Goal: Task Accomplishment & Management: Use online tool/utility

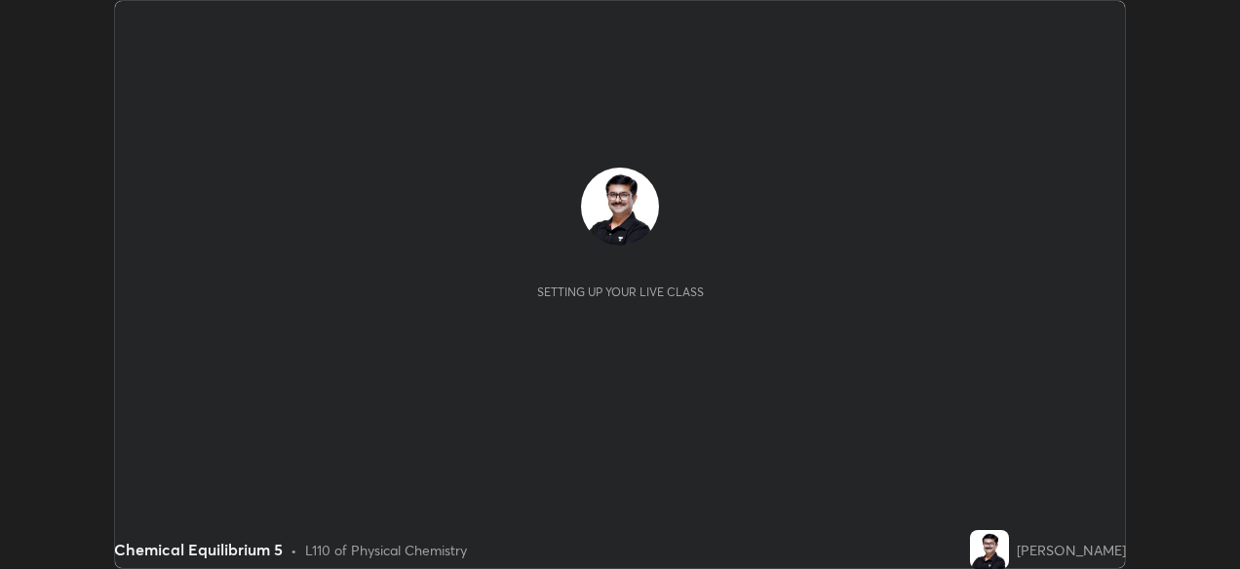
scroll to position [569, 1240]
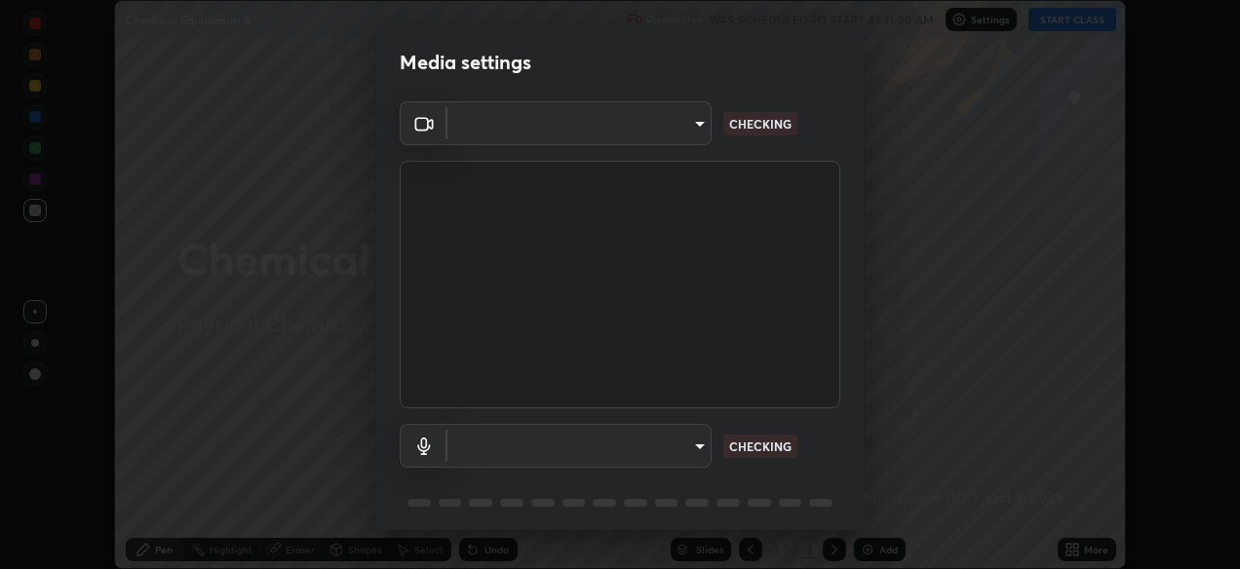
type input "05730faa116fe893cb3bfff37bc48e03cda79a540a9a2906e08a5a6a13fc8772"
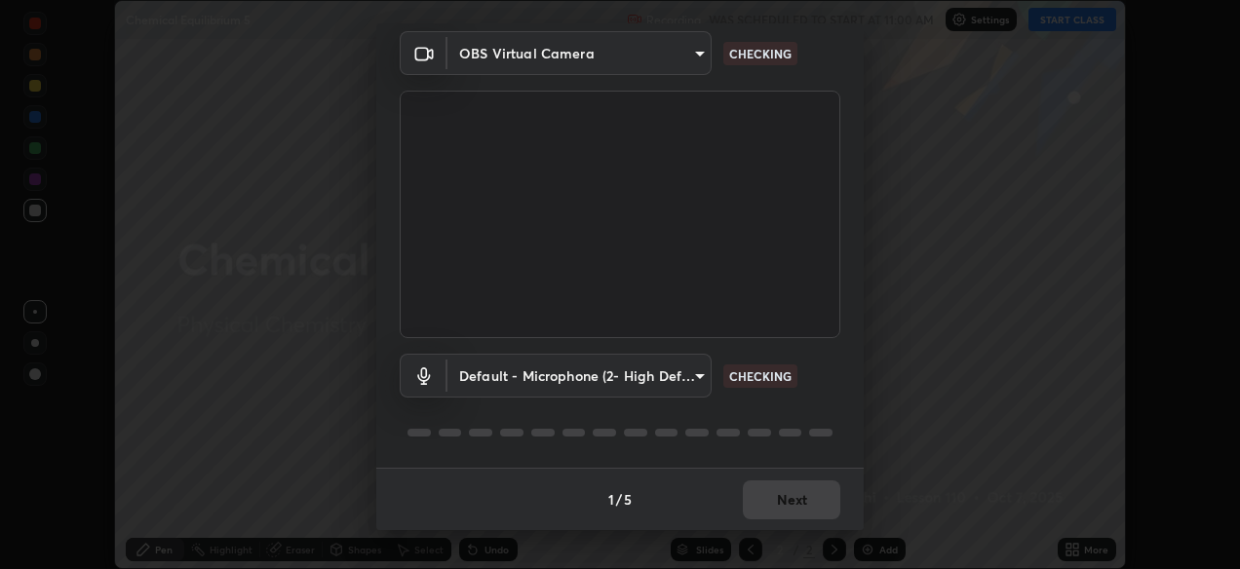
click at [702, 374] on body "Erase all Chemical Equilibrium 5 Recording WAS SCHEDULED TO START AT 11:00 AM S…" at bounding box center [620, 284] width 1240 height 569
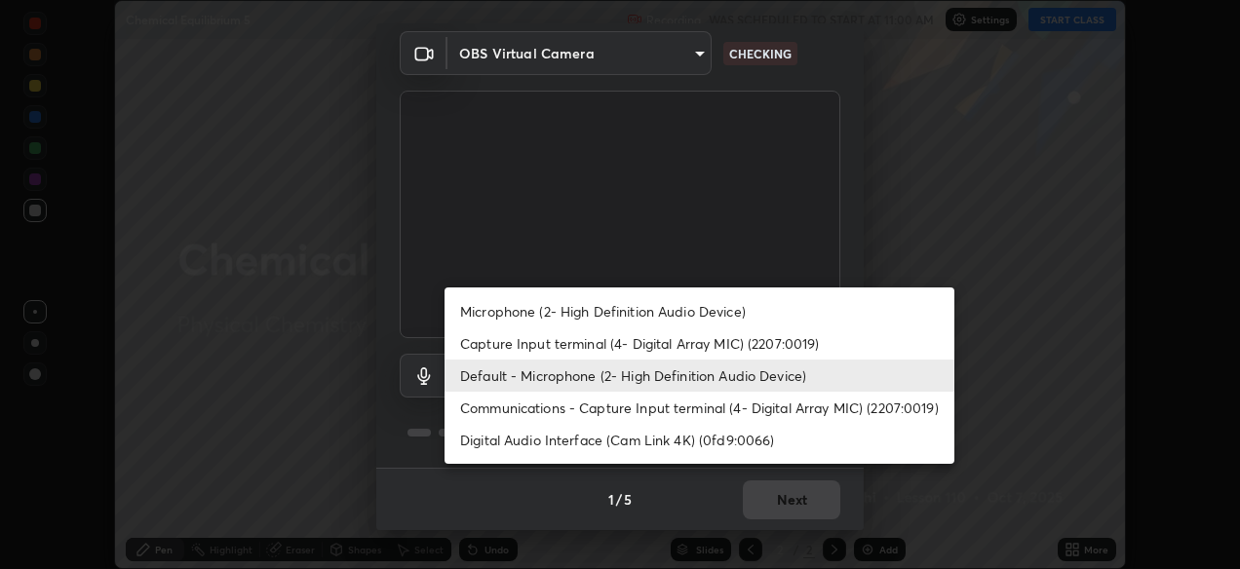
click at [662, 410] on li "Communications - Capture Input terminal (4- Digital Array MIC) (2207:0019)" at bounding box center [699, 408] width 510 height 32
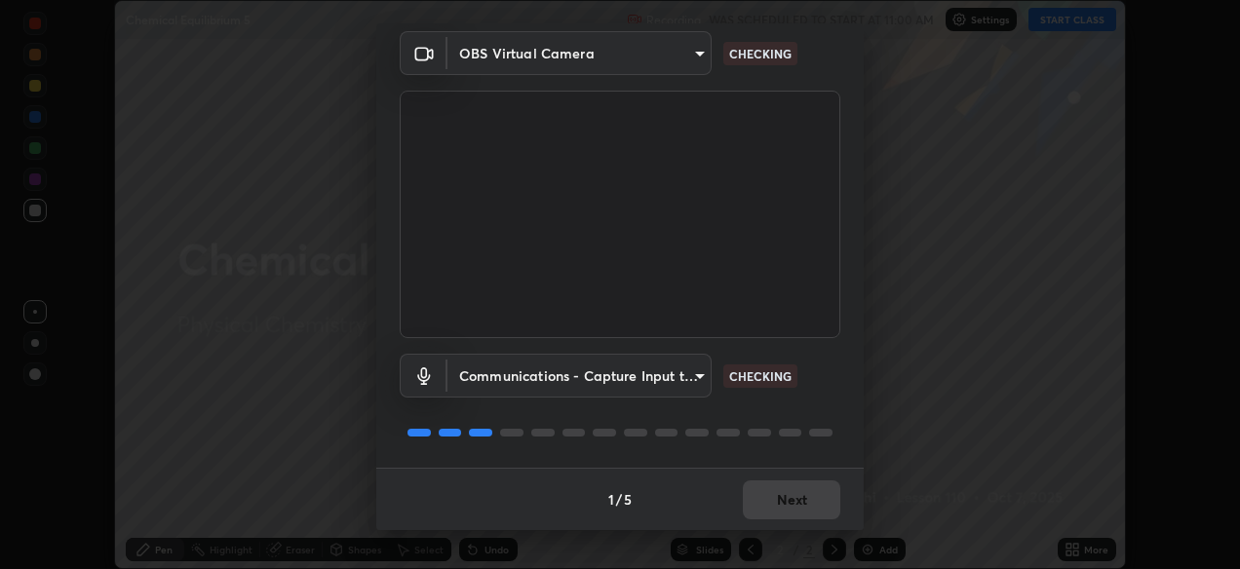
click at [705, 376] on body "Erase all Chemical Equilibrium 5 Recording WAS SCHEDULED TO START AT 11:00 AM S…" at bounding box center [620, 284] width 1240 height 569
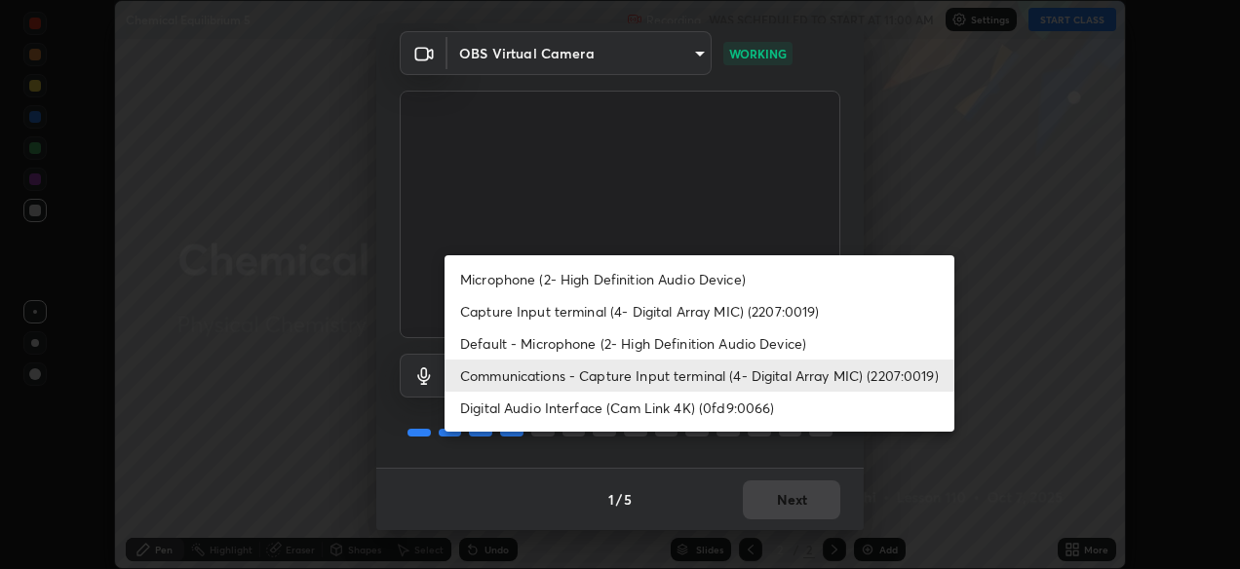
click at [591, 345] on li "Default - Microphone (2- High Definition Audio Device)" at bounding box center [699, 343] width 510 height 32
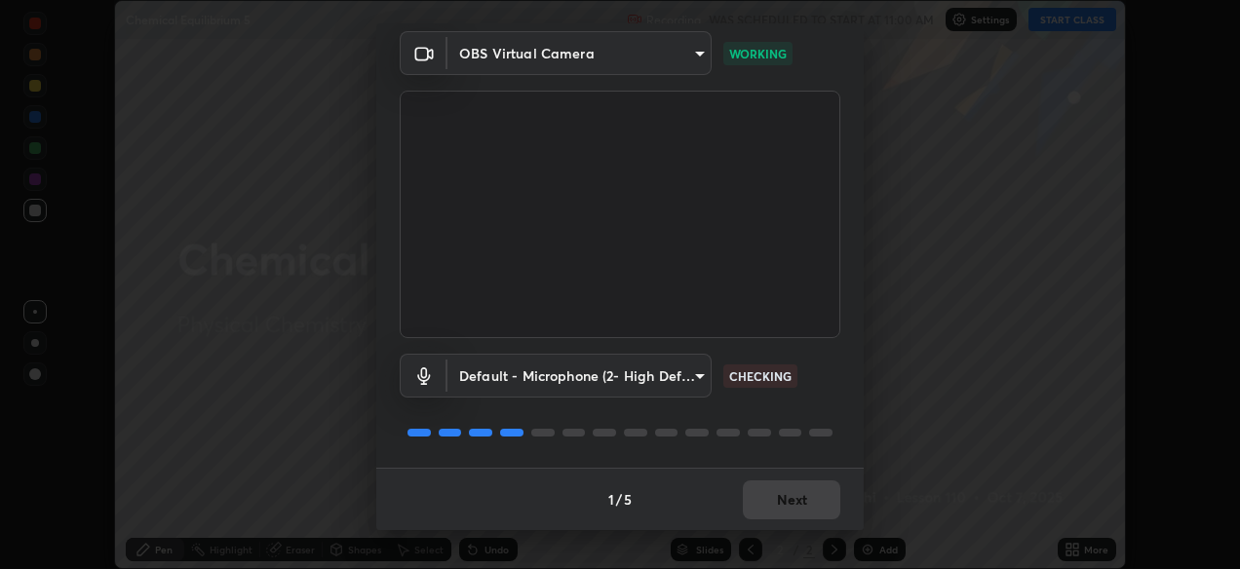
type input "default"
click at [797, 500] on button "Next" at bounding box center [791, 499] width 97 height 39
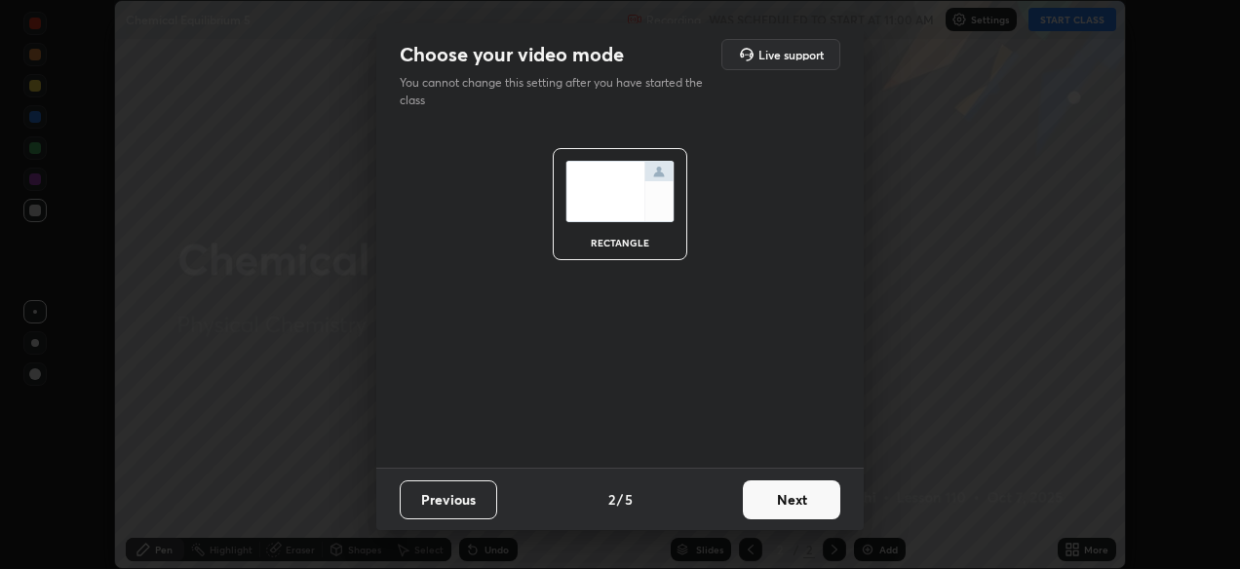
scroll to position [0, 0]
click at [803, 502] on button "Next" at bounding box center [791, 499] width 97 height 39
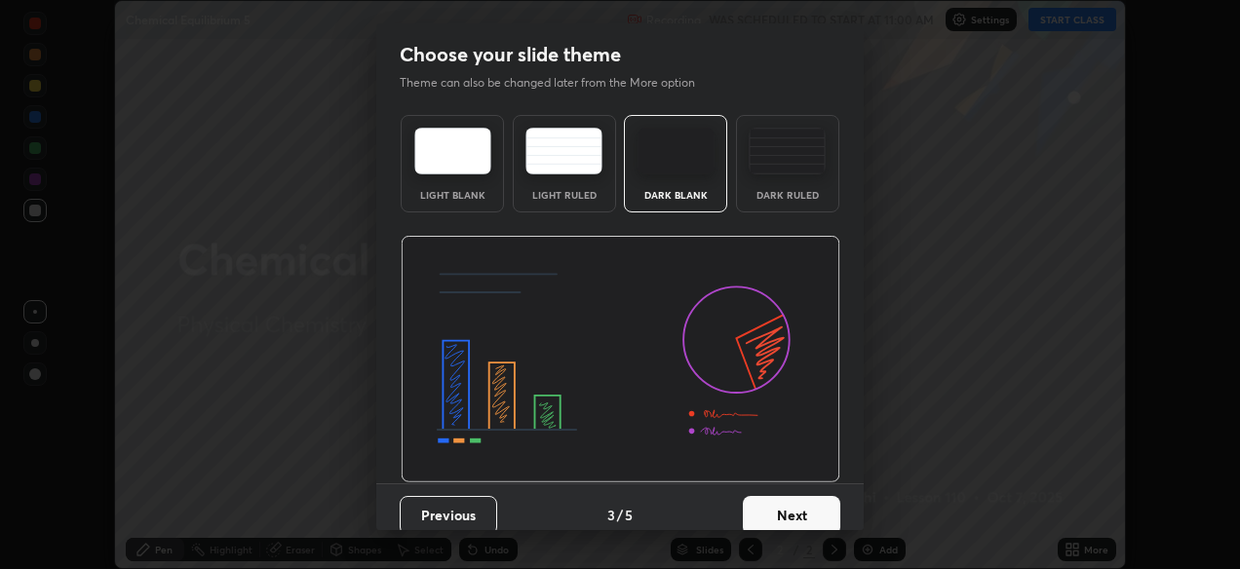
click at [807, 511] on button "Next" at bounding box center [791, 515] width 97 height 39
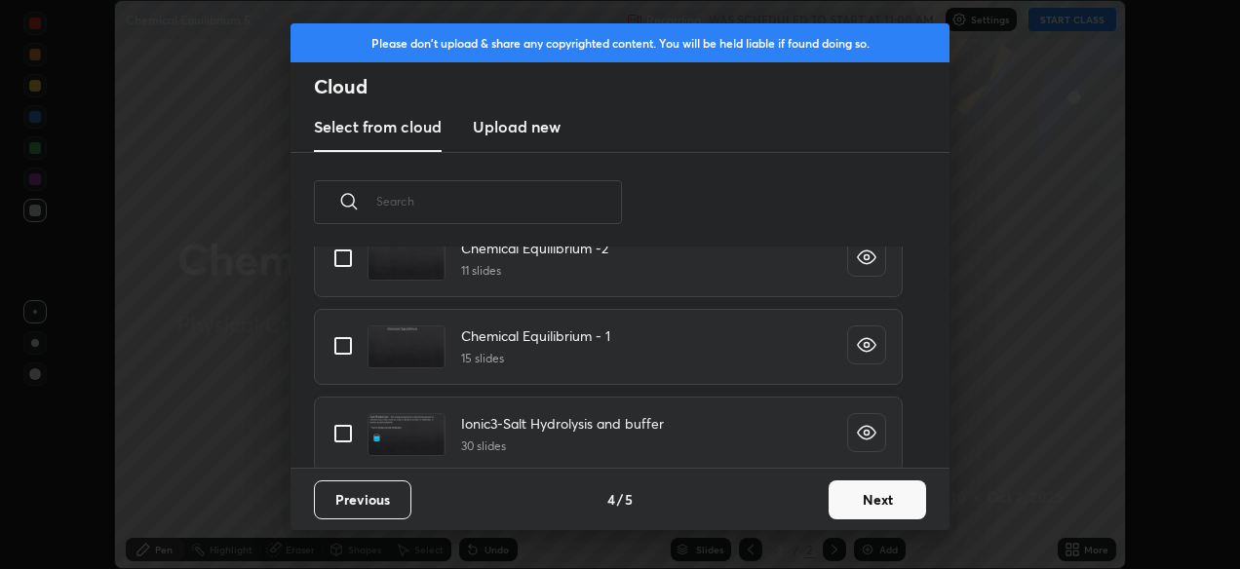
scroll to position [1071, 0]
click at [349, 347] on input "grid" at bounding box center [343, 345] width 41 height 41
checkbox input "true"
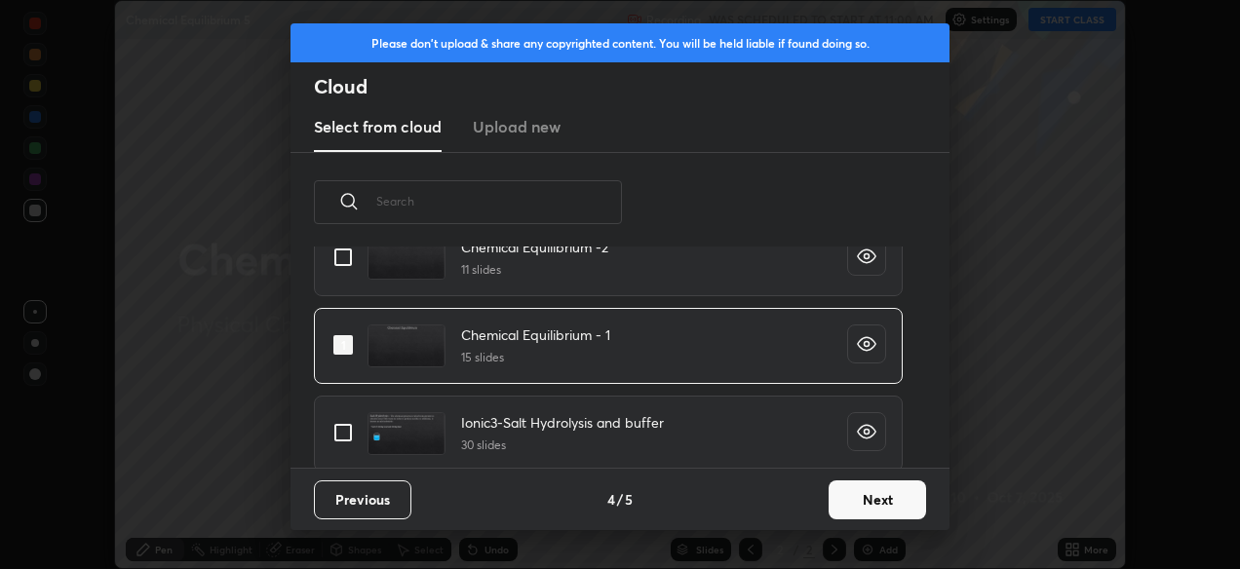
click at [868, 494] on button "Next" at bounding box center [876, 499] width 97 height 39
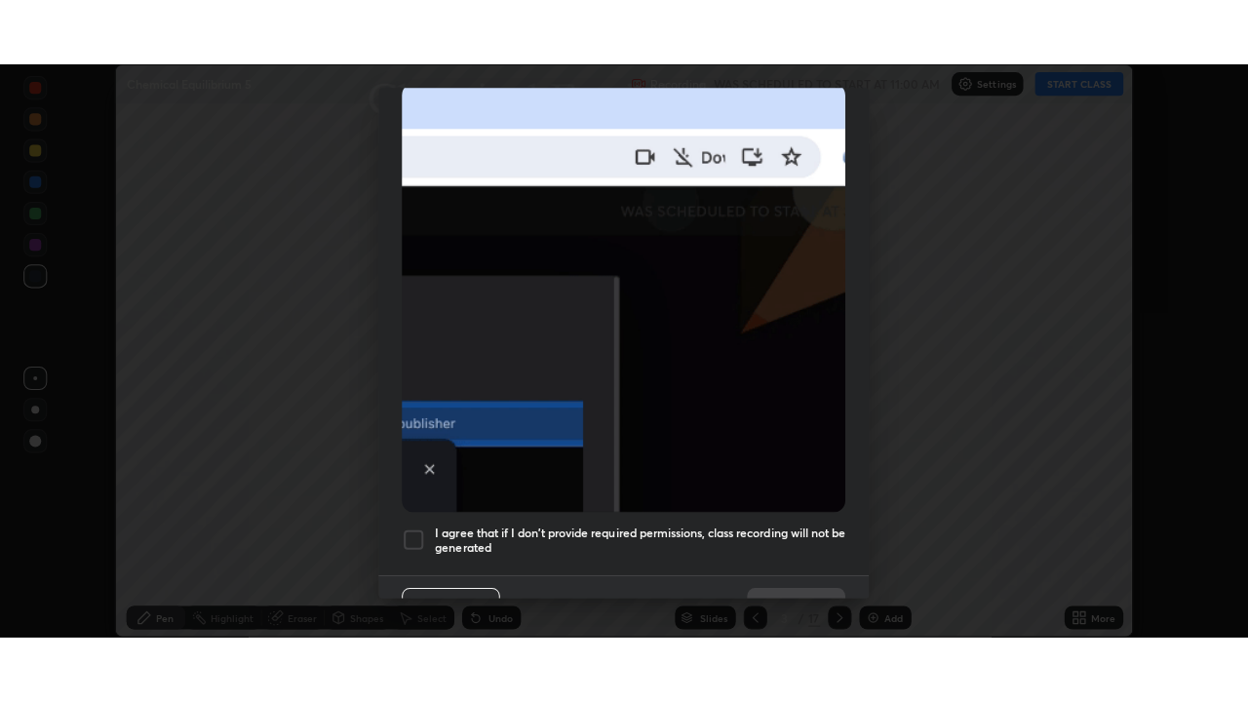
scroll to position [468, 0]
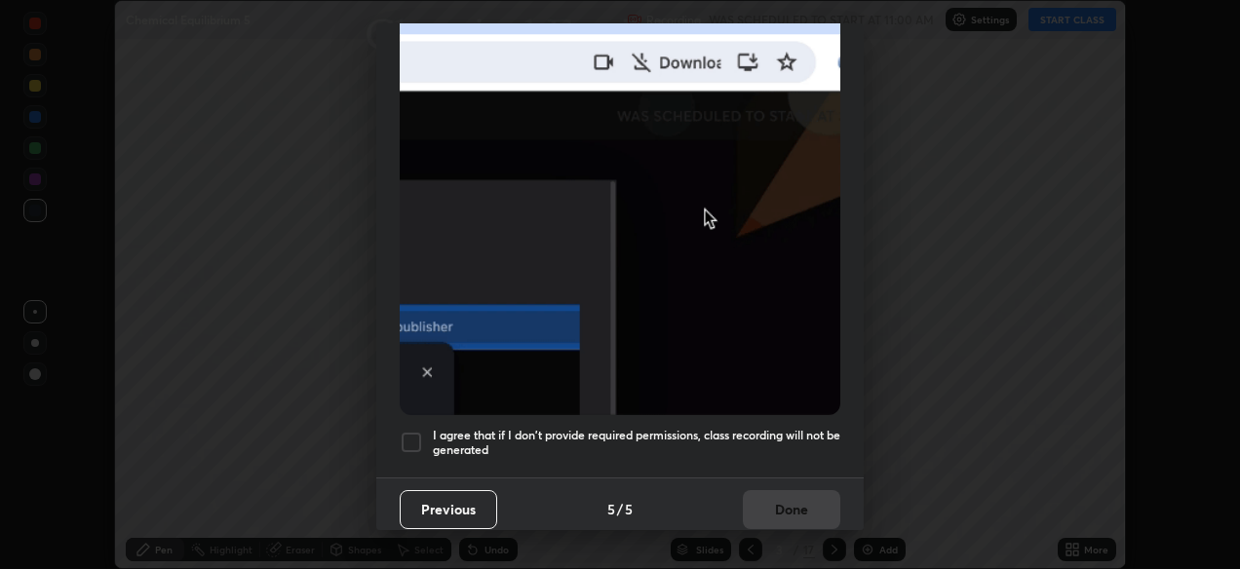
click at [415, 432] on div at bounding box center [411, 442] width 23 height 23
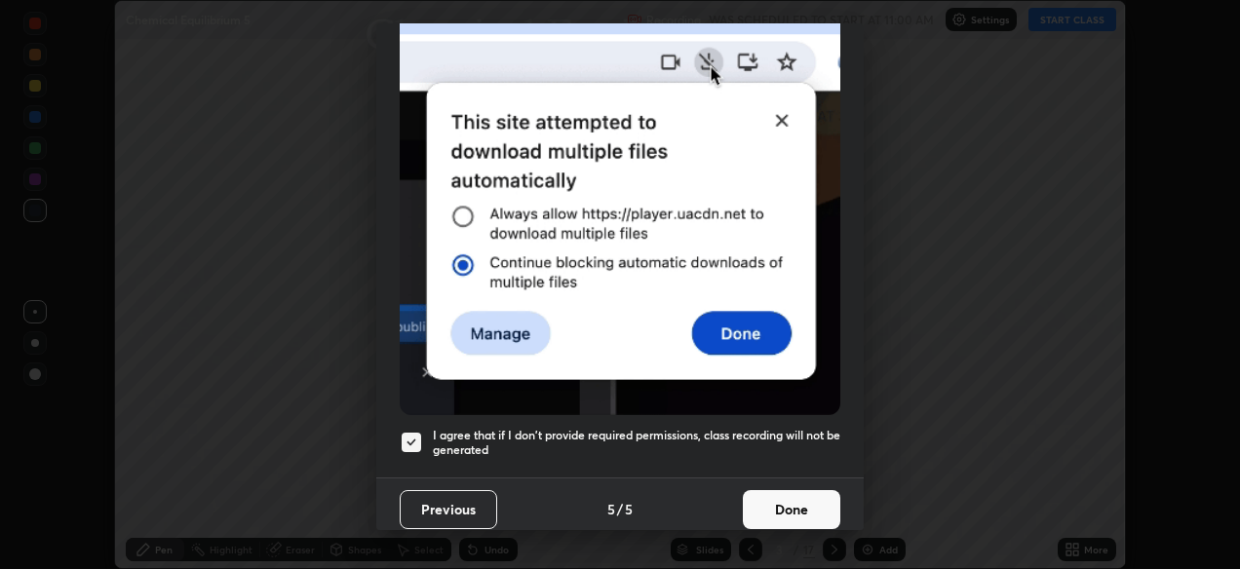
click at [769, 501] on button "Done" at bounding box center [791, 509] width 97 height 39
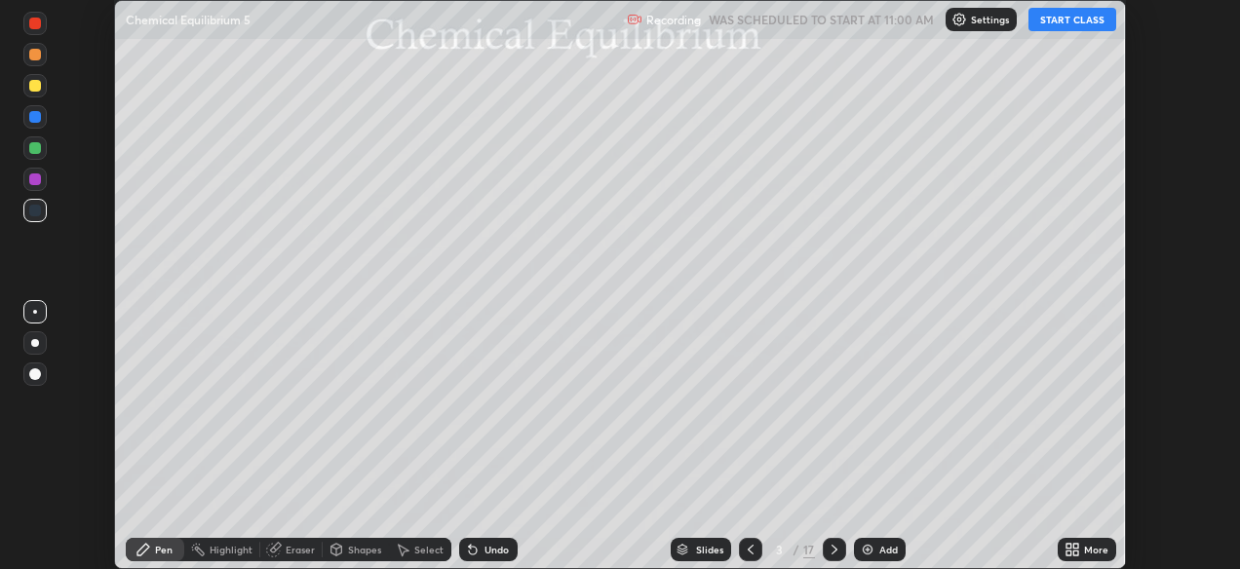
click at [1064, 27] on button "START CLASS" at bounding box center [1072, 19] width 88 height 23
click at [1068, 546] on icon at bounding box center [1068, 546] width 5 height 5
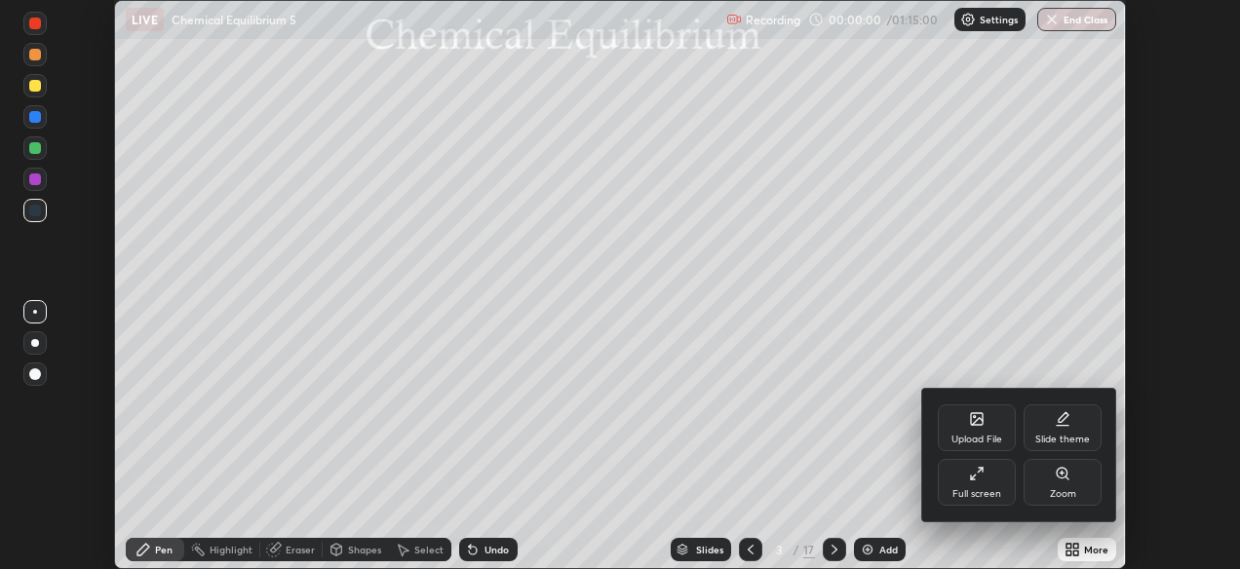
click at [979, 483] on div "Full screen" at bounding box center [977, 482] width 78 height 47
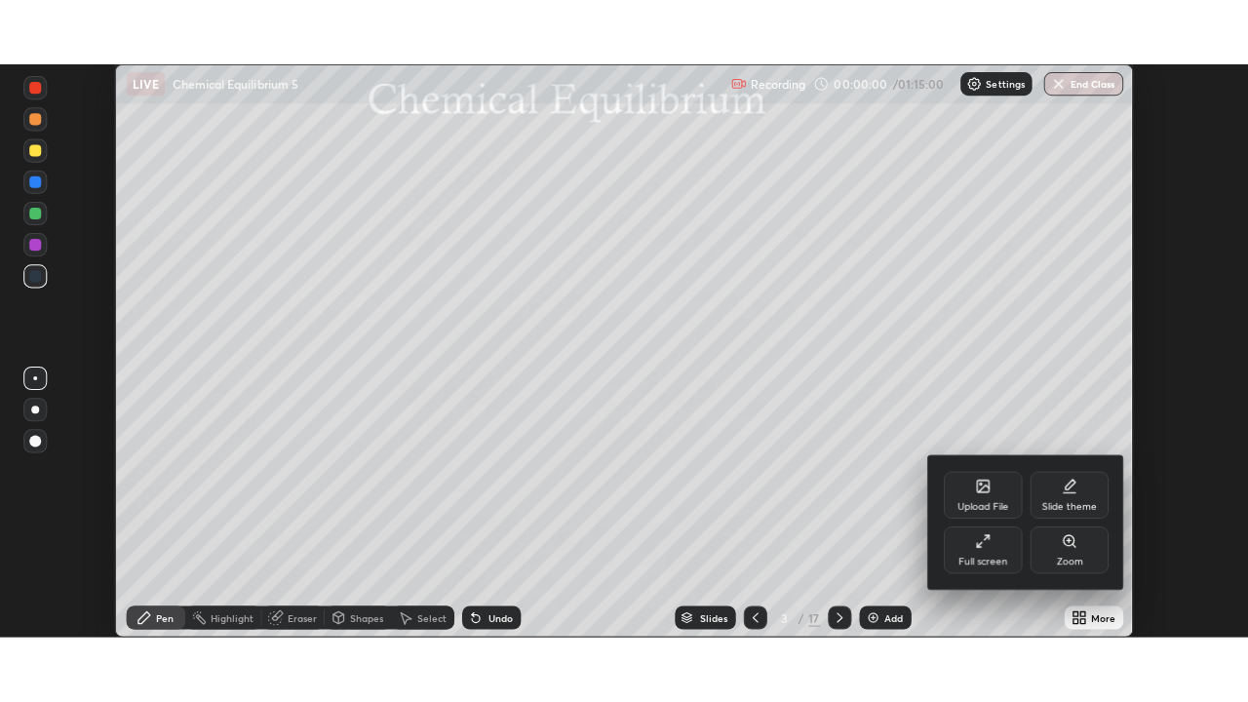
scroll to position [702, 1248]
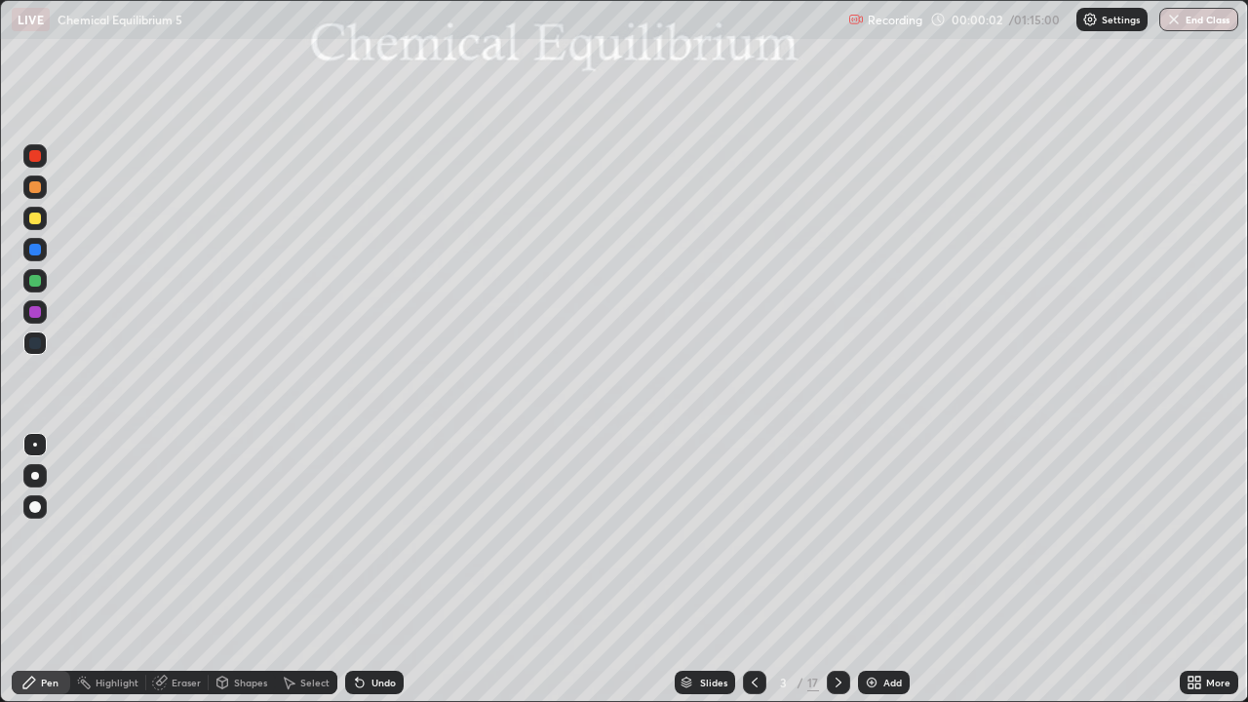
click at [708, 568] on div "Slides" at bounding box center [713, 682] width 27 height 10
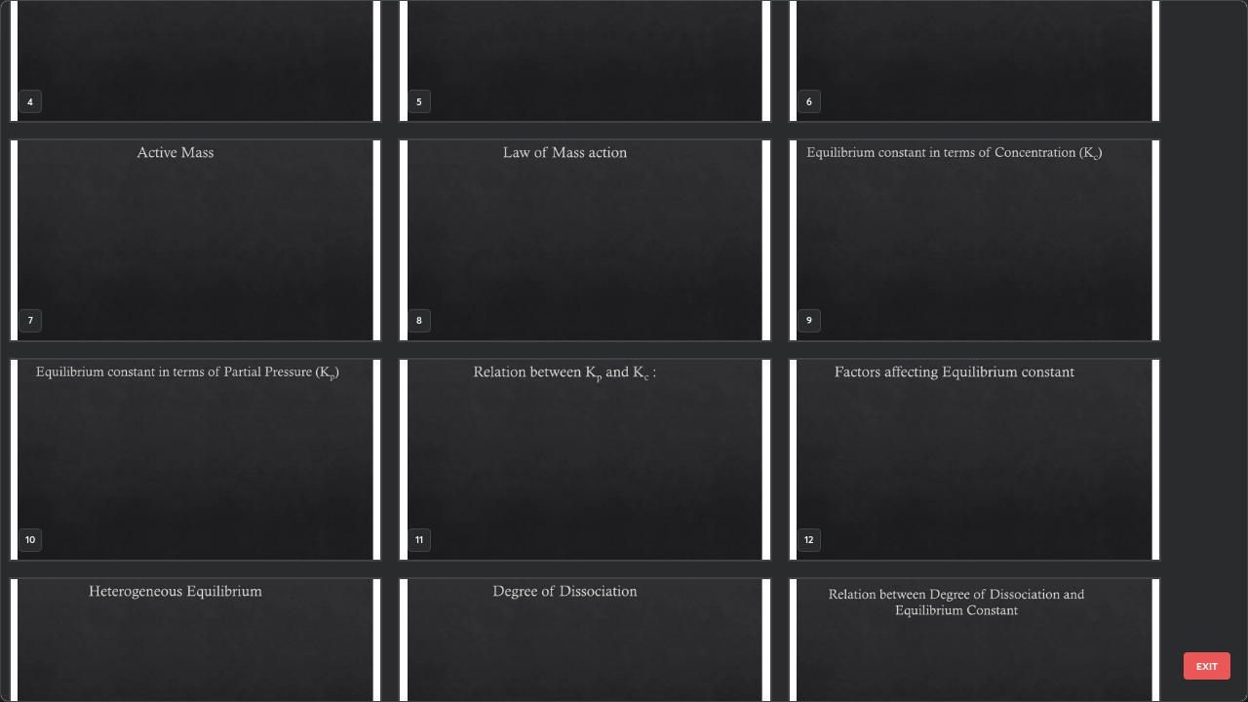
scroll to position [309, 0]
click at [948, 232] on img "grid" at bounding box center [973, 239] width 369 height 200
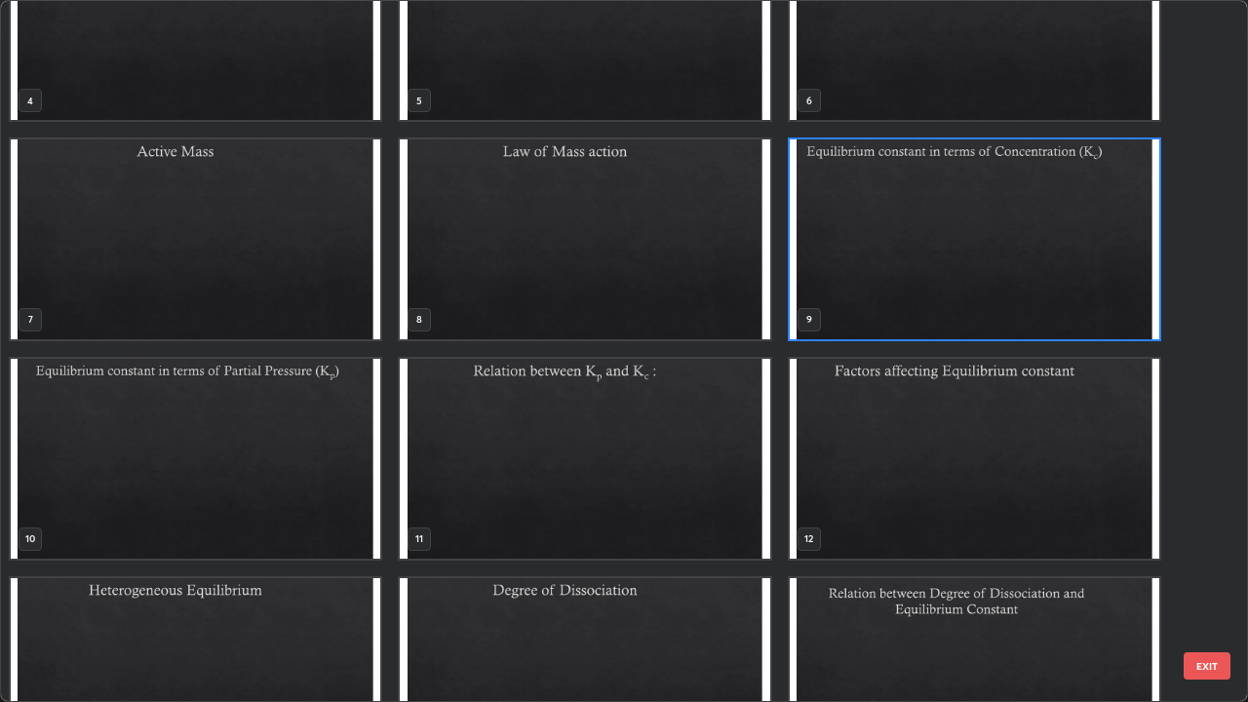
click at [948, 232] on img "grid" at bounding box center [973, 239] width 369 height 200
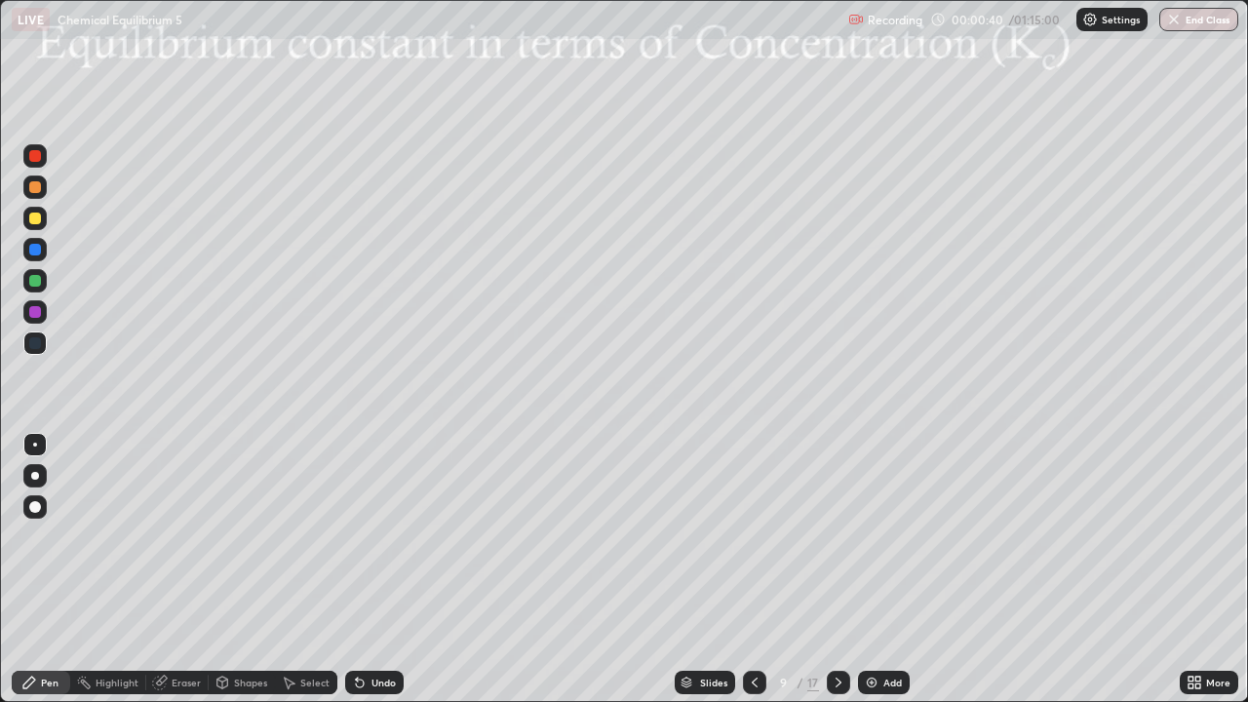
click at [868, 568] on img at bounding box center [872, 682] width 16 height 16
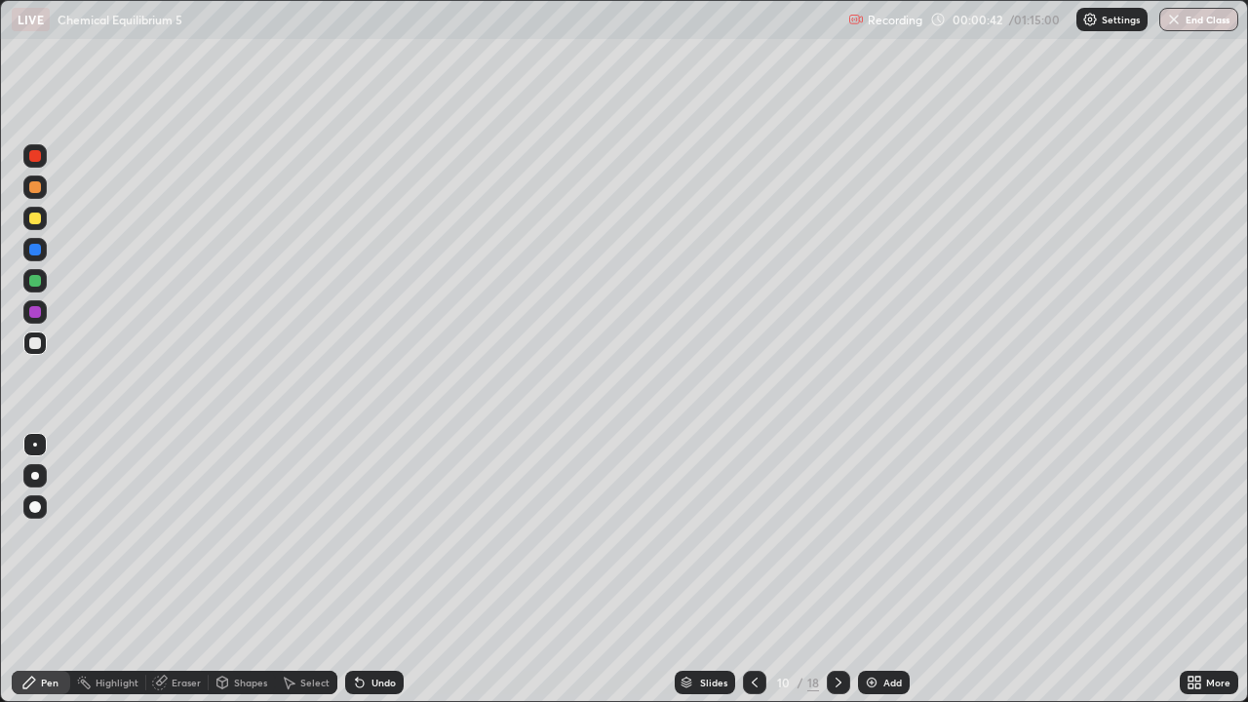
click at [763, 568] on div at bounding box center [754, 682] width 23 height 23
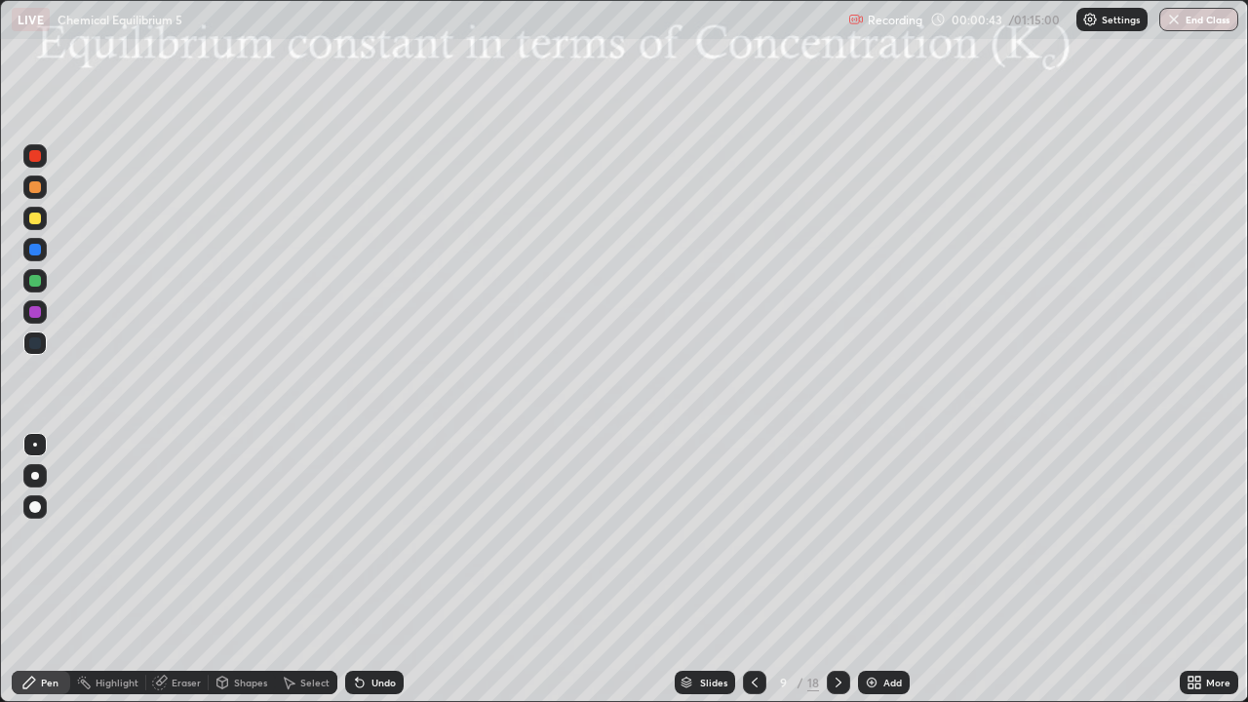
click at [869, 568] on img at bounding box center [872, 682] width 16 height 16
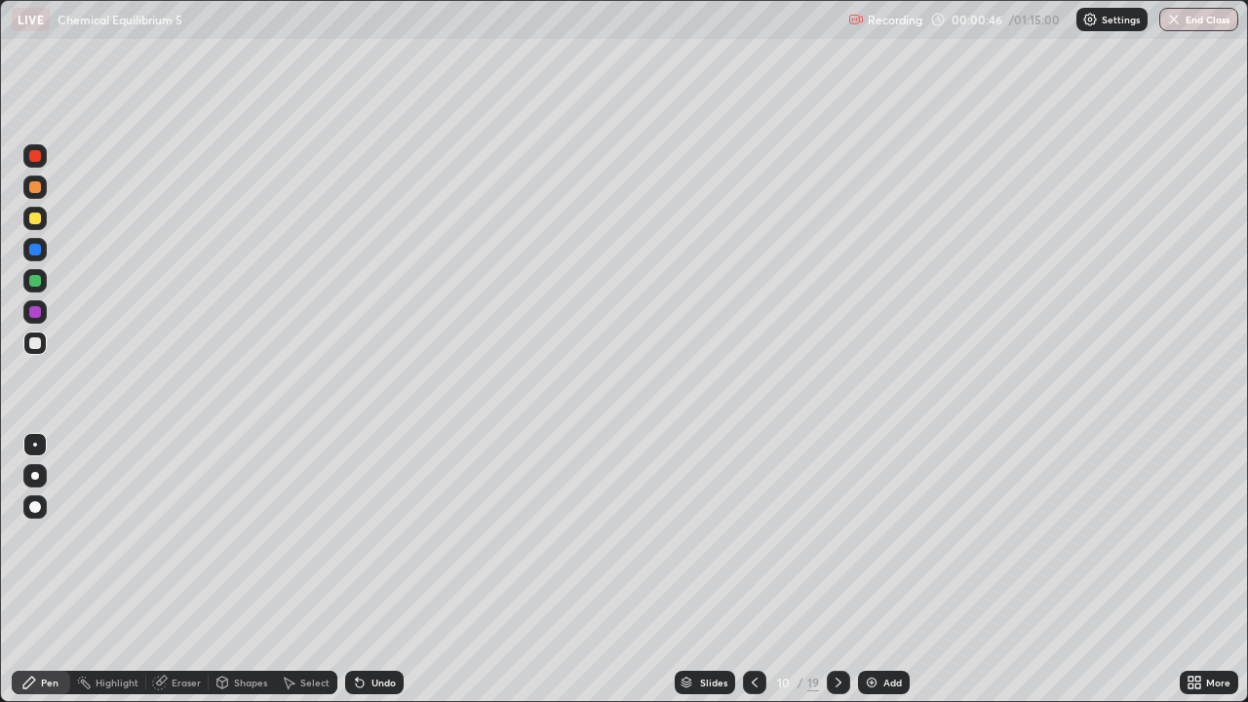
click at [752, 568] on icon at bounding box center [755, 682] width 16 height 16
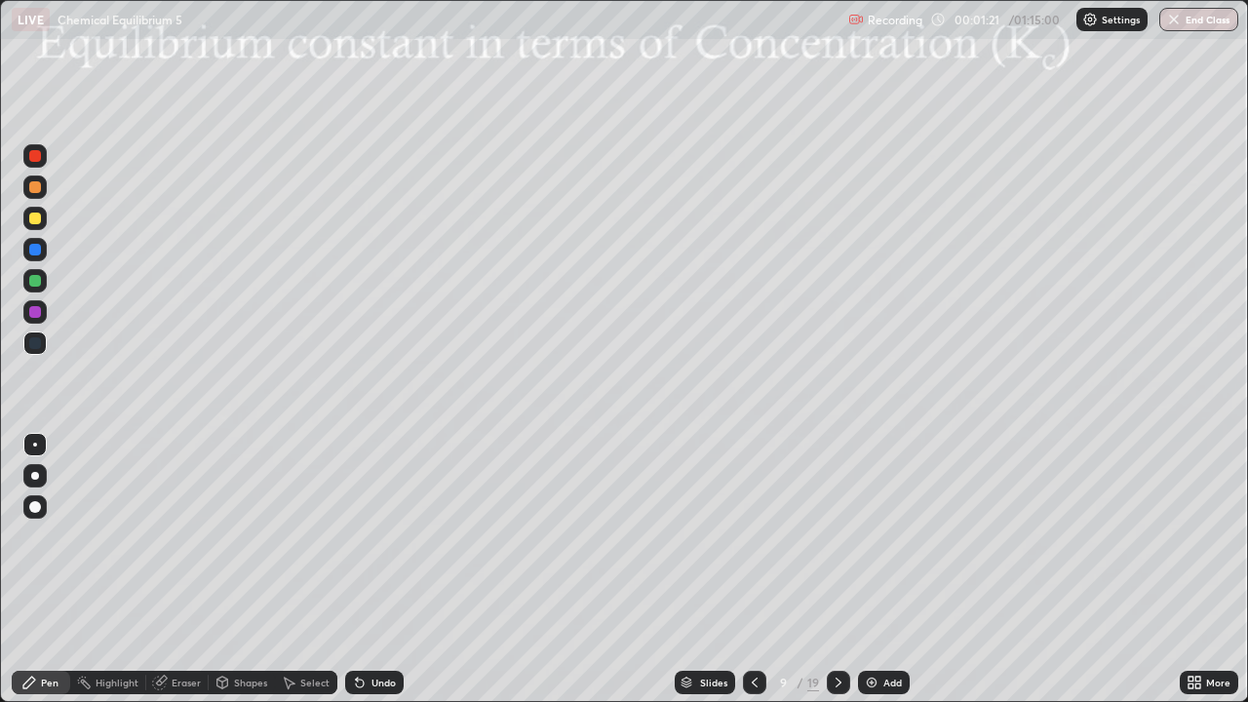
click at [38, 215] on div at bounding box center [35, 218] width 12 height 12
click at [34, 250] on div at bounding box center [35, 250] width 12 height 12
click at [32, 213] on div at bounding box center [35, 218] width 12 height 12
click at [177, 568] on div "Eraser" at bounding box center [186, 682] width 29 height 10
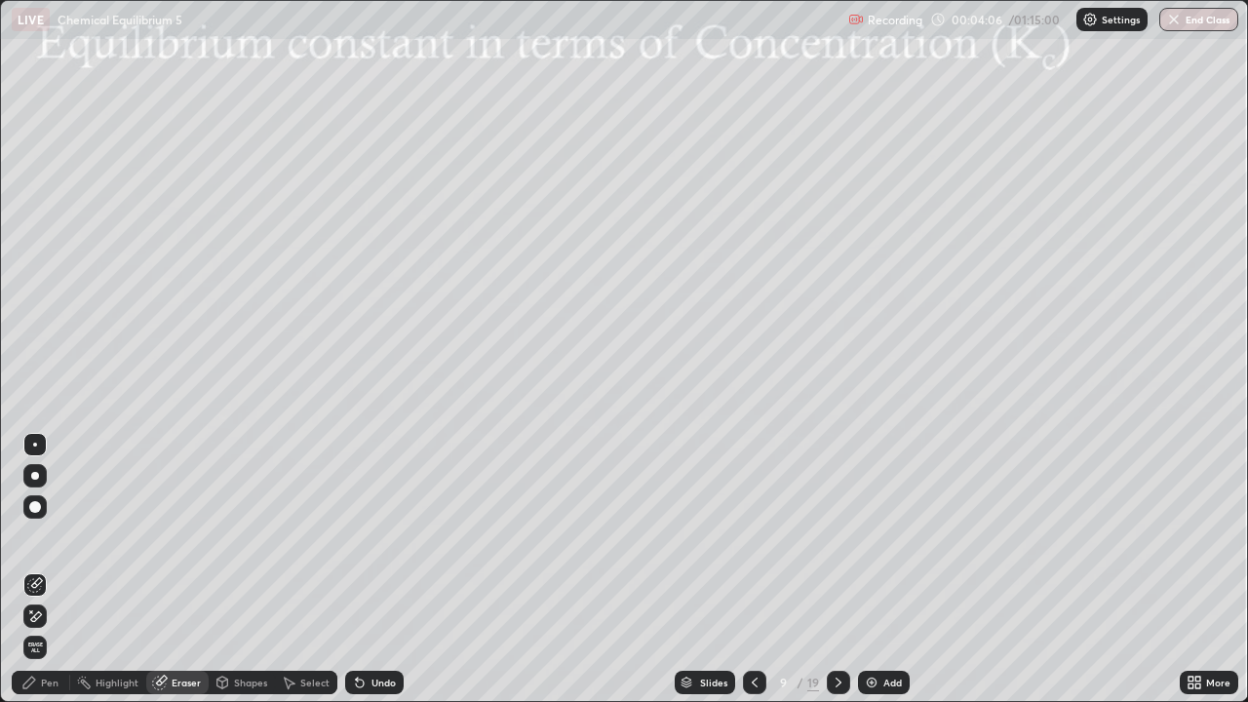
click at [60, 568] on div "Pen" at bounding box center [41, 682] width 58 height 23
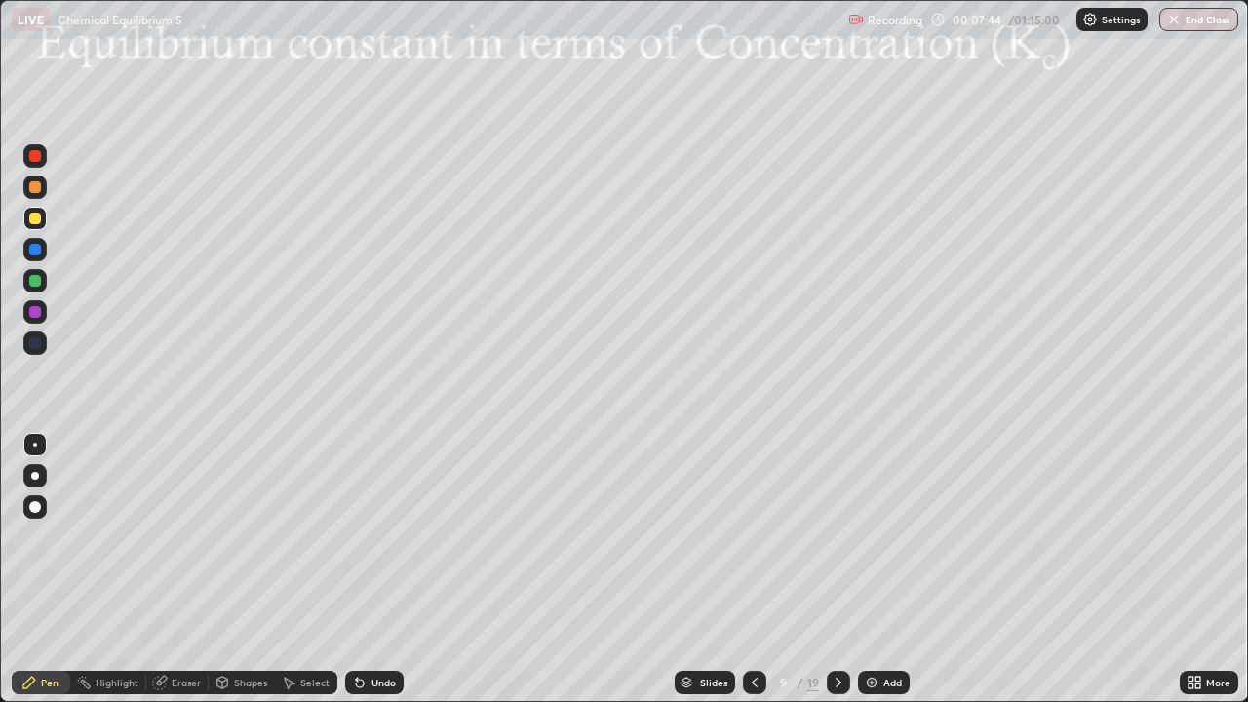
click at [871, 568] on img at bounding box center [872, 682] width 16 height 16
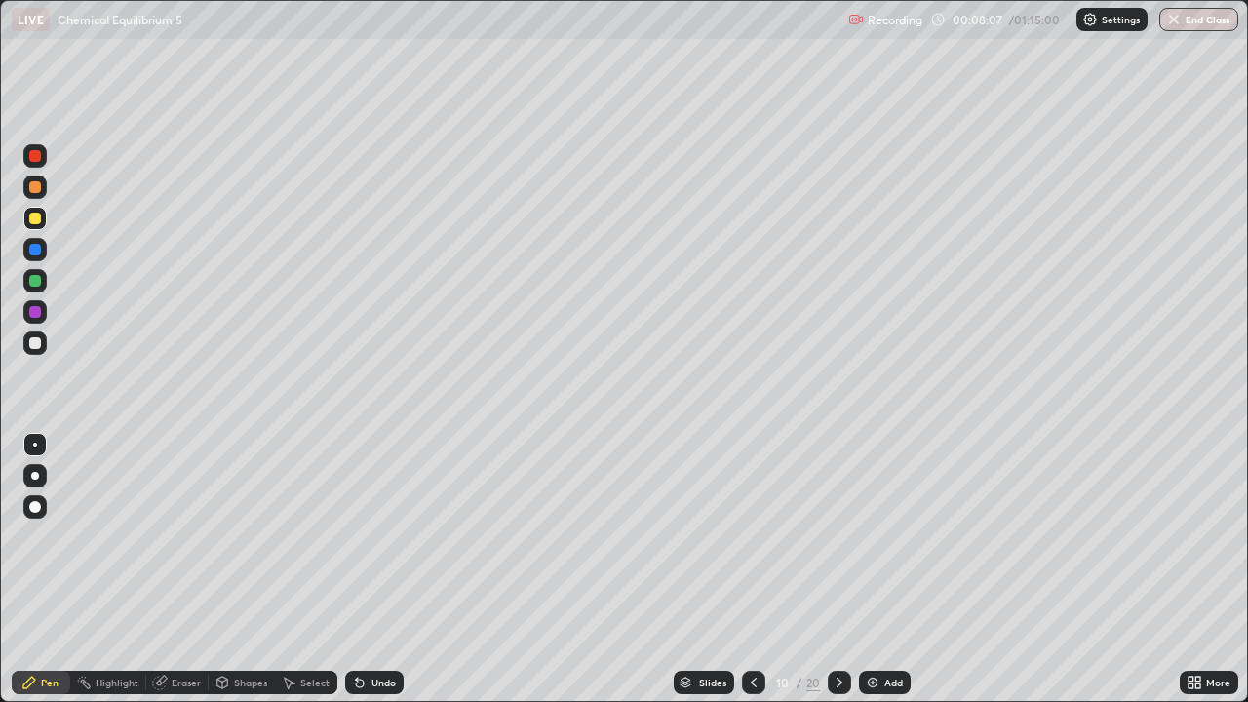
click at [39, 342] on div at bounding box center [35, 343] width 12 height 12
click at [367, 568] on div "Undo" at bounding box center [374, 682] width 58 height 23
click at [42, 219] on div at bounding box center [34, 218] width 23 height 23
click at [36, 250] on div at bounding box center [35, 250] width 12 height 12
click at [38, 222] on div at bounding box center [35, 218] width 12 height 12
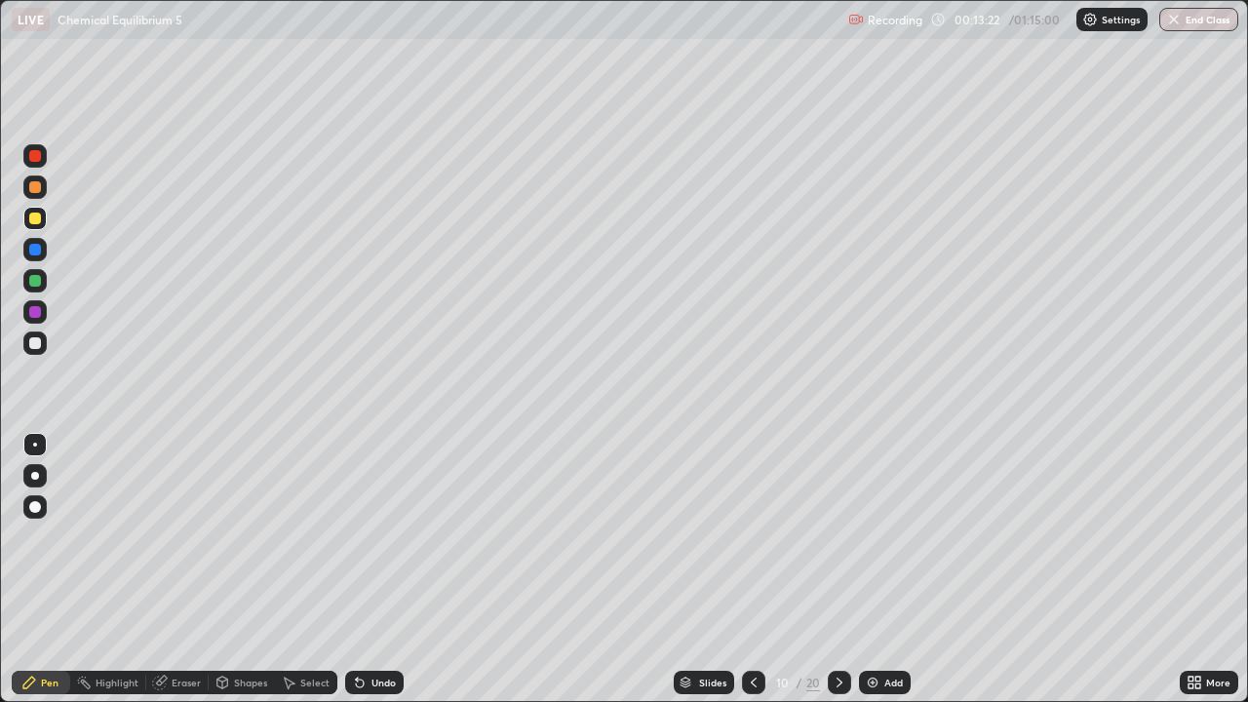
click at [219, 568] on icon at bounding box center [222, 682] width 11 height 12
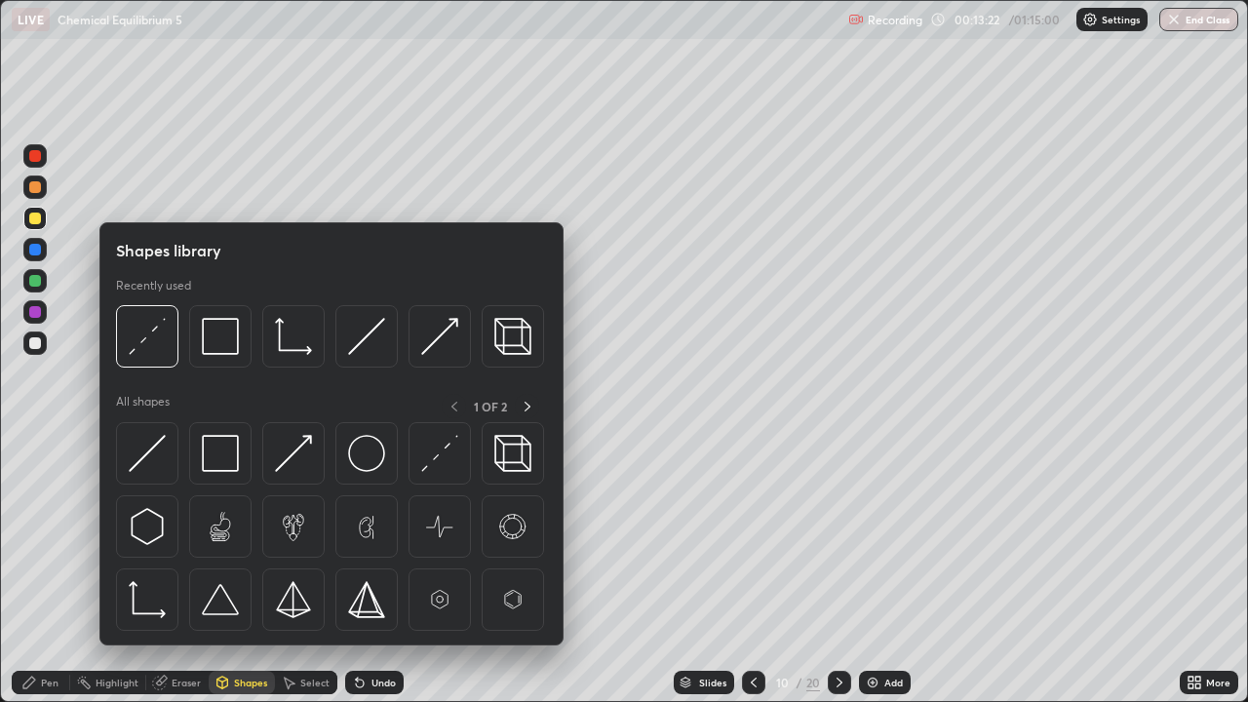
click at [177, 568] on div "Eraser" at bounding box center [186, 682] width 29 height 10
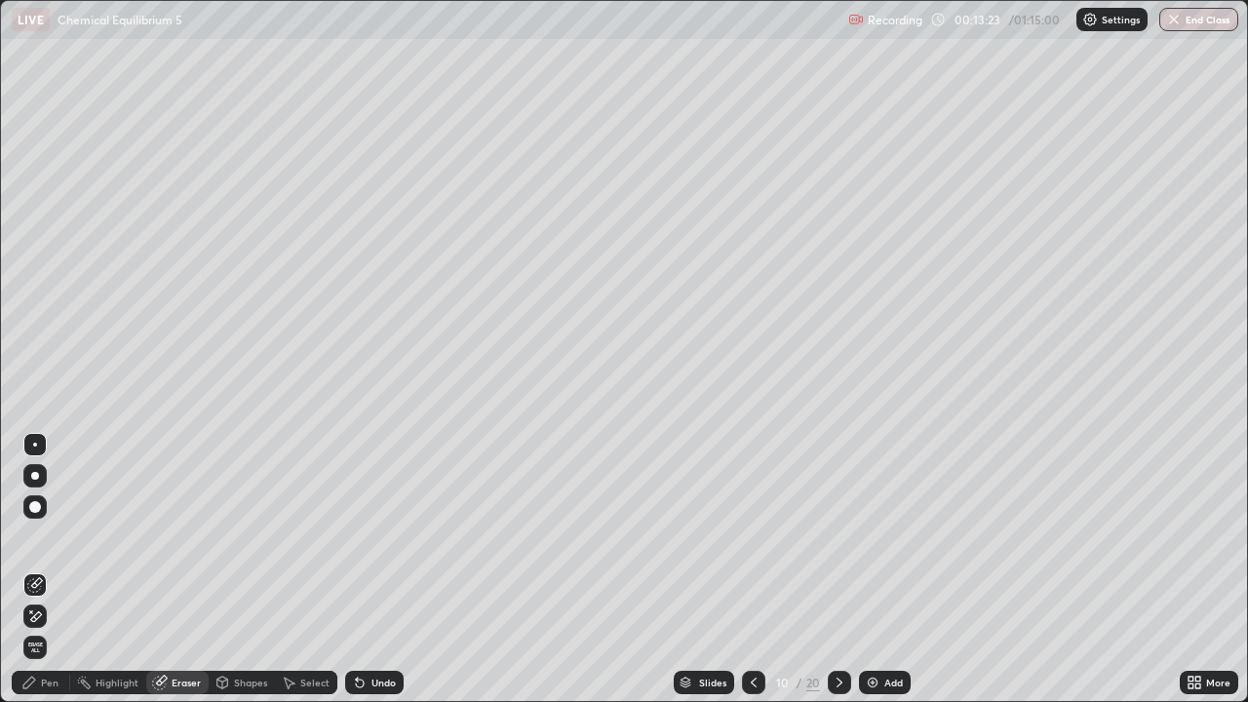
click at [241, 568] on div "Shapes" at bounding box center [250, 682] width 33 height 10
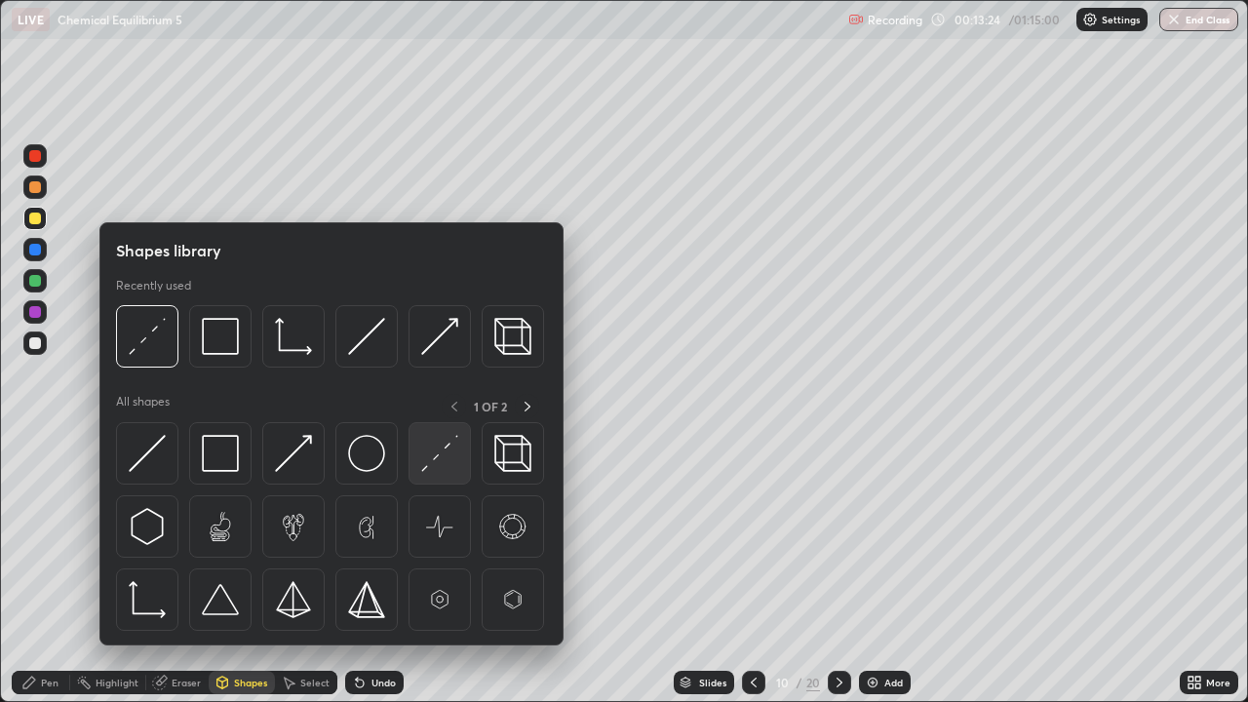
click at [416, 466] on div at bounding box center [439, 453] width 62 height 62
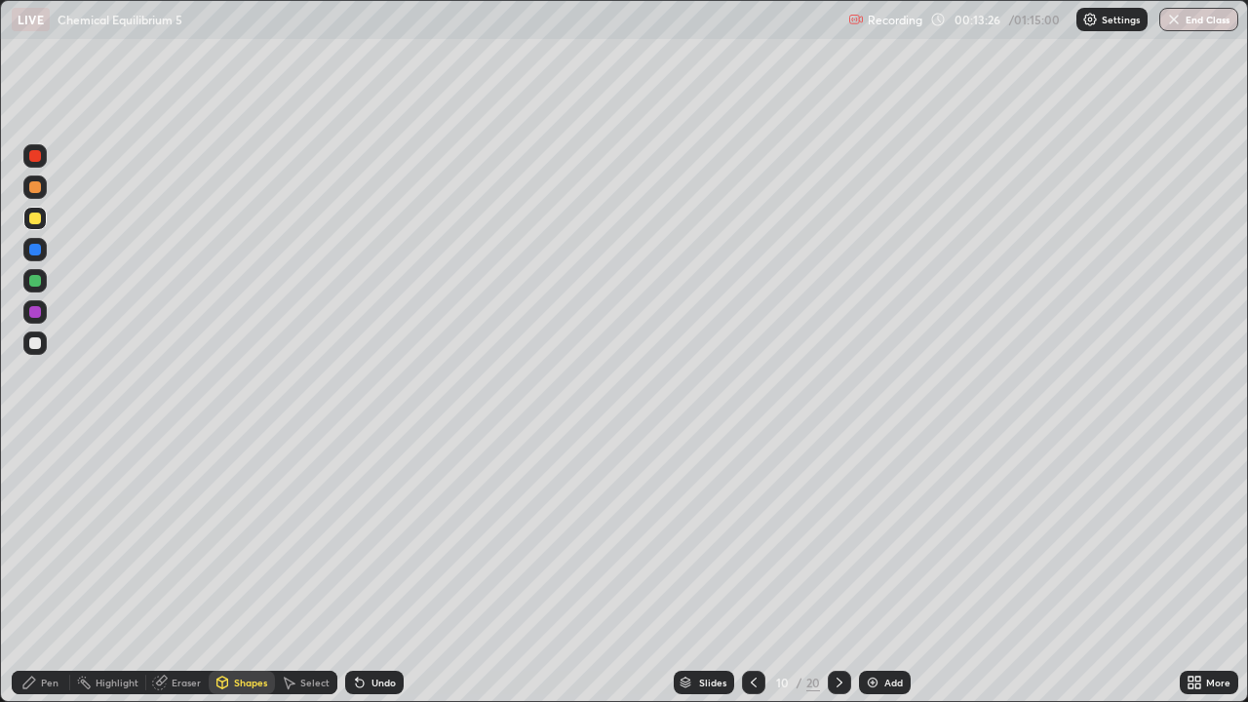
click at [58, 568] on div "Pen" at bounding box center [50, 682] width 18 height 10
click at [358, 568] on icon at bounding box center [360, 683] width 8 height 8
click at [244, 568] on div "Shapes" at bounding box center [250, 682] width 33 height 10
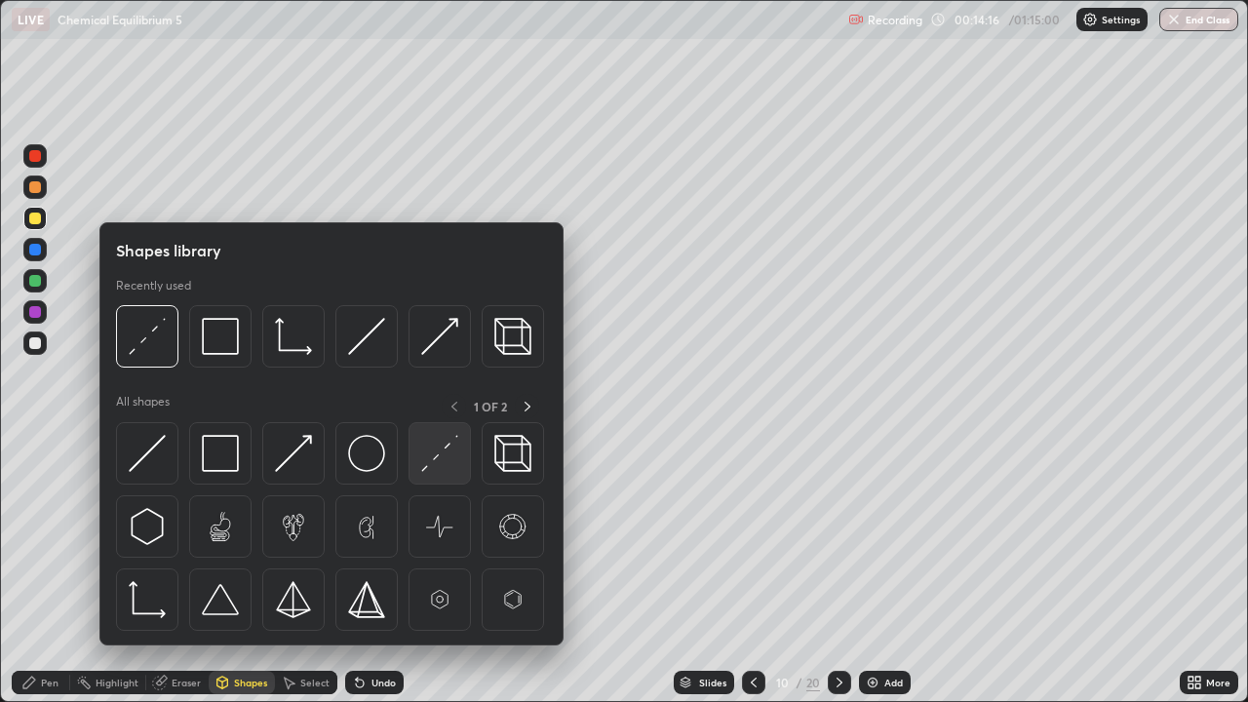
click at [440, 461] on img at bounding box center [439, 453] width 37 height 37
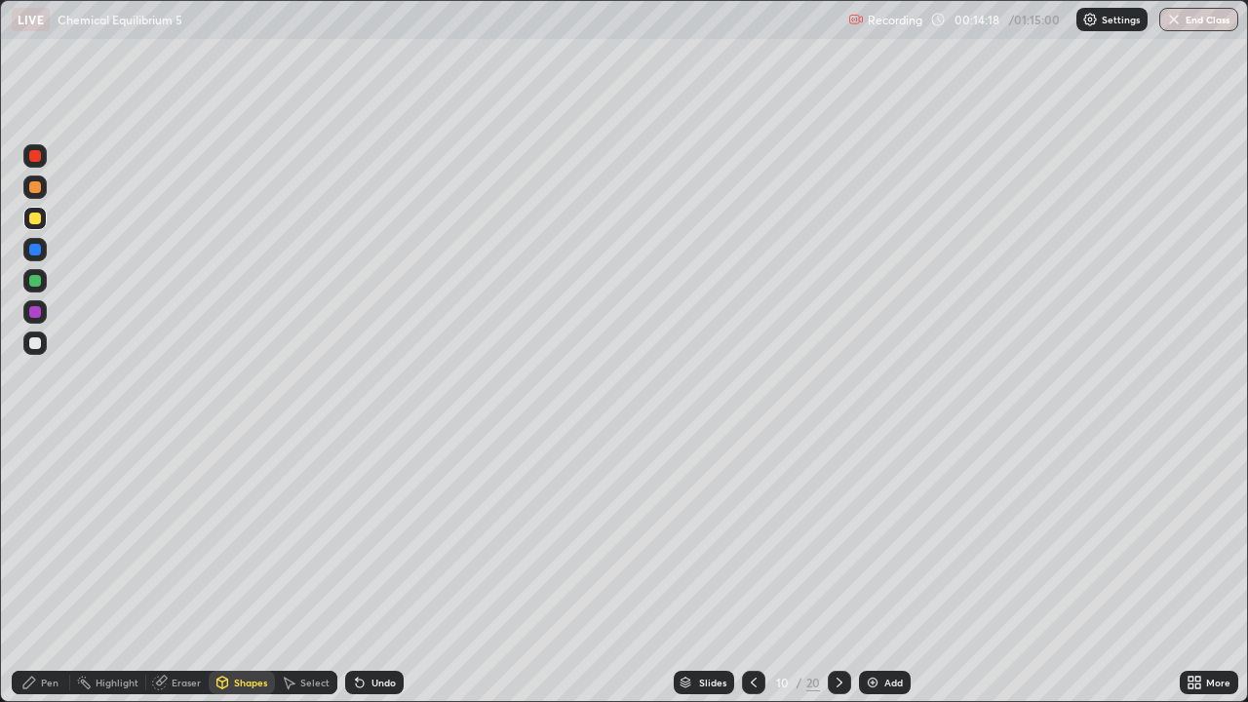
click at [53, 568] on div "Pen" at bounding box center [50, 682] width 18 height 10
click at [39, 280] on div at bounding box center [35, 281] width 12 height 12
click at [871, 568] on img at bounding box center [873, 682] width 16 height 16
click at [39, 221] on div at bounding box center [35, 218] width 12 height 12
click at [365, 568] on div "Undo" at bounding box center [374, 682] width 58 height 23
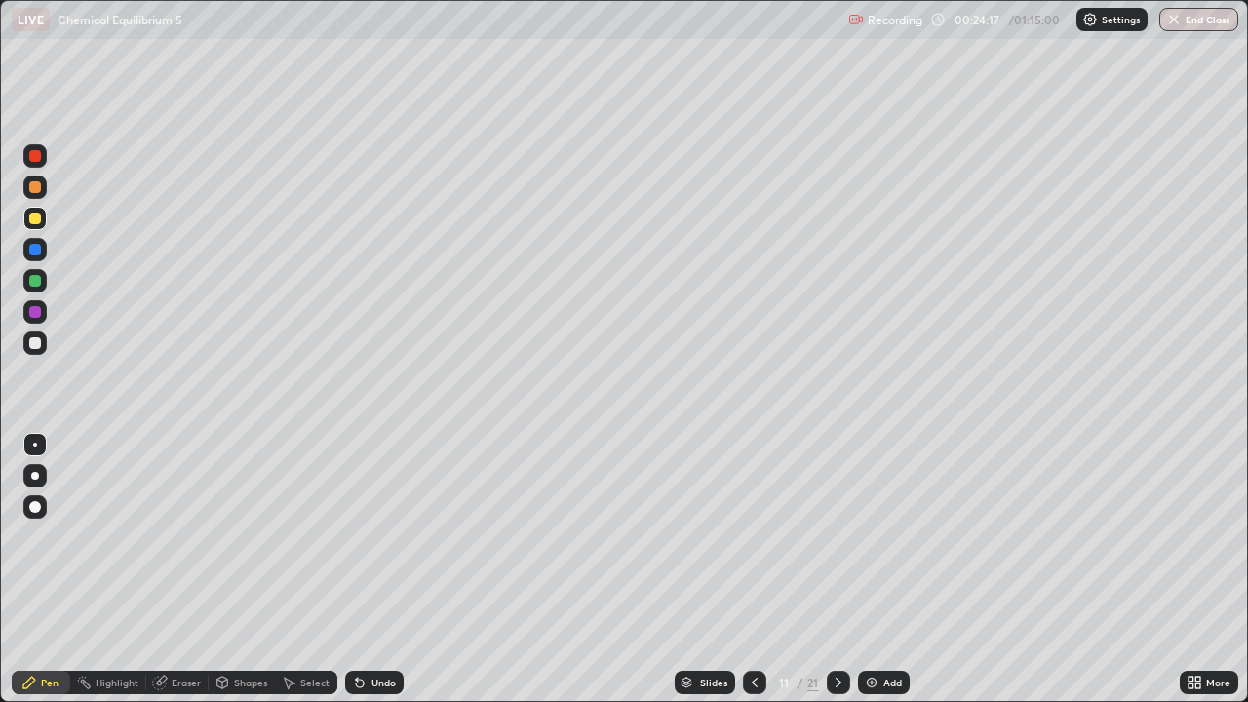
click at [33, 340] on div at bounding box center [35, 343] width 12 height 12
click at [49, 568] on div "Pen" at bounding box center [41, 682] width 58 height 23
click at [36, 218] on div at bounding box center [35, 218] width 12 height 12
click at [871, 568] on img at bounding box center [872, 682] width 16 height 16
click at [39, 342] on div at bounding box center [35, 343] width 12 height 12
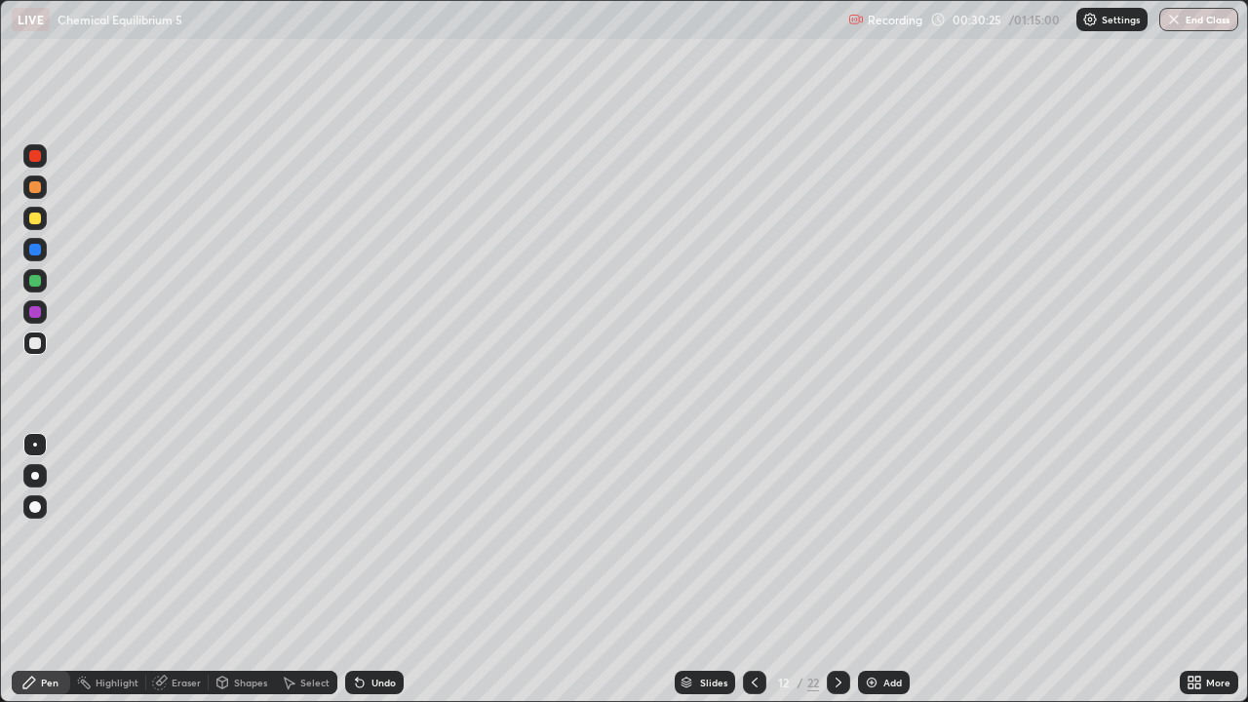
click at [43, 344] on div at bounding box center [34, 342] width 23 height 23
click at [357, 568] on icon at bounding box center [360, 683] width 8 height 8
click at [246, 568] on div "Shapes" at bounding box center [250, 682] width 33 height 10
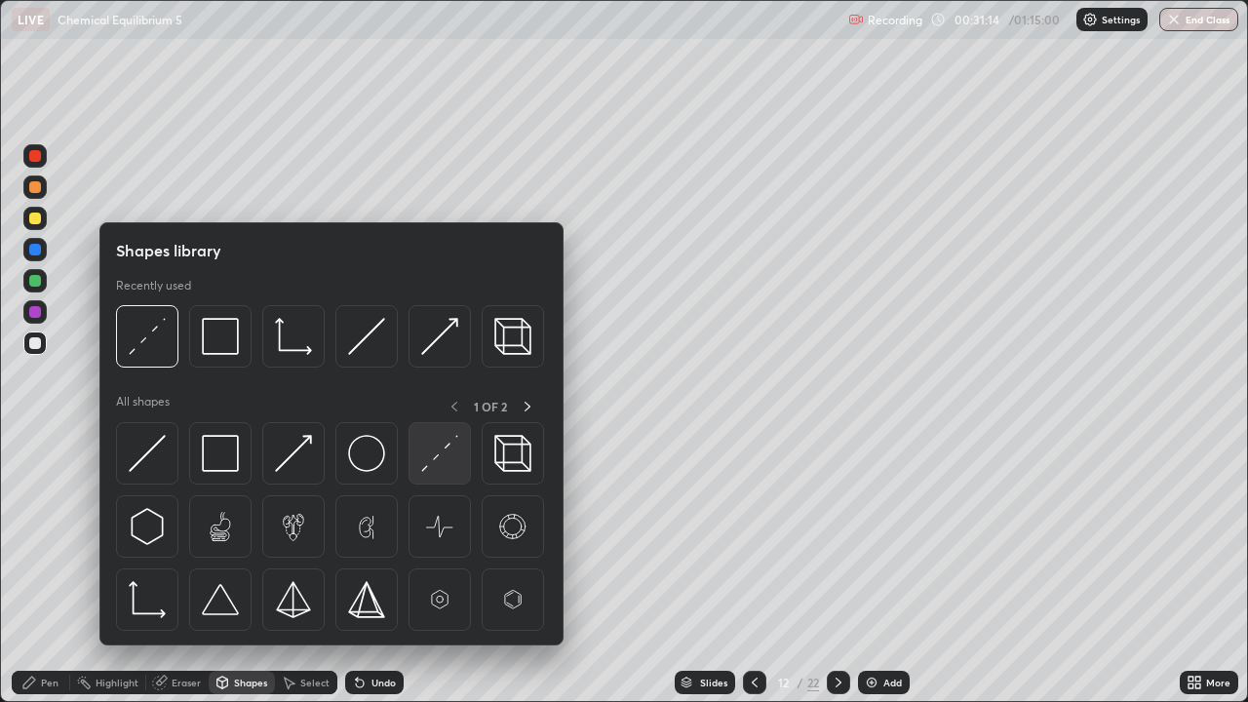
click at [421, 459] on img at bounding box center [439, 453] width 37 height 37
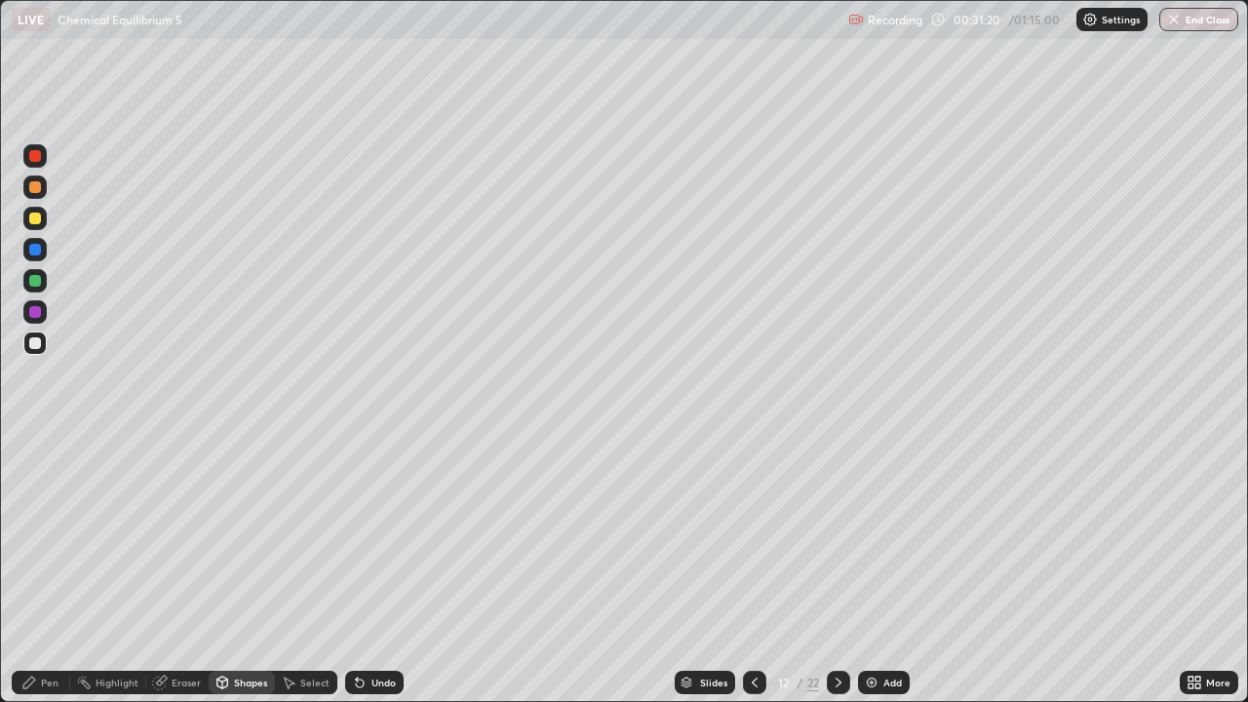
click at [367, 568] on div "Undo" at bounding box center [374, 682] width 58 height 23
click at [371, 568] on div "Undo" at bounding box center [383, 682] width 24 height 10
click at [48, 568] on div "Pen" at bounding box center [50, 682] width 18 height 10
click at [371, 568] on div "Undo" at bounding box center [383, 682] width 24 height 10
click at [365, 568] on div "Undo" at bounding box center [374, 682] width 58 height 23
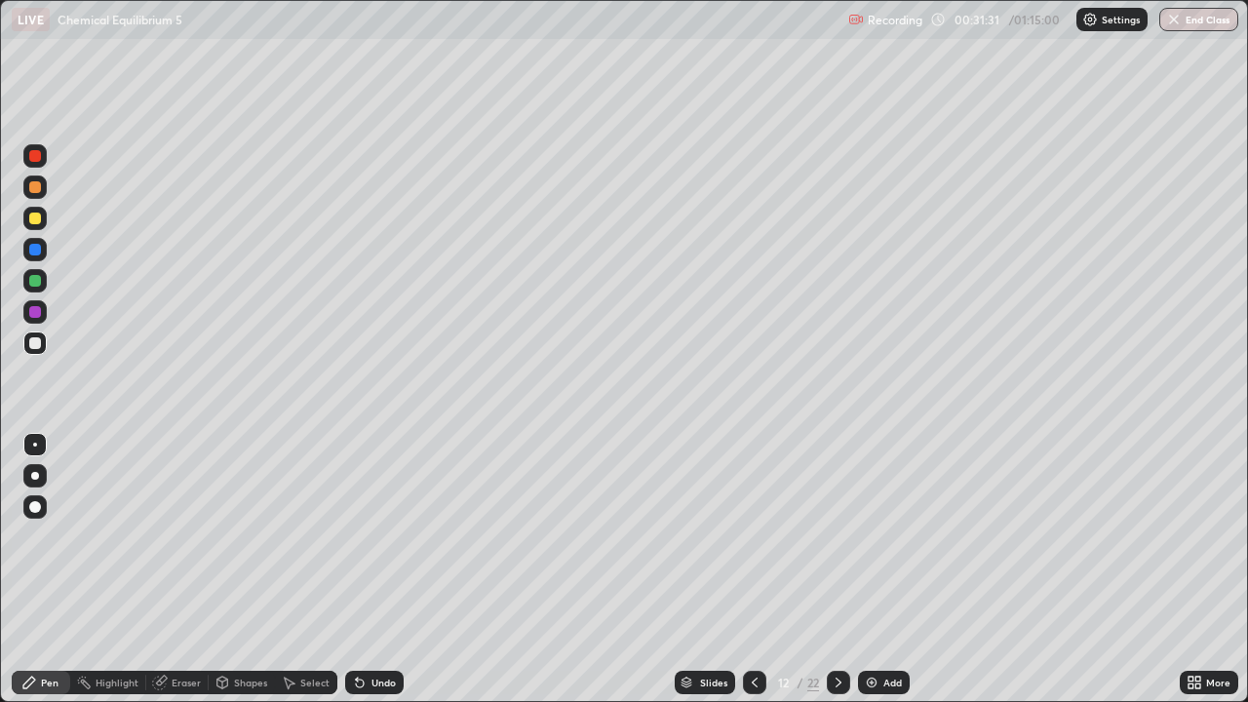
click at [365, 568] on div "Undo" at bounding box center [374, 682] width 58 height 23
click at [358, 568] on icon at bounding box center [360, 683] width 8 height 8
click at [182, 568] on div "Eraser" at bounding box center [186, 682] width 29 height 10
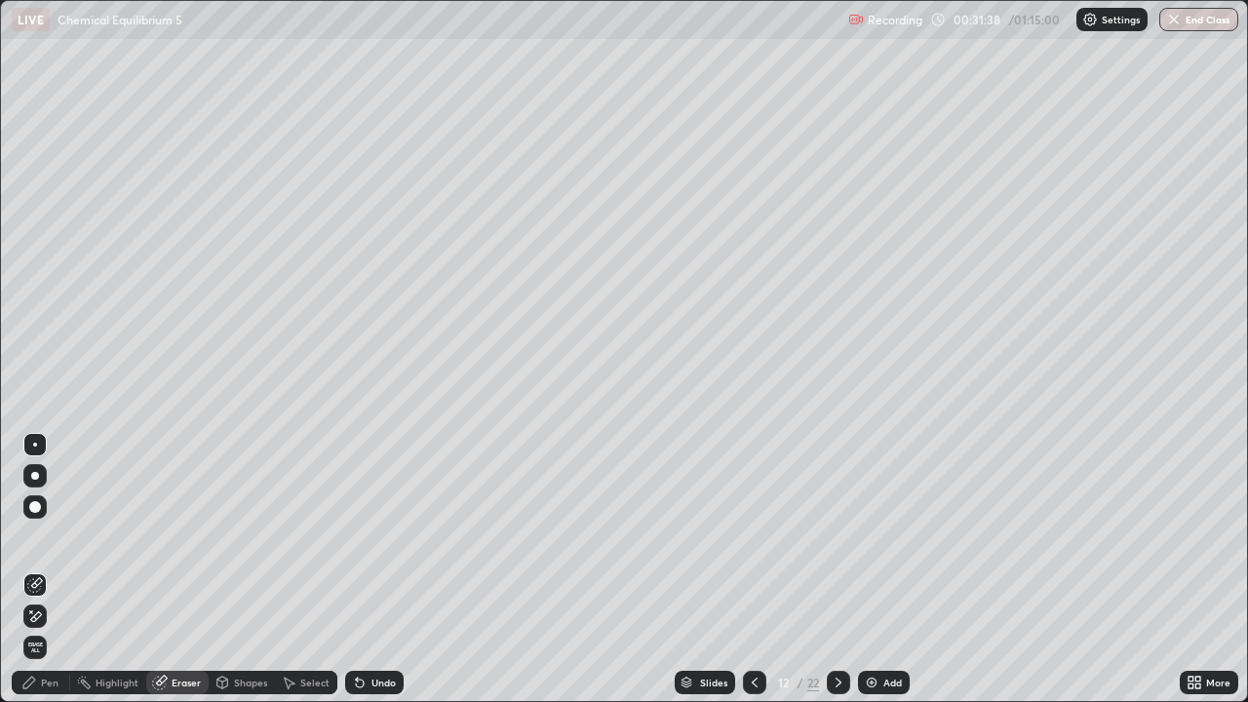
click at [53, 568] on div "Pen" at bounding box center [50, 682] width 18 height 10
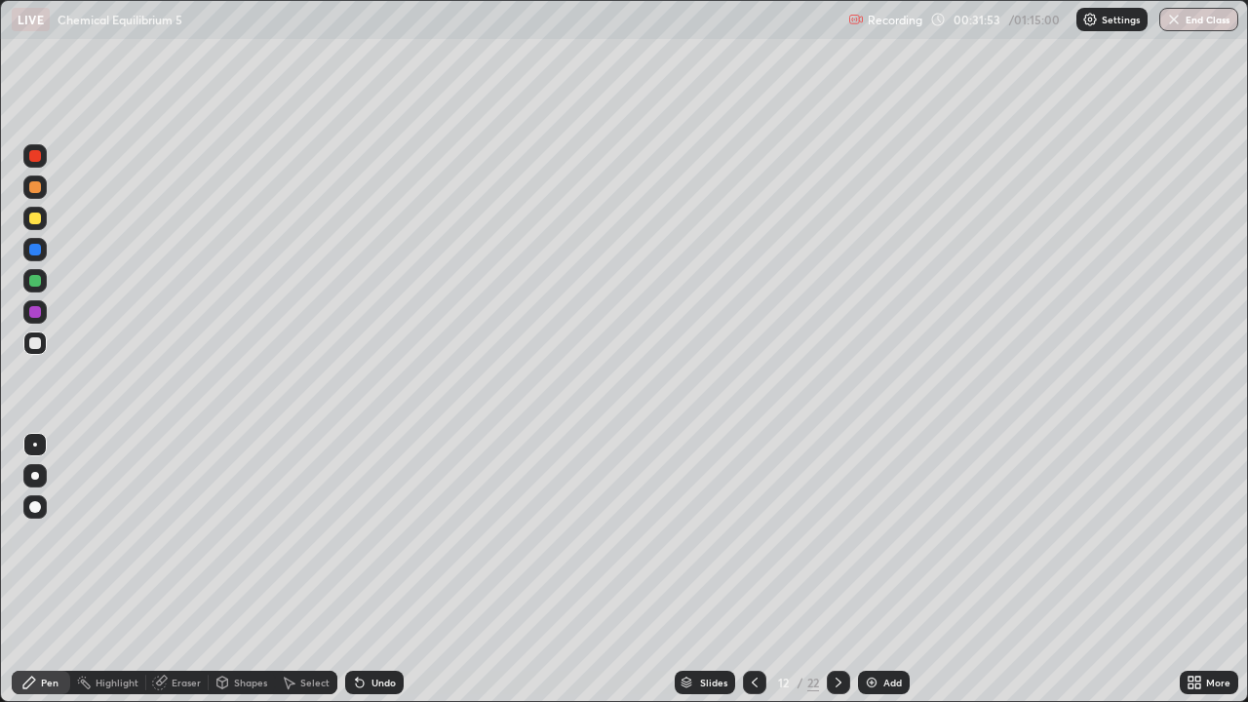
click at [120, 568] on div "Highlight" at bounding box center [108, 682] width 76 height 23
click at [39, 280] on div at bounding box center [35, 281] width 12 height 12
click at [50, 568] on div "Pen" at bounding box center [50, 682] width 18 height 10
click at [47, 568] on div "Pen" at bounding box center [50, 682] width 18 height 10
click at [39, 342] on div at bounding box center [35, 343] width 12 height 12
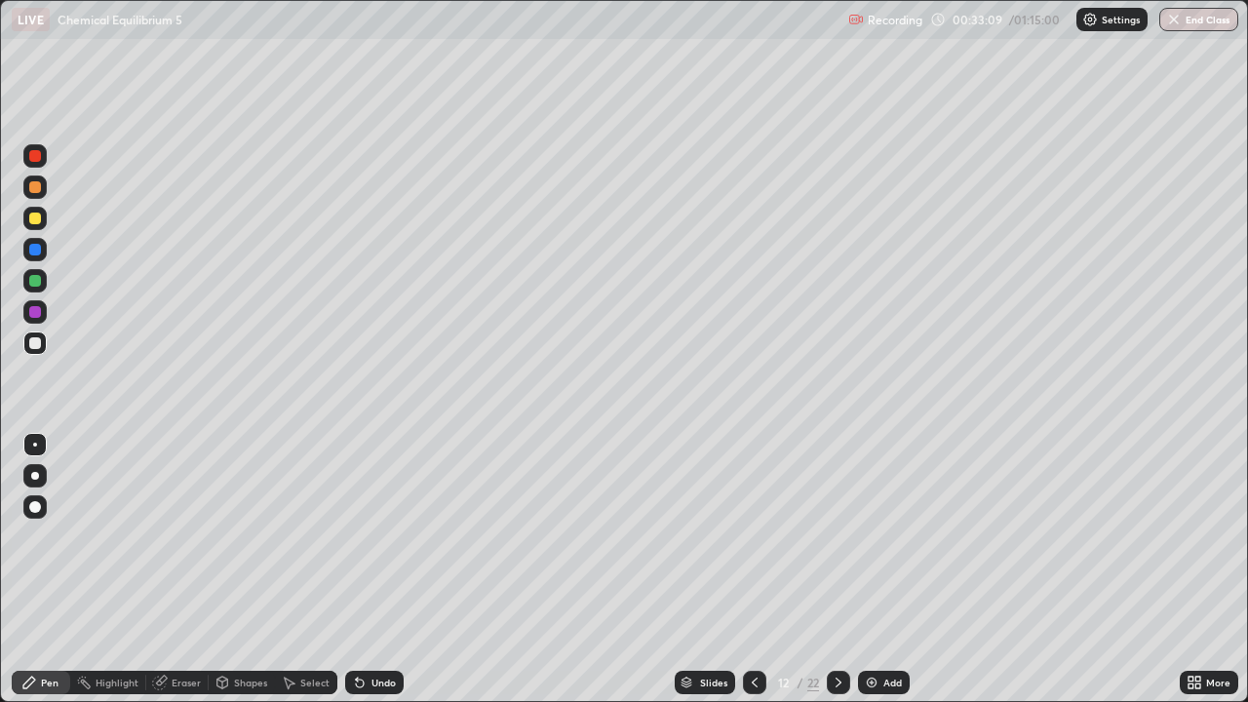
click at [875, 568] on img at bounding box center [872, 682] width 16 height 16
click at [750, 568] on icon at bounding box center [753, 682] width 6 height 10
click at [870, 568] on img at bounding box center [872, 682] width 16 height 16
click at [752, 568] on icon at bounding box center [753, 682] width 6 height 10
click at [837, 568] on icon at bounding box center [838, 682] width 16 height 16
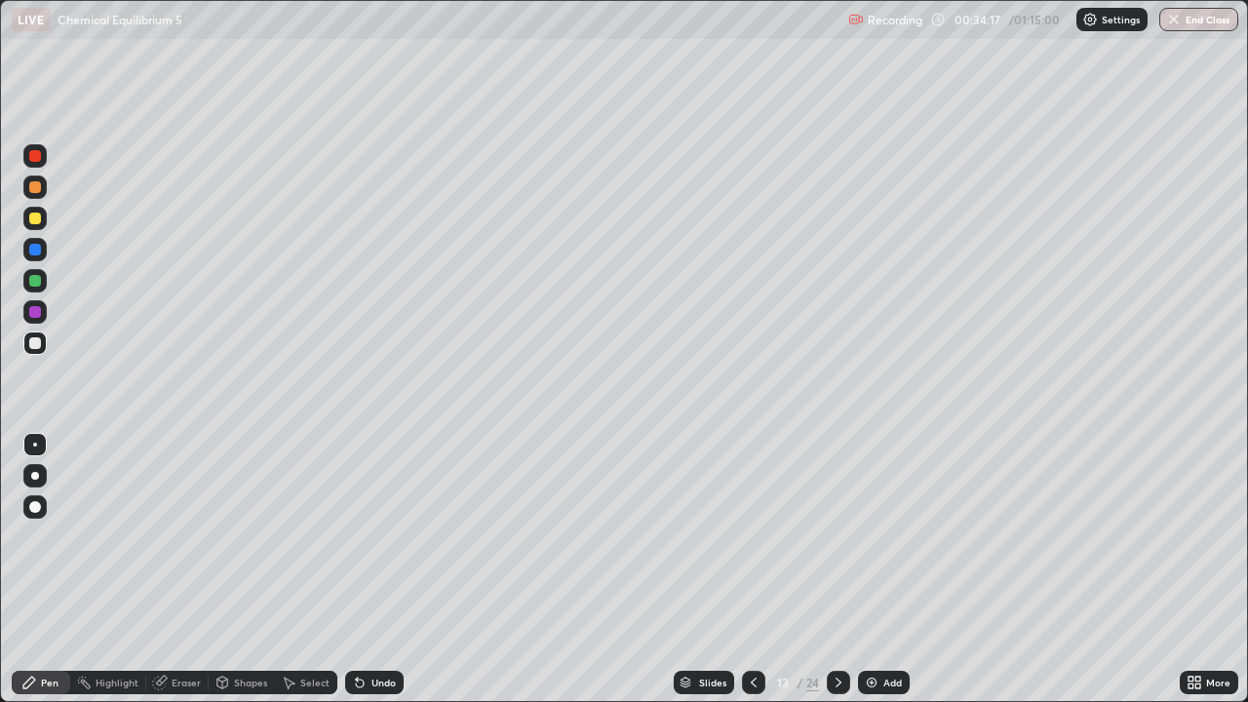
click at [36, 346] on div at bounding box center [35, 343] width 12 height 12
click at [312, 568] on div "Select" at bounding box center [314, 682] width 29 height 10
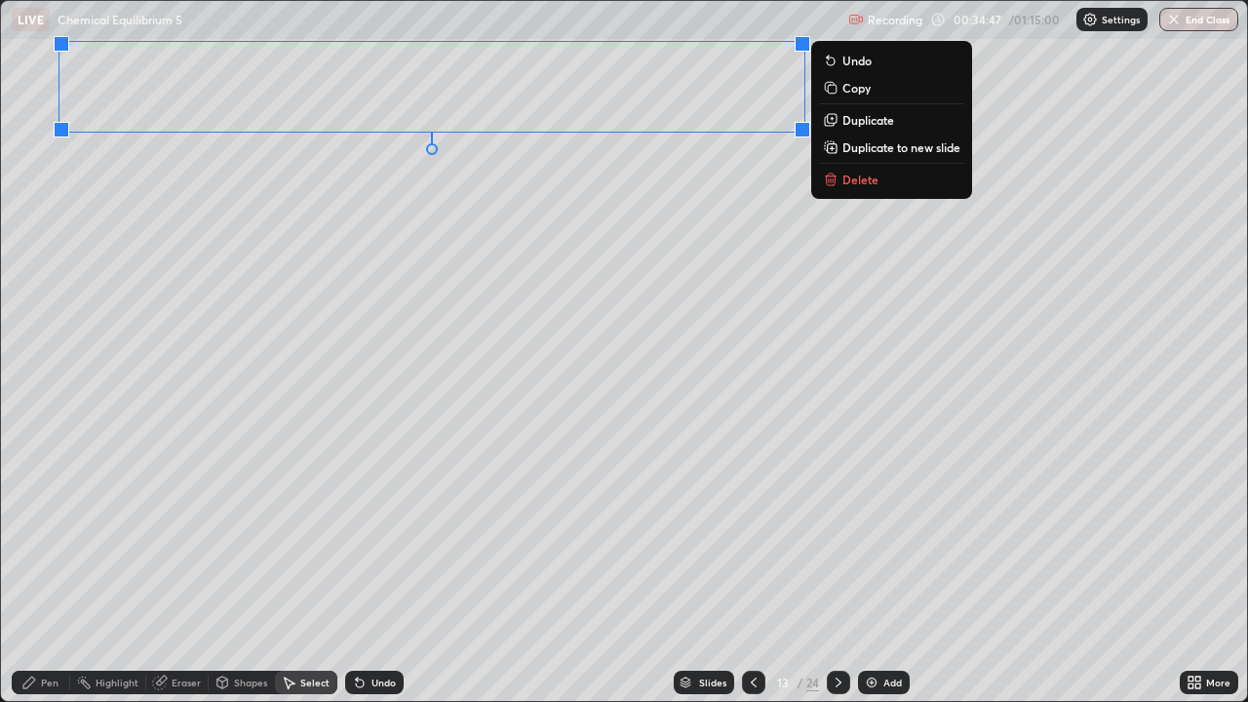
click at [668, 318] on div "0 ° Undo Copy Duplicate Duplicate to new slide Delete" at bounding box center [624, 351] width 1246 height 700
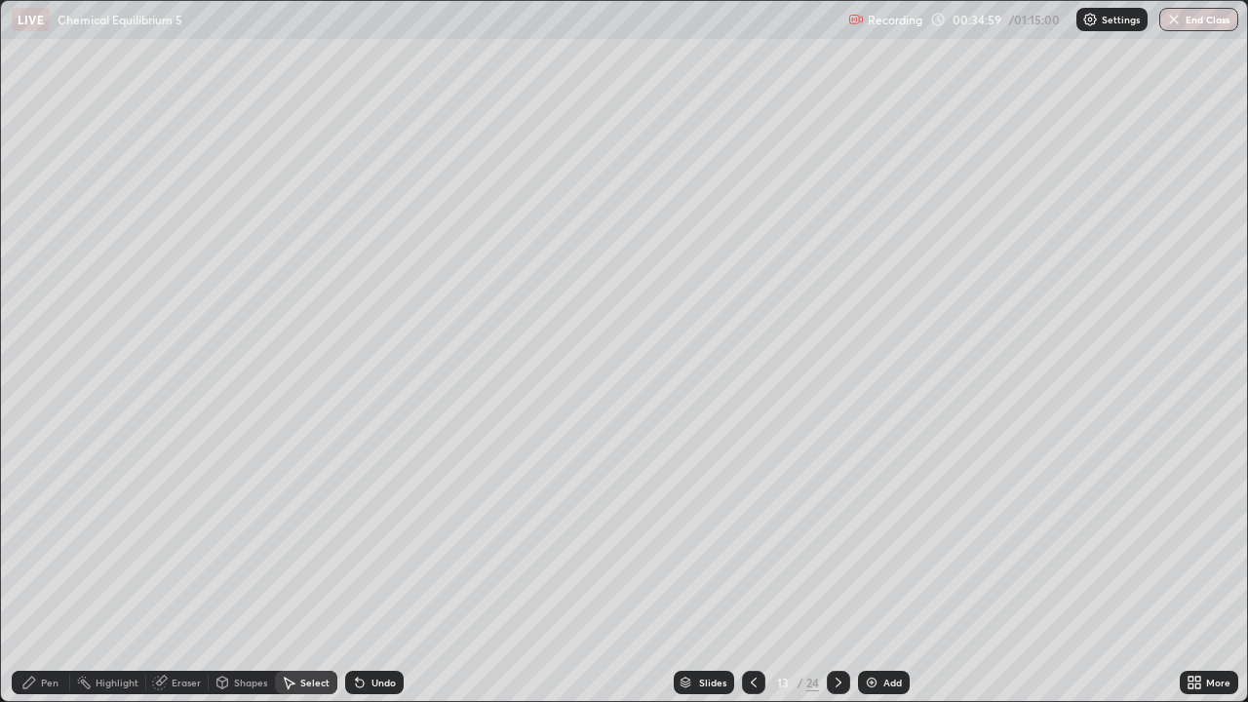
click at [231, 568] on div "Shapes" at bounding box center [242, 682] width 66 height 23
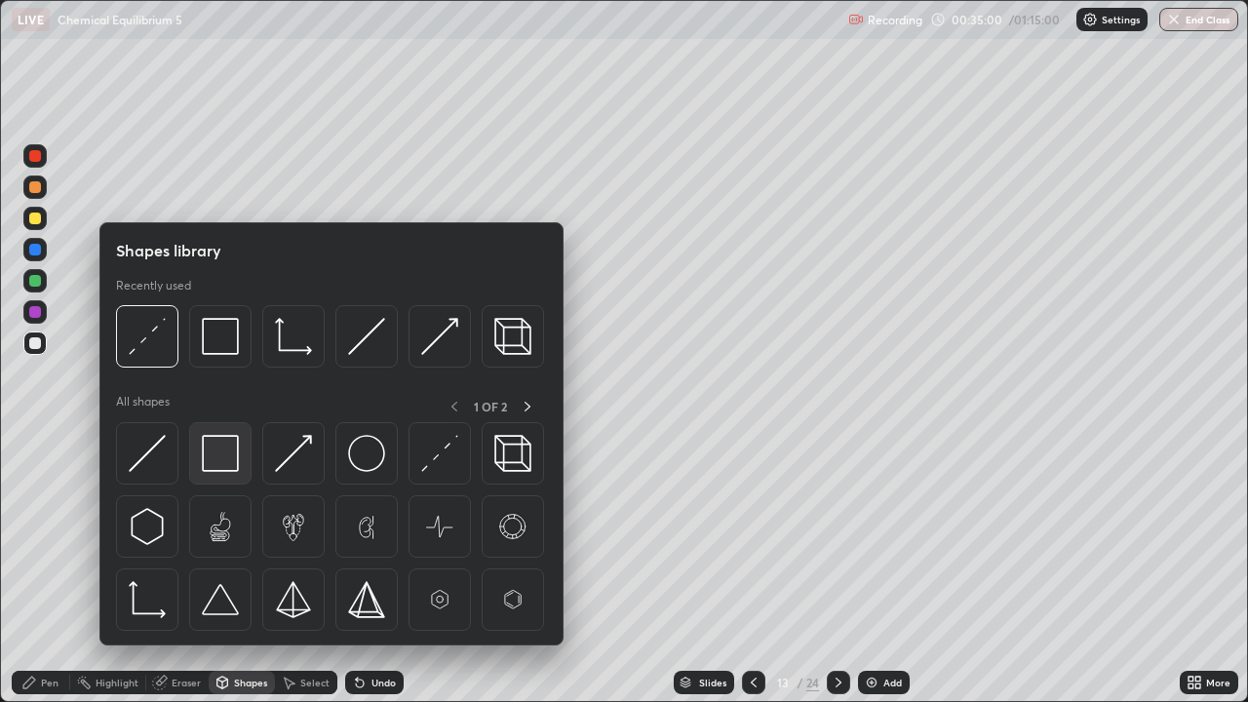
click at [227, 454] on img at bounding box center [220, 453] width 37 height 37
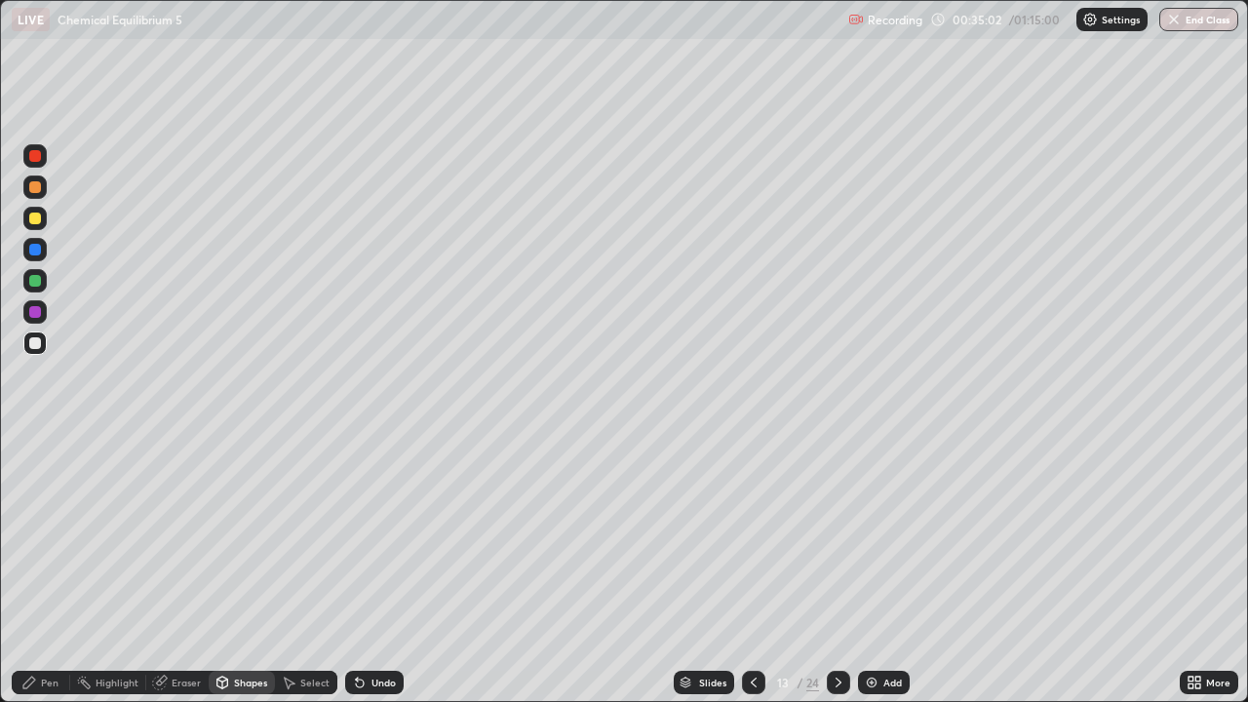
click at [36, 342] on div at bounding box center [35, 343] width 12 height 12
click at [44, 568] on div "Pen" at bounding box center [41, 682] width 58 height 23
click at [34, 342] on div at bounding box center [35, 343] width 12 height 12
click at [46, 568] on div "Pen" at bounding box center [41, 682] width 58 height 23
click at [36, 214] on div at bounding box center [35, 218] width 12 height 12
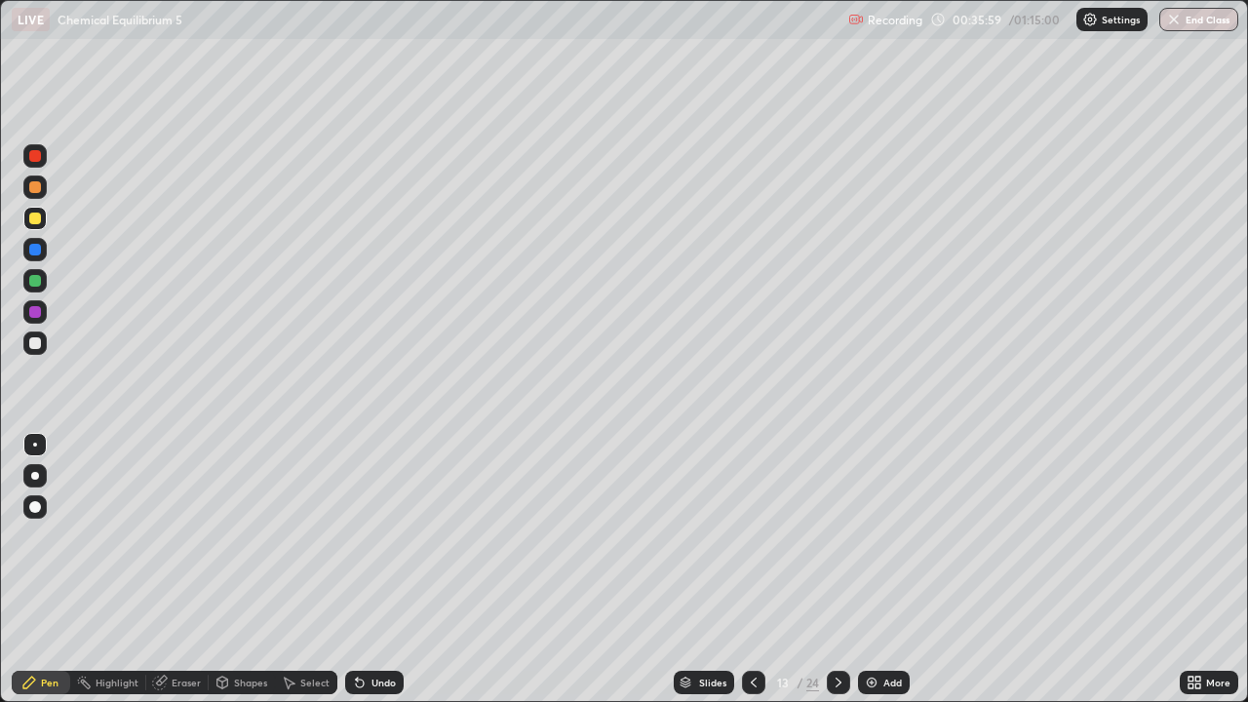
click at [180, 568] on div "Eraser" at bounding box center [186, 682] width 29 height 10
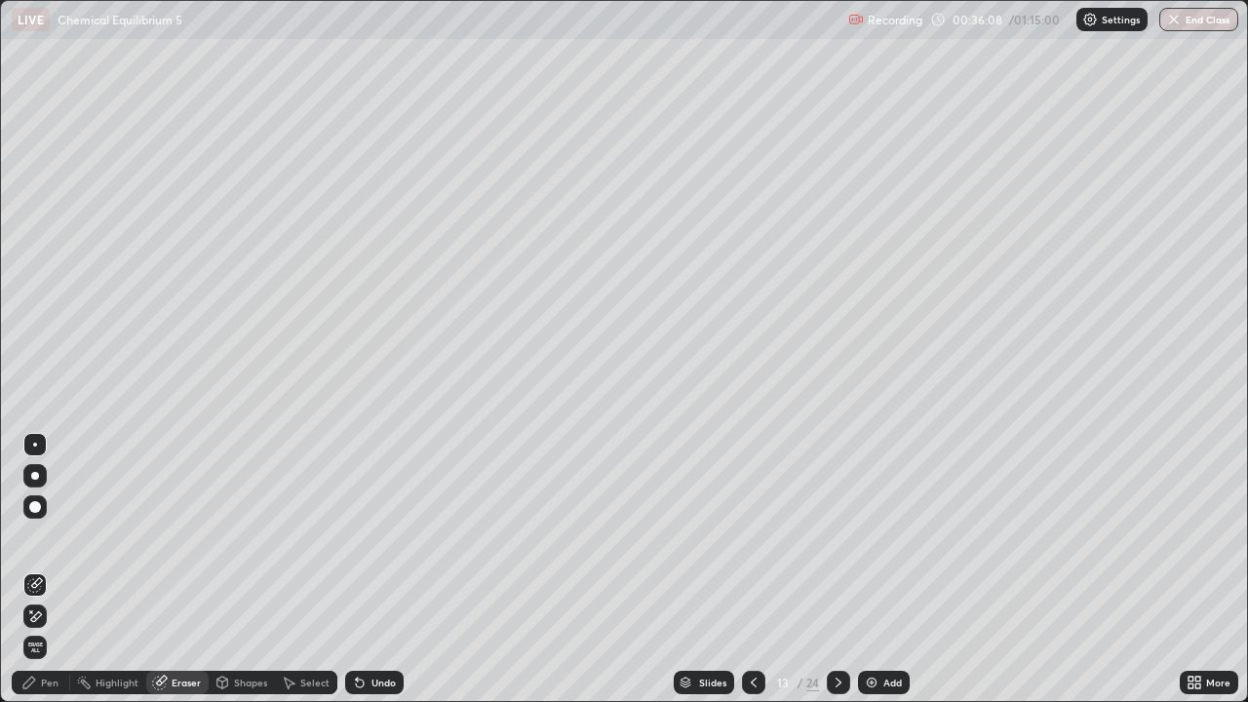
click at [47, 568] on div "Pen" at bounding box center [41, 682] width 58 height 23
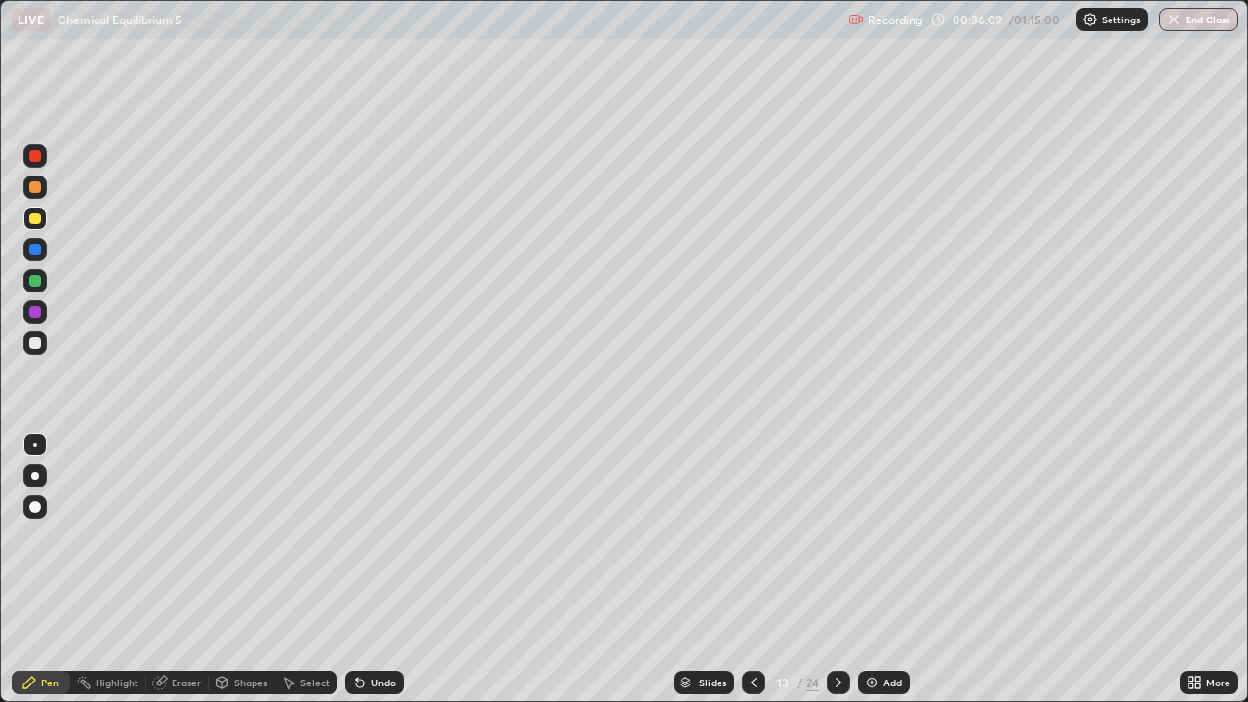
click at [34, 284] on div at bounding box center [35, 281] width 12 height 12
click at [39, 216] on div at bounding box center [35, 218] width 12 height 12
click at [174, 568] on div "Eraser" at bounding box center [186, 682] width 29 height 10
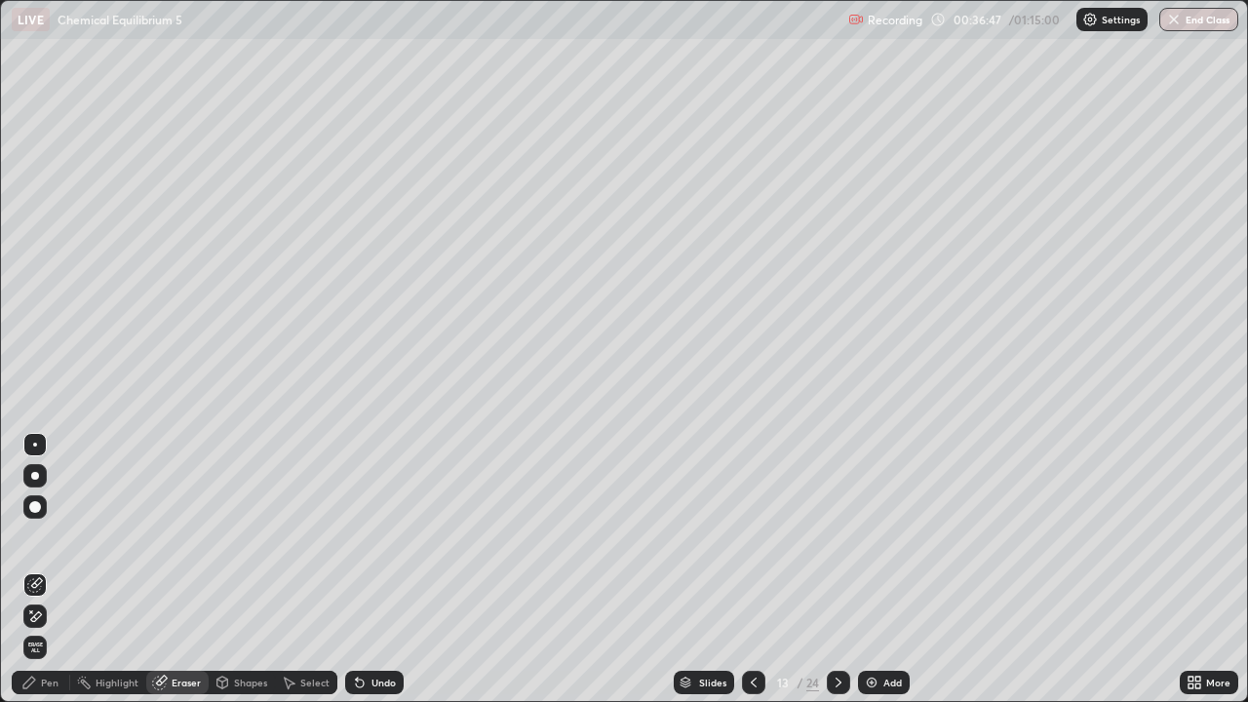
click at [46, 568] on div "Pen" at bounding box center [50, 682] width 18 height 10
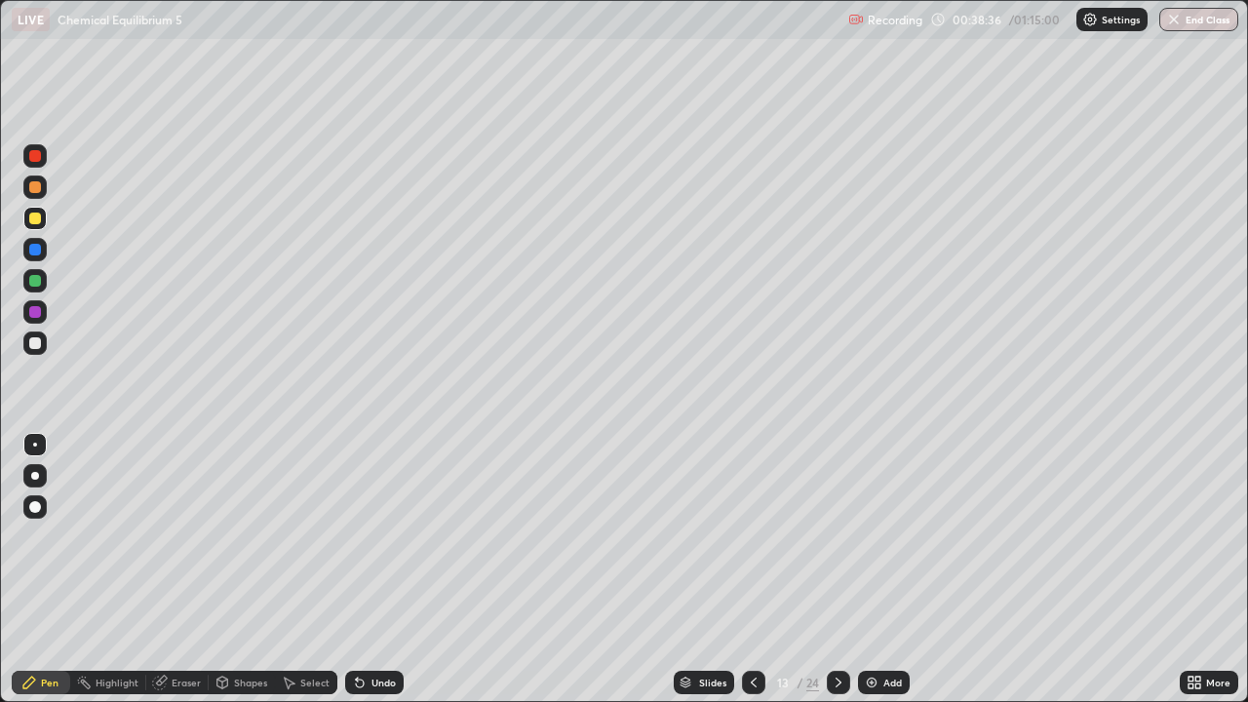
click at [388, 568] on div "Undo" at bounding box center [374, 682] width 58 height 23
click at [379, 568] on div "Undo" at bounding box center [374, 682] width 58 height 23
click at [379, 568] on div "Undo" at bounding box center [383, 682] width 24 height 10
click at [383, 568] on div "Undo" at bounding box center [383, 682] width 24 height 10
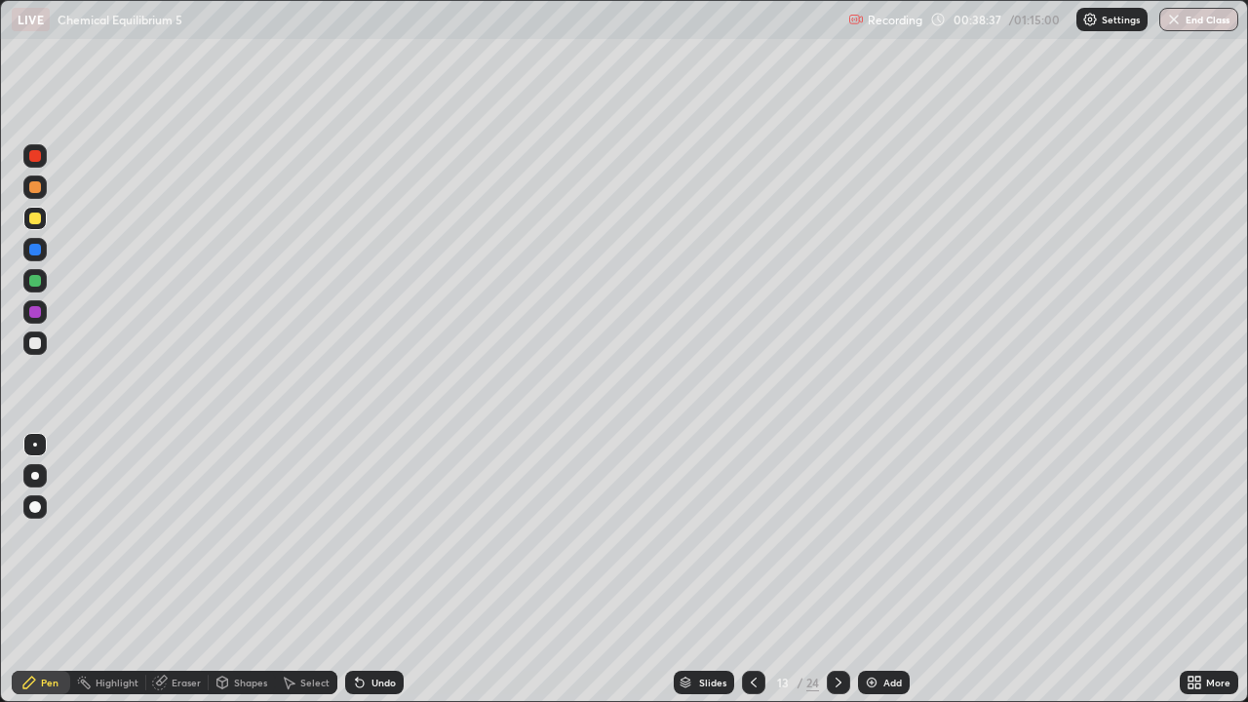
click at [383, 568] on div "Undo" at bounding box center [383, 682] width 24 height 10
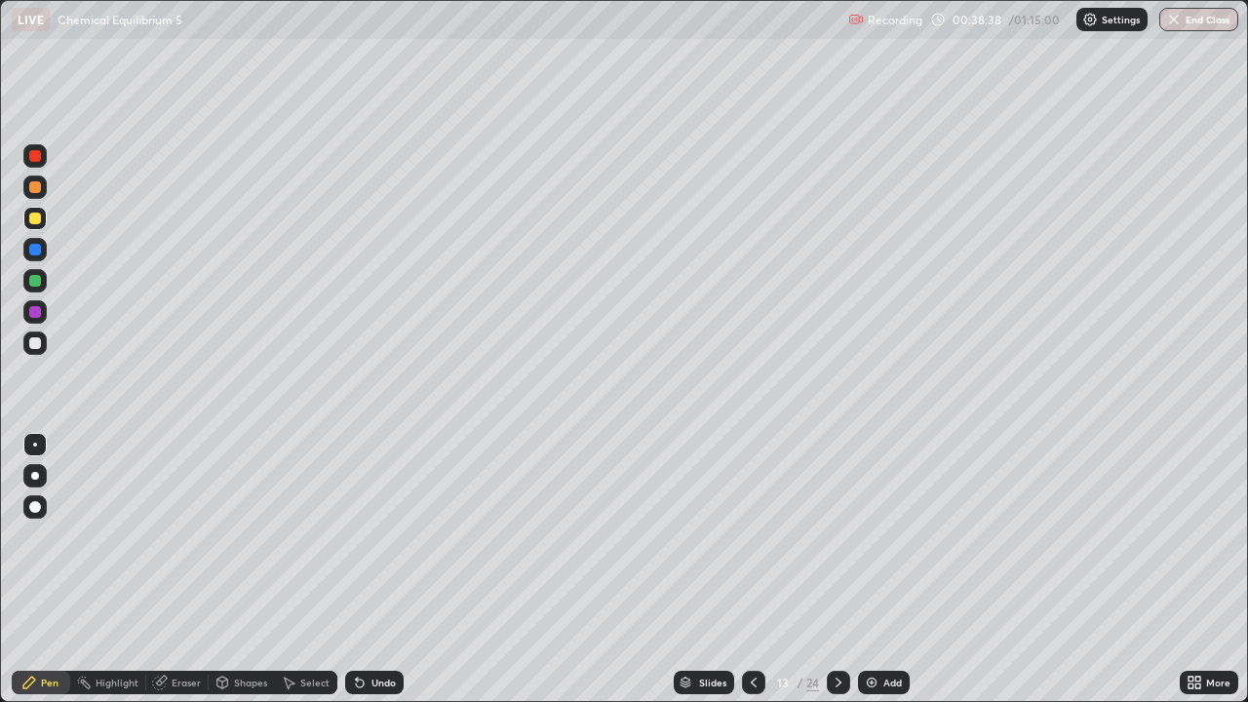
click at [378, 568] on div "Undo" at bounding box center [383, 682] width 24 height 10
click at [379, 568] on div "Undo" at bounding box center [383, 682] width 24 height 10
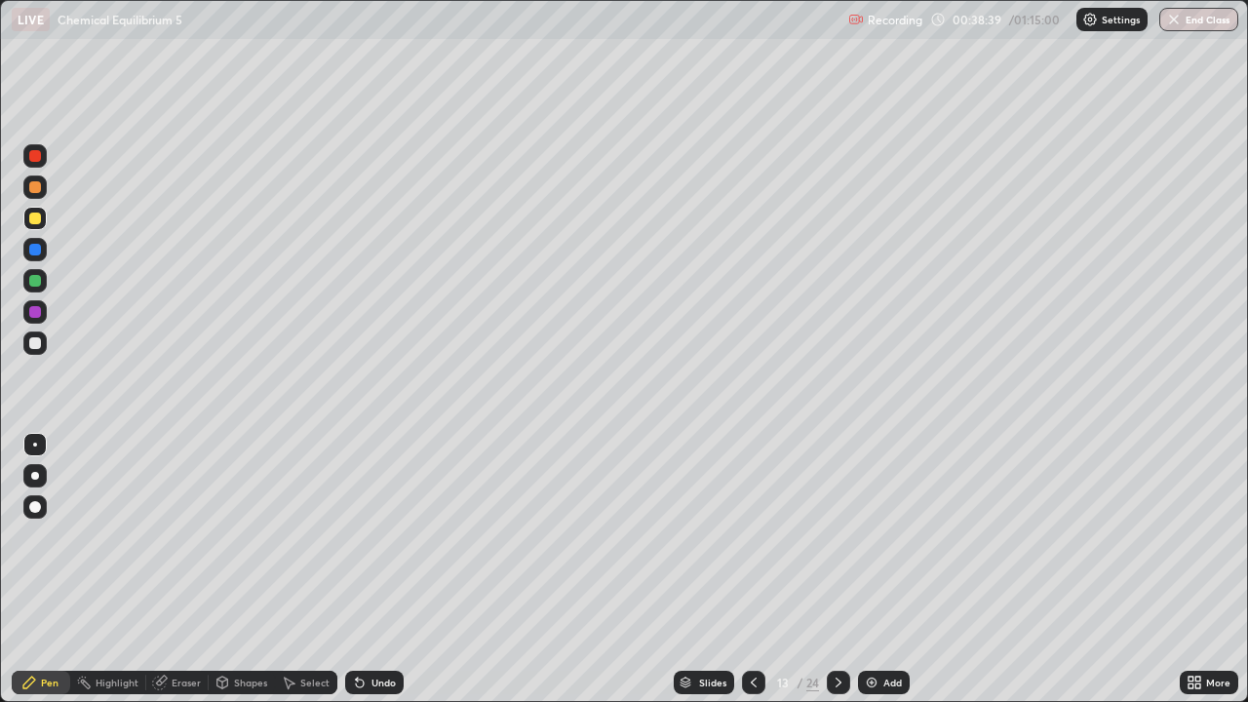
click at [379, 568] on div "Undo" at bounding box center [383, 682] width 24 height 10
click at [377, 568] on div "Undo" at bounding box center [383, 682] width 24 height 10
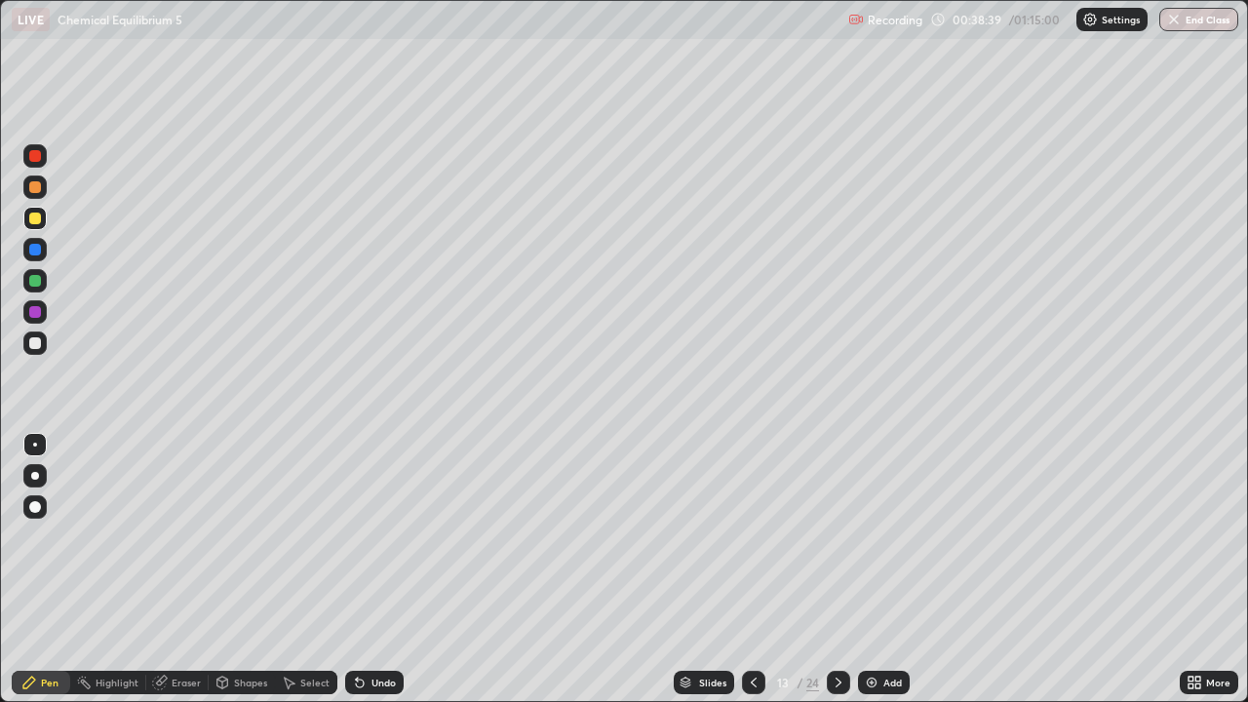
click at [377, 568] on div "Undo" at bounding box center [383, 682] width 24 height 10
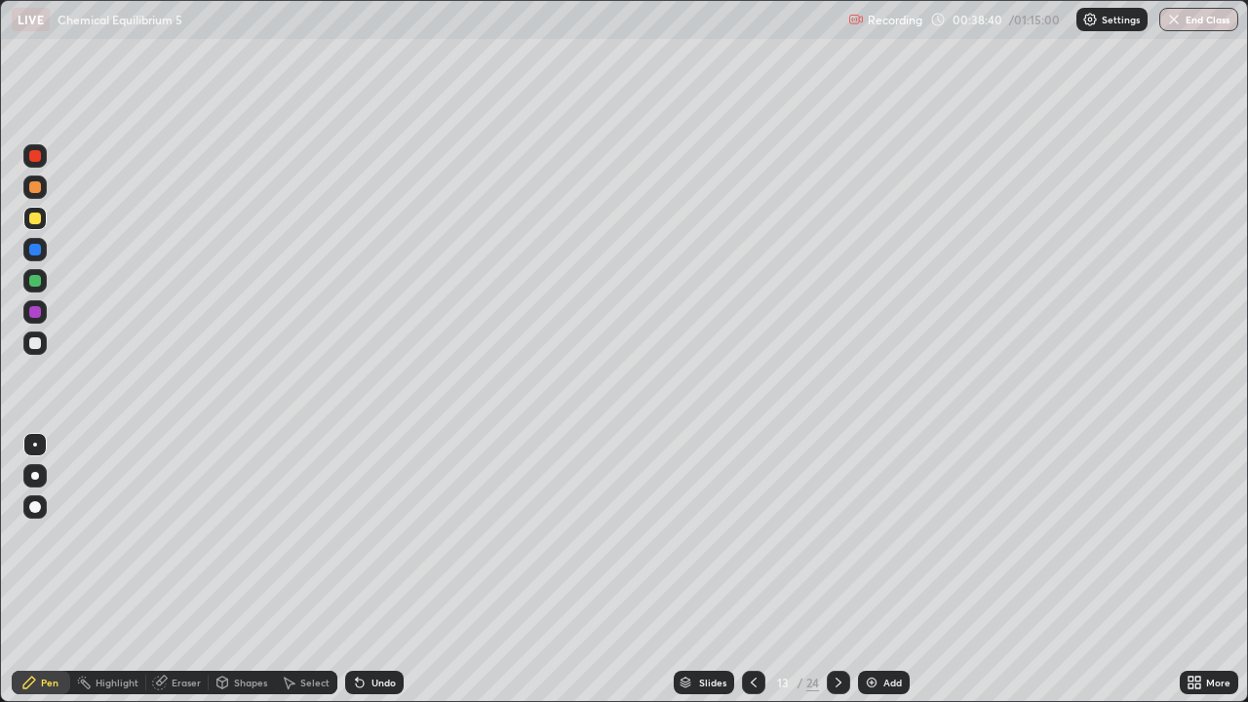
click at [376, 568] on div "Undo" at bounding box center [374, 682] width 58 height 23
click at [364, 568] on icon at bounding box center [360, 682] width 16 height 16
click at [360, 568] on icon at bounding box center [360, 683] width 8 height 8
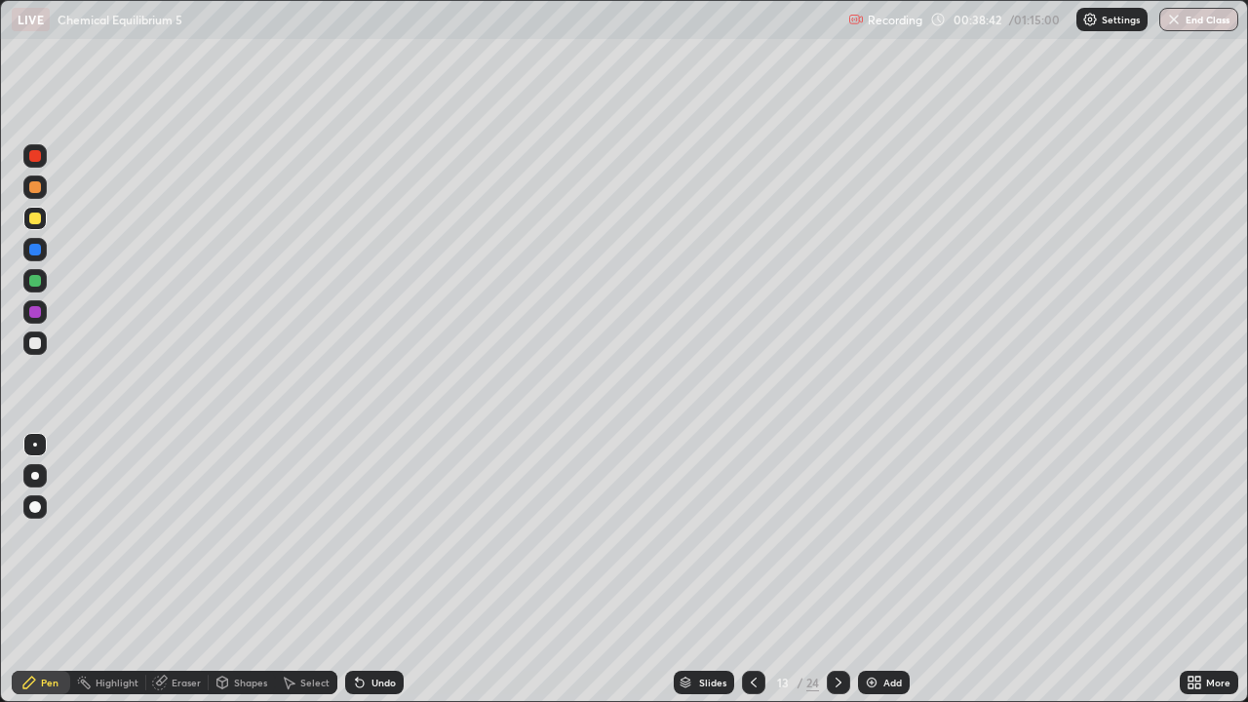
click at [360, 568] on icon at bounding box center [360, 683] width 8 height 8
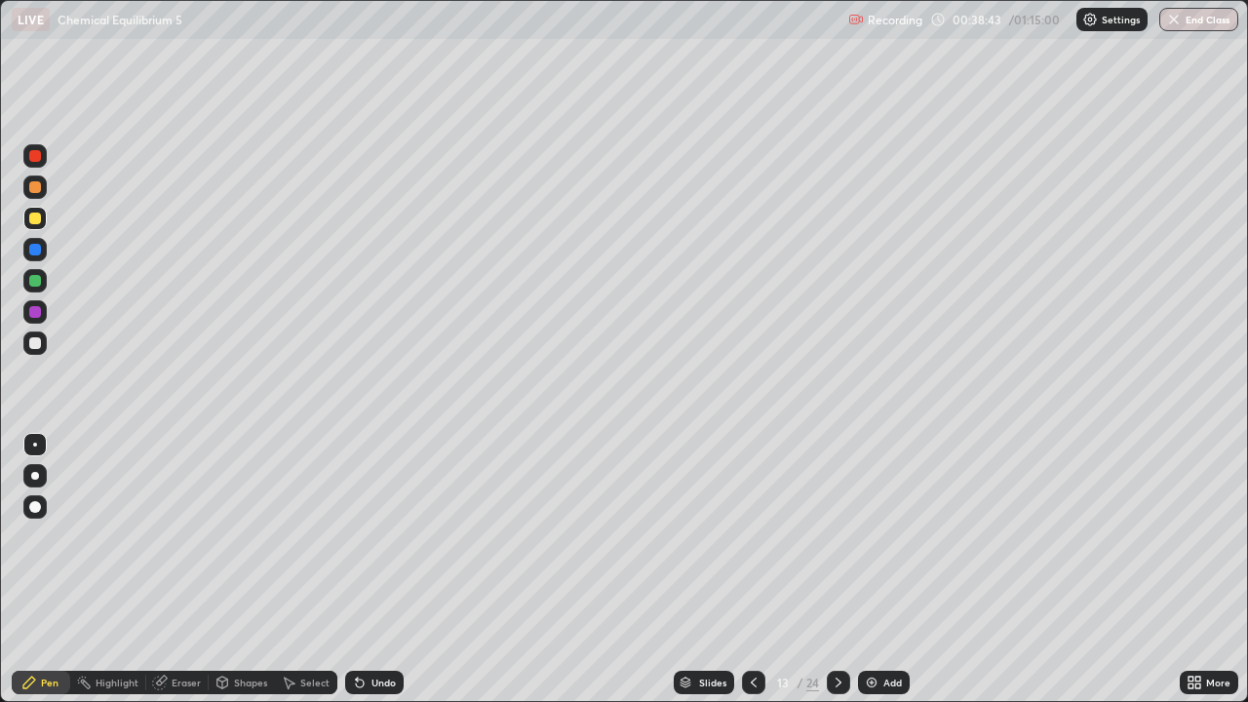
click at [360, 568] on icon at bounding box center [360, 683] width 8 height 8
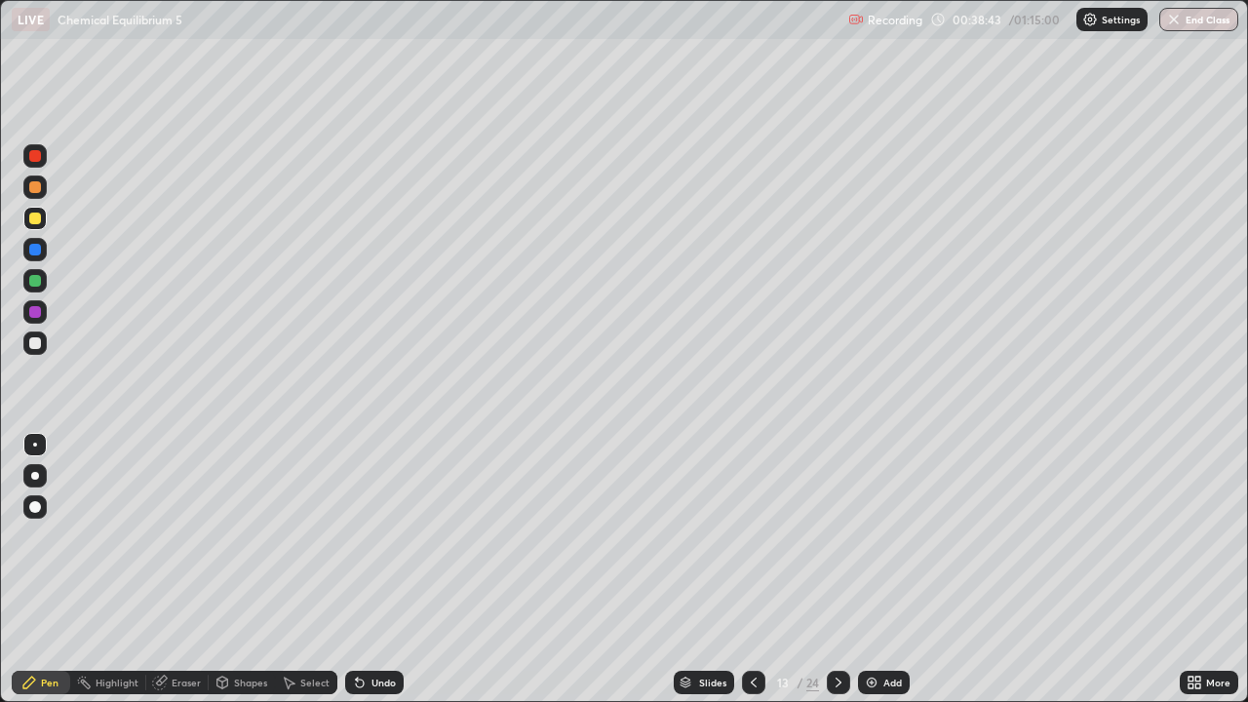
click at [360, 568] on icon at bounding box center [360, 683] width 8 height 8
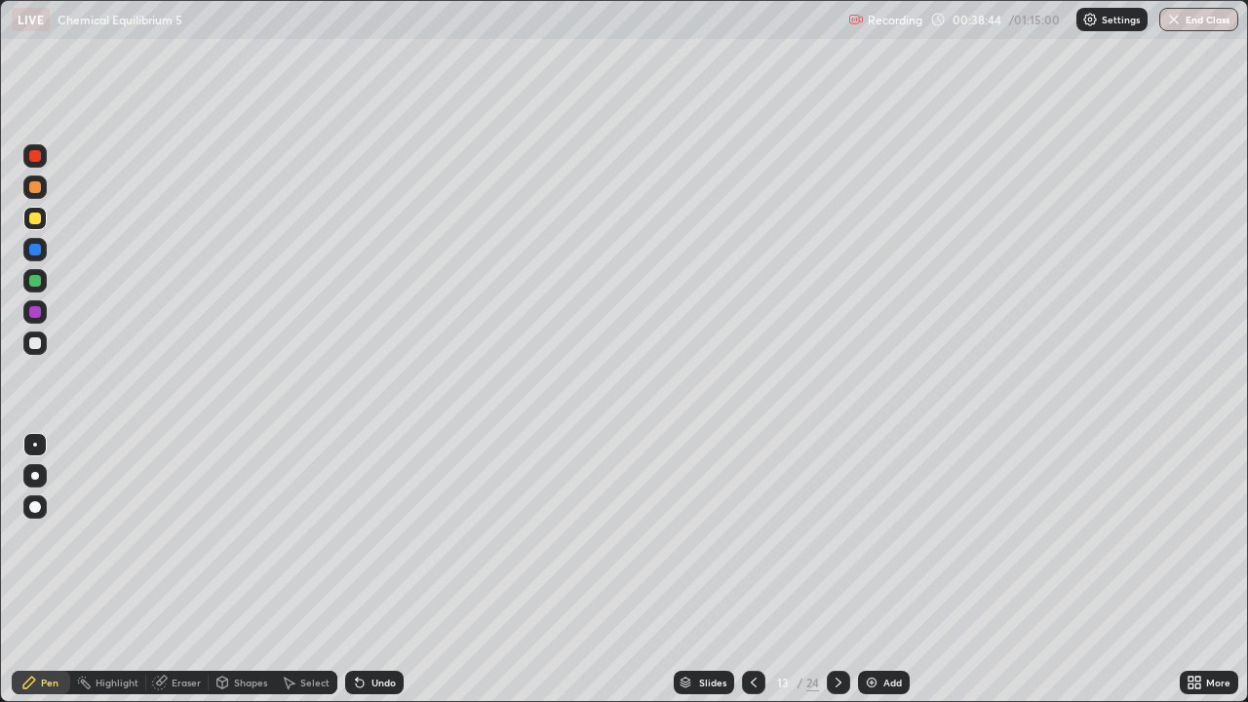
click at [360, 568] on icon at bounding box center [360, 683] width 8 height 8
click at [357, 568] on icon at bounding box center [360, 683] width 8 height 8
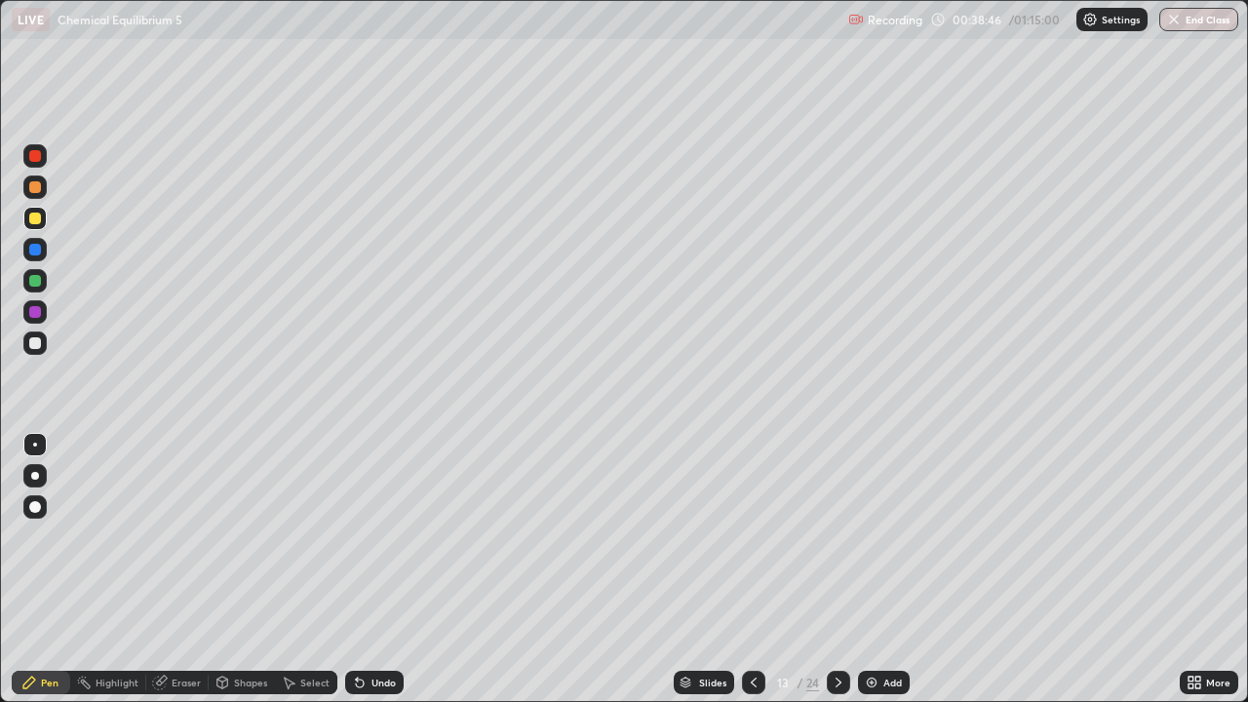
click at [356, 568] on icon at bounding box center [357, 678] width 2 height 2
click at [360, 568] on icon at bounding box center [360, 683] width 8 height 8
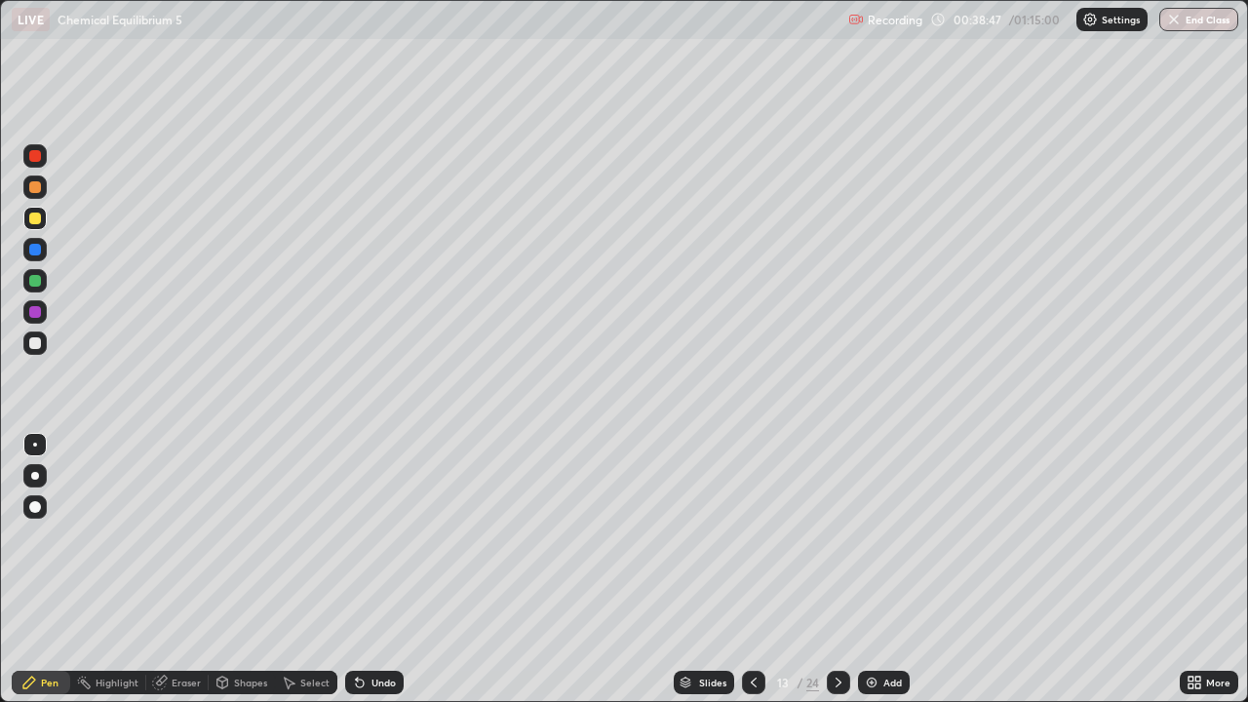
click at [360, 568] on icon at bounding box center [360, 683] width 8 height 8
click at [358, 568] on icon at bounding box center [360, 683] width 8 height 8
click at [357, 568] on icon at bounding box center [360, 683] width 8 height 8
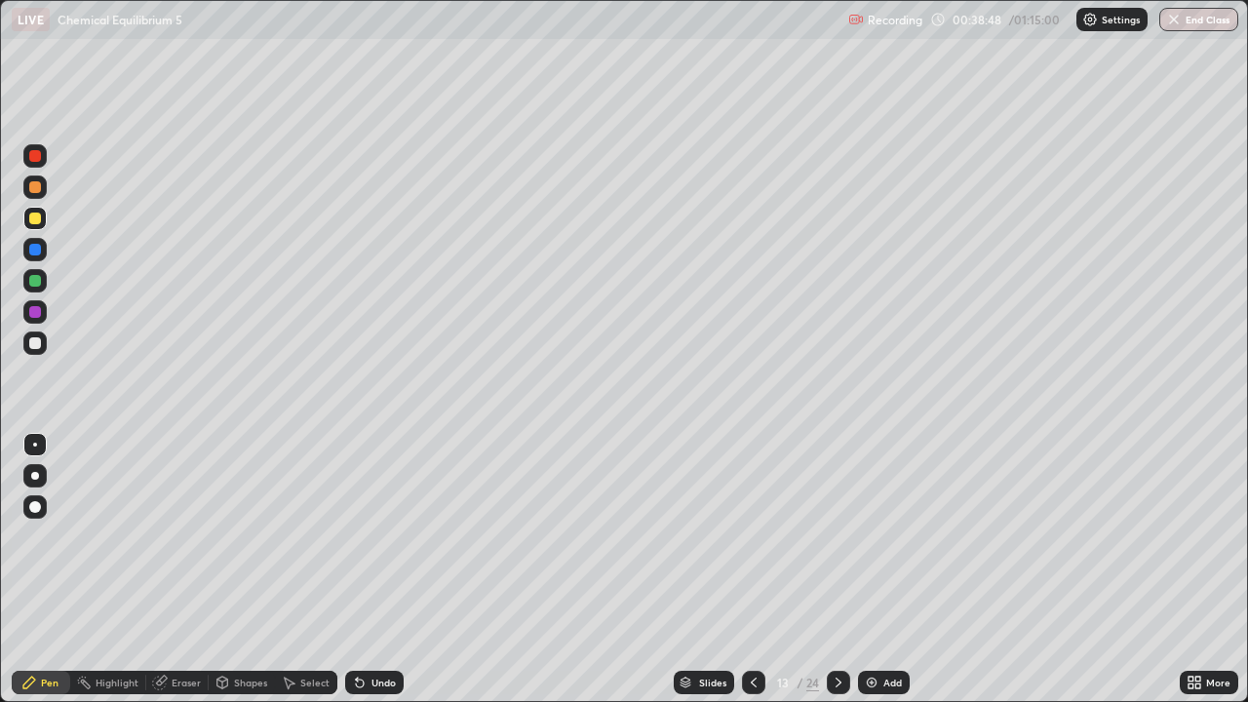
click at [357, 568] on icon at bounding box center [360, 683] width 8 height 8
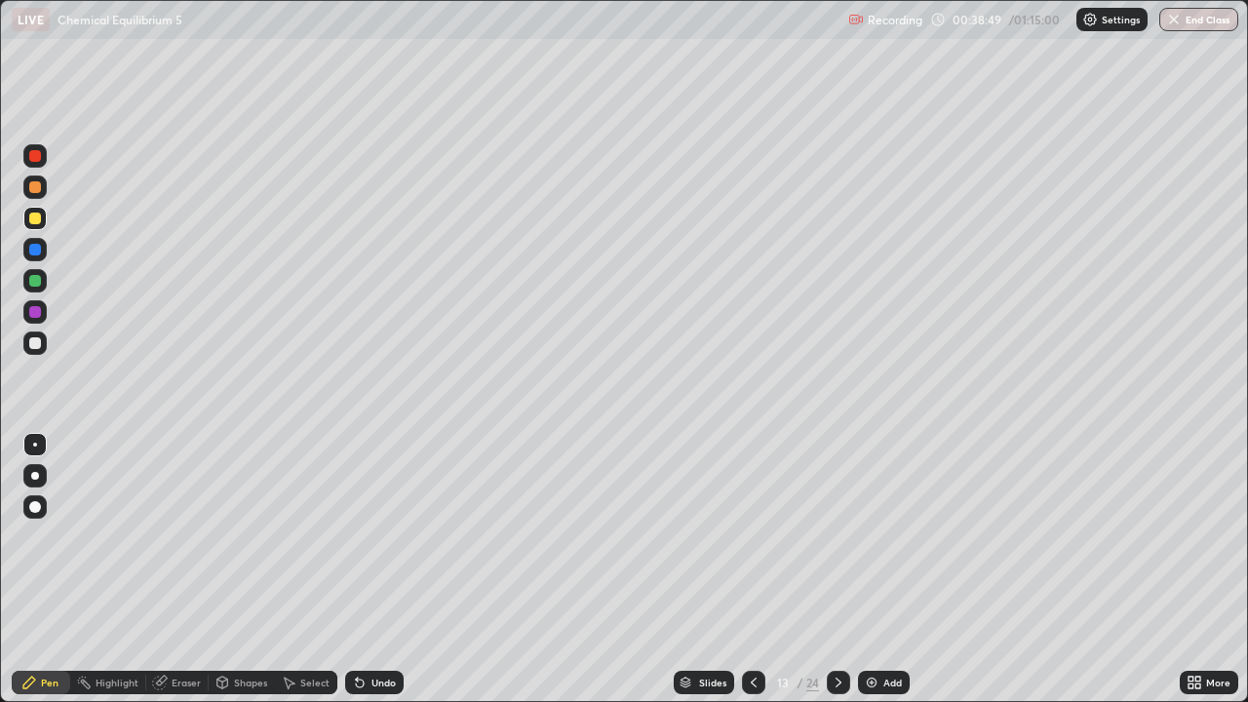
click at [357, 568] on icon at bounding box center [360, 683] width 8 height 8
click at [356, 568] on icon at bounding box center [357, 678] width 2 height 2
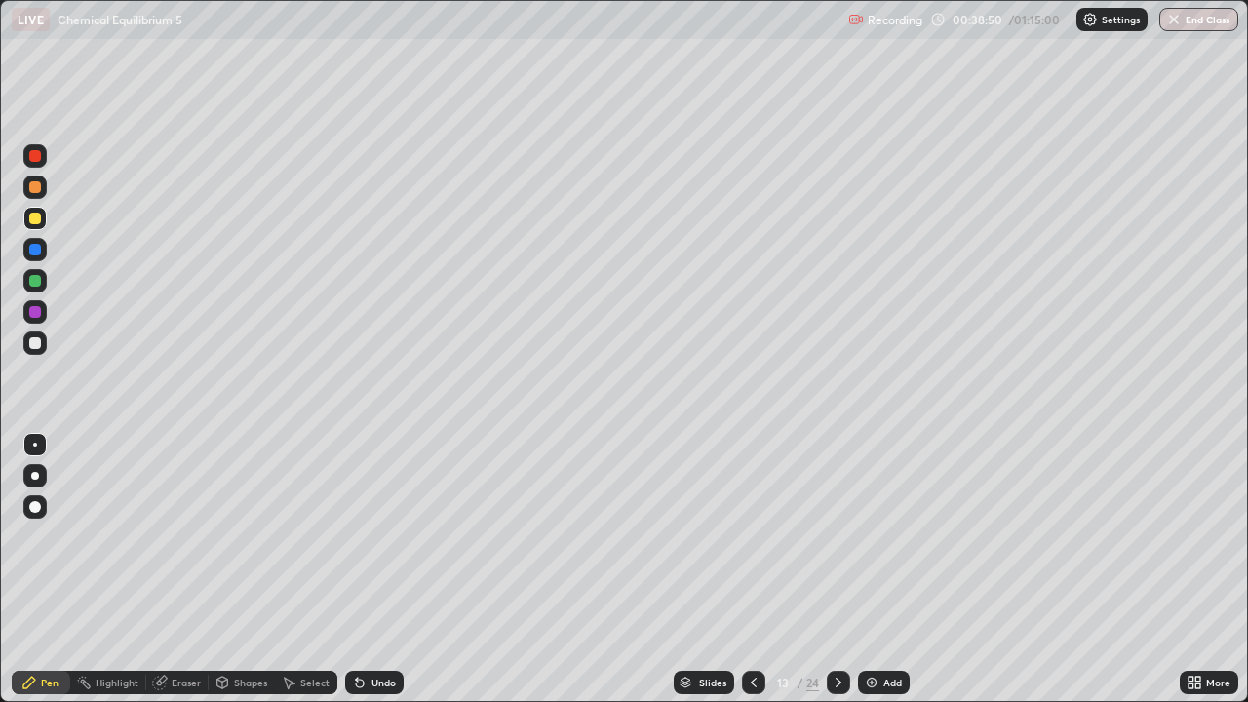
click at [356, 568] on icon at bounding box center [357, 678] width 2 height 2
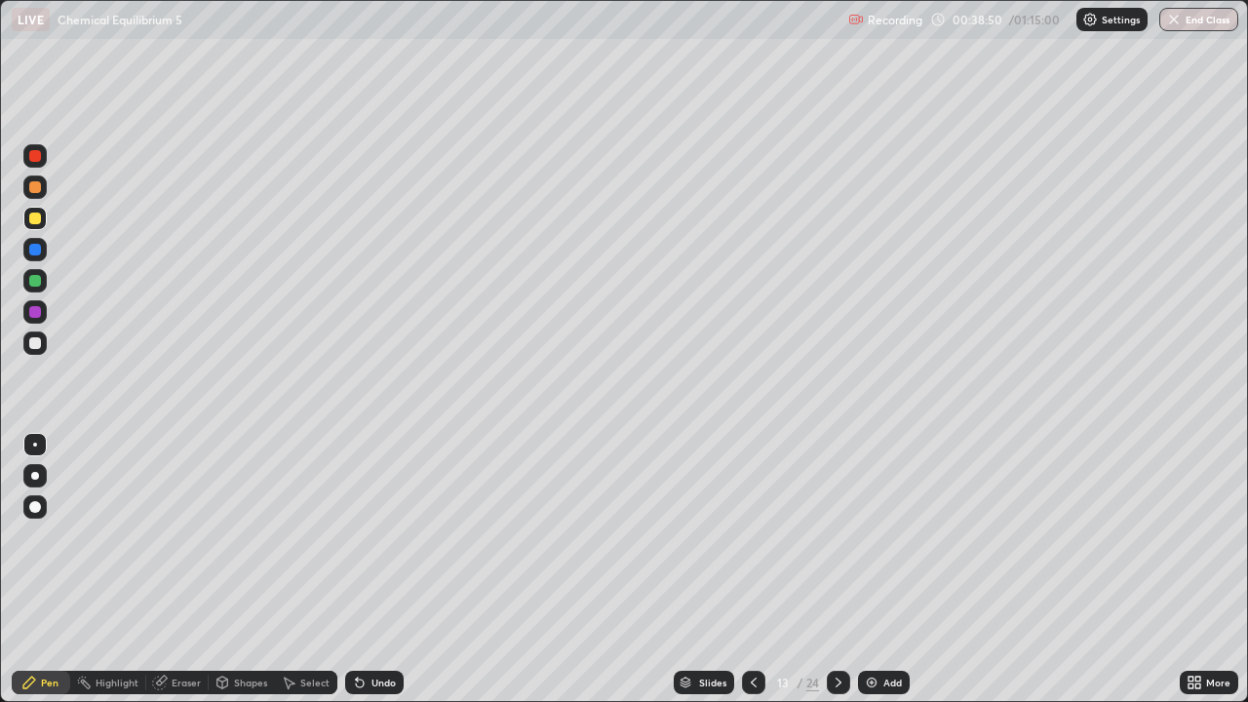
click at [356, 568] on icon at bounding box center [357, 678] width 2 height 2
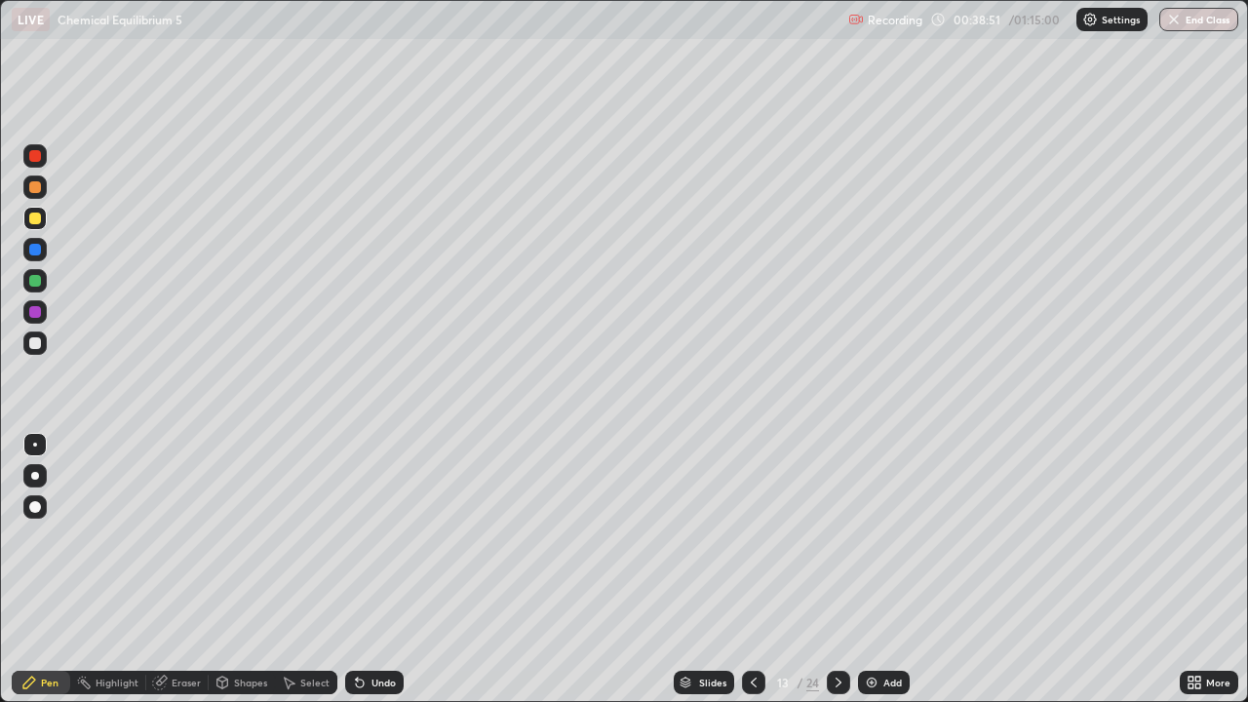
click at [356, 568] on icon at bounding box center [357, 678] width 2 height 2
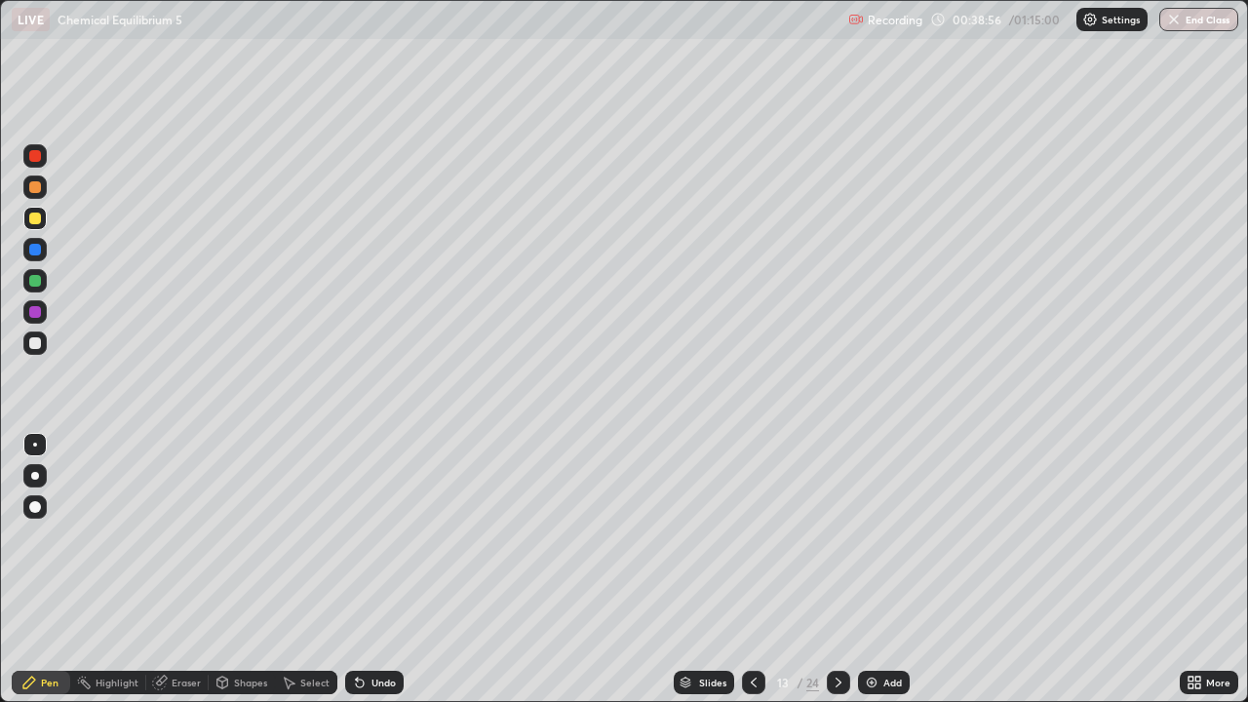
click at [40, 343] on div at bounding box center [35, 343] width 12 height 12
click at [365, 568] on div "Undo" at bounding box center [374, 682] width 58 height 23
click at [362, 568] on div "Undo" at bounding box center [374, 682] width 58 height 23
click at [39, 343] on div at bounding box center [35, 343] width 12 height 12
click at [32, 216] on div at bounding box center [35, 218] width 12 height 12
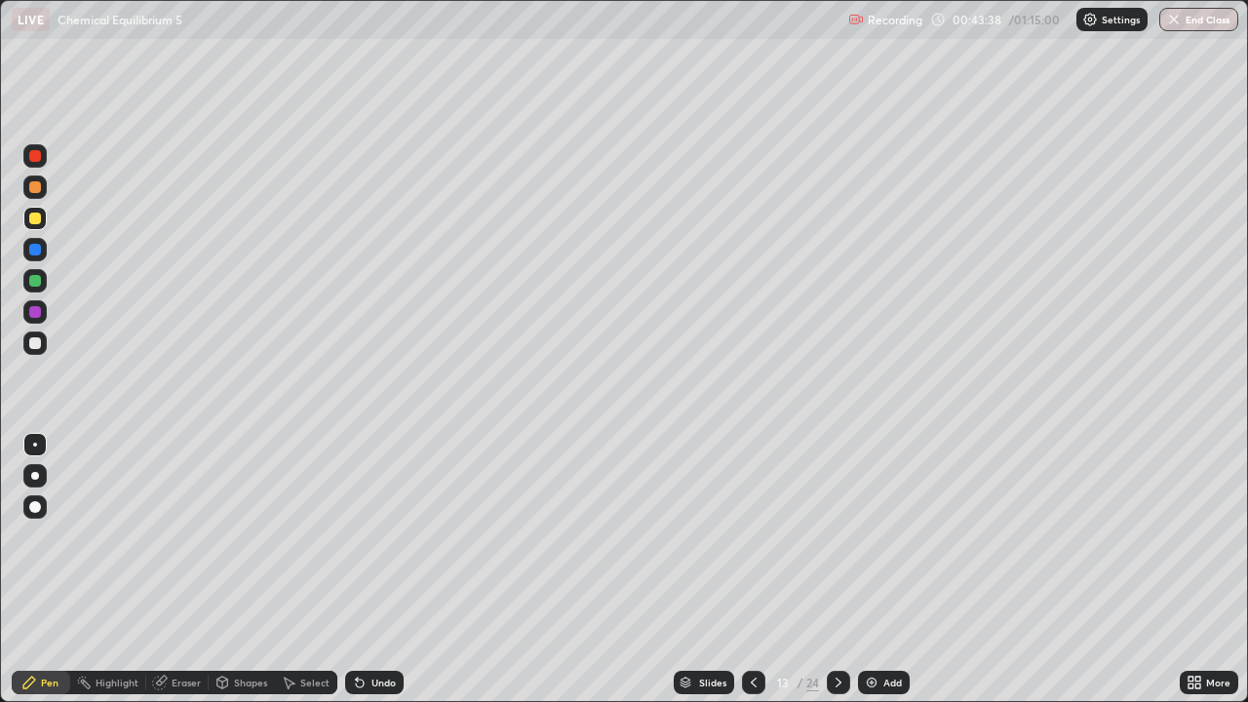
click at [34, 178] on div at bounding box center [34, 186] width 23 height 23
click at [243, 568] on div "Shapes" at bounding box center [250, 682] width 33 height 10
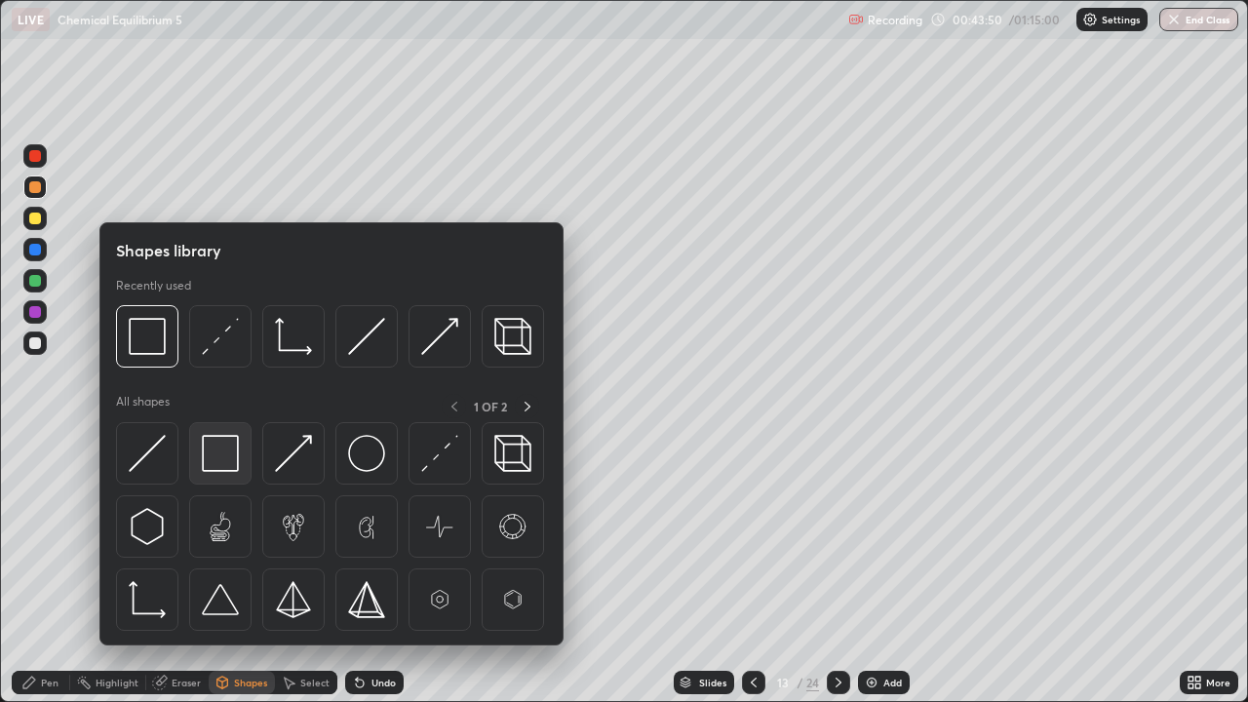
click at [221, 454] on img at bounding box center [220, 453] width 37 height 37
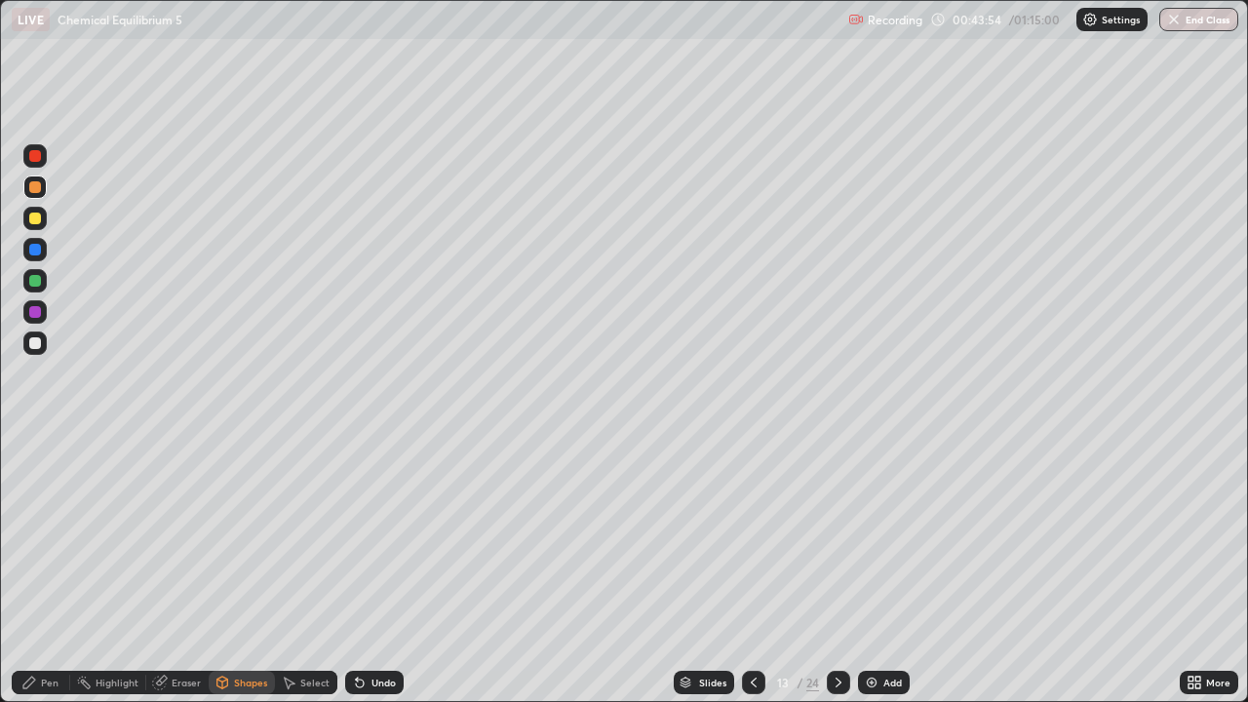
click at [53, 568] on div "Pen" at bounding box center [50, 682] width 18 height 10
click at [36, 188] on div at bounding box center [35, 187] width 12 height 12
click at [746, 568] on div at bounding box center [753, 682] width 23 height 39
click at [749, 568] on icon at bounding box center [754, 682] width 16 height 16
click at [835, 568] on icon at bounding box center [838, 682] width 6 height 10
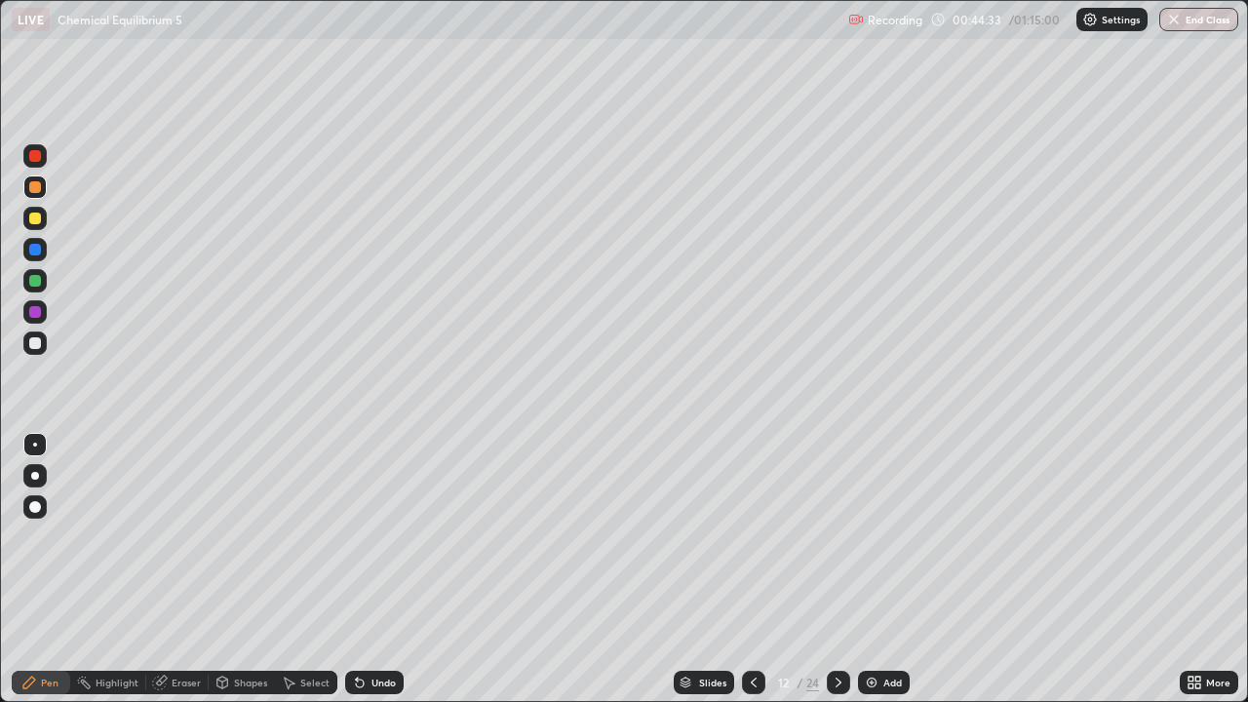
click at [837, 568] on icon at bounding box center [838, 682] width 6 height 10
click at [869, 568] on img at bounding box center [872, 682] width 16 height 16
click at [38, 343] on div at bounding box center [35, 343] width 12 height 12
click at [37, 186] on div at bounding box center [35, 187] width 12 height 12
click at [230, 568] on div "Shapes" at bounding box center [242, 682] width 66 height 23
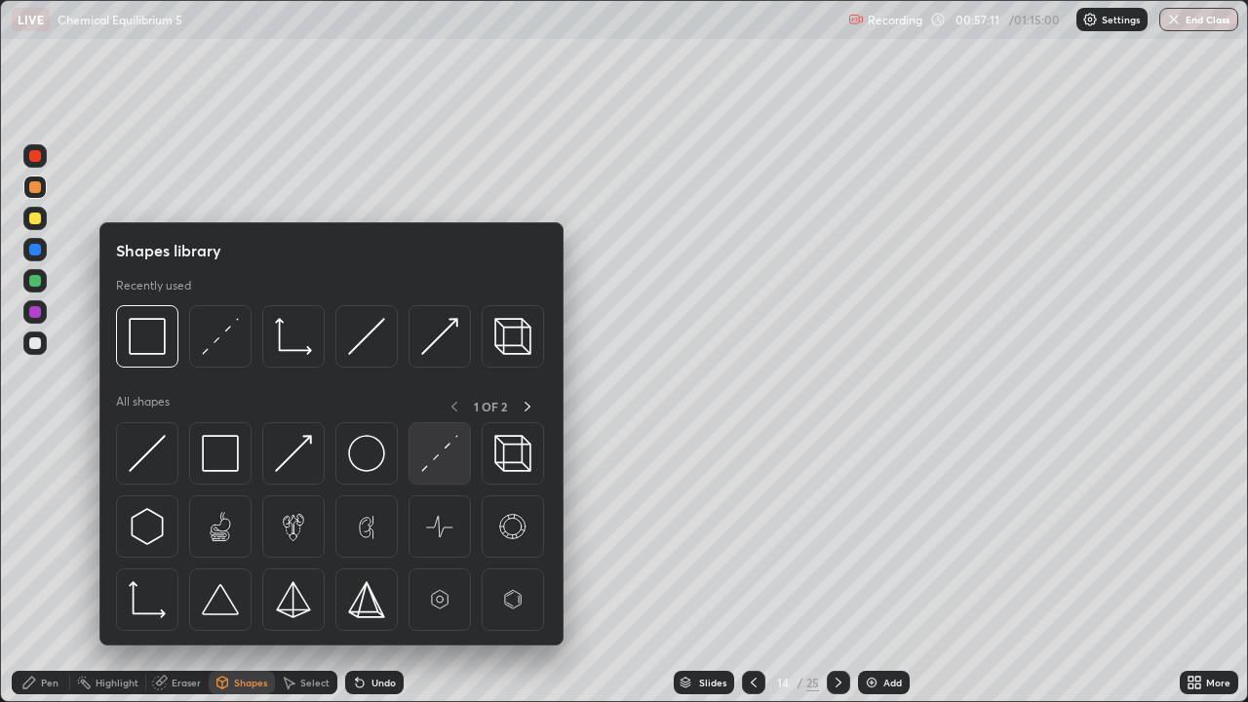
click at [417, 463] on div at bounding box center [439, 453] width 62 height 62
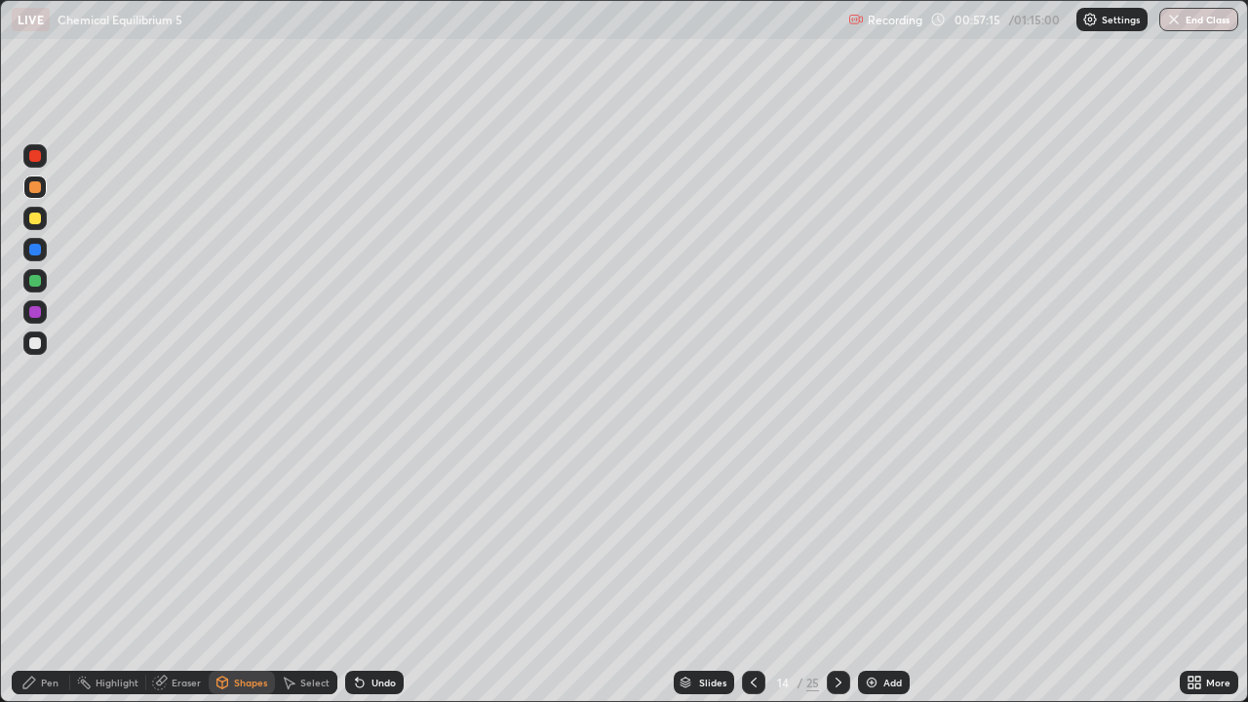
click at [56, 568] on div "Pen" at bounding box center [50, 682] width 18 height 10
click at [37, 346] on div at bounding box center [35, 343] width 12 height 12
click at [37, 186] on div at bounding box center [35, 187] width 12 height 12
click at [236, 568] on div "Shapes" at bounding box center [250, 682] width 33 height 10
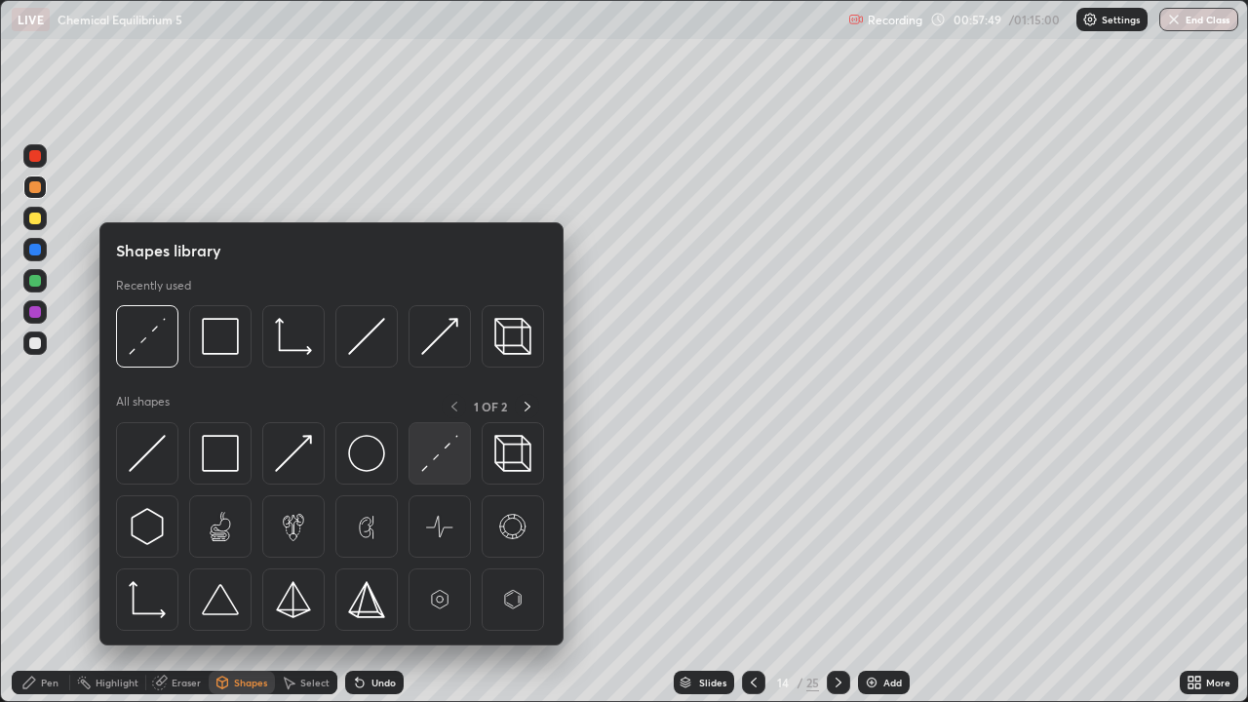
click at [424, 457] on img at bounding box center [439, 453] width 37 height 37
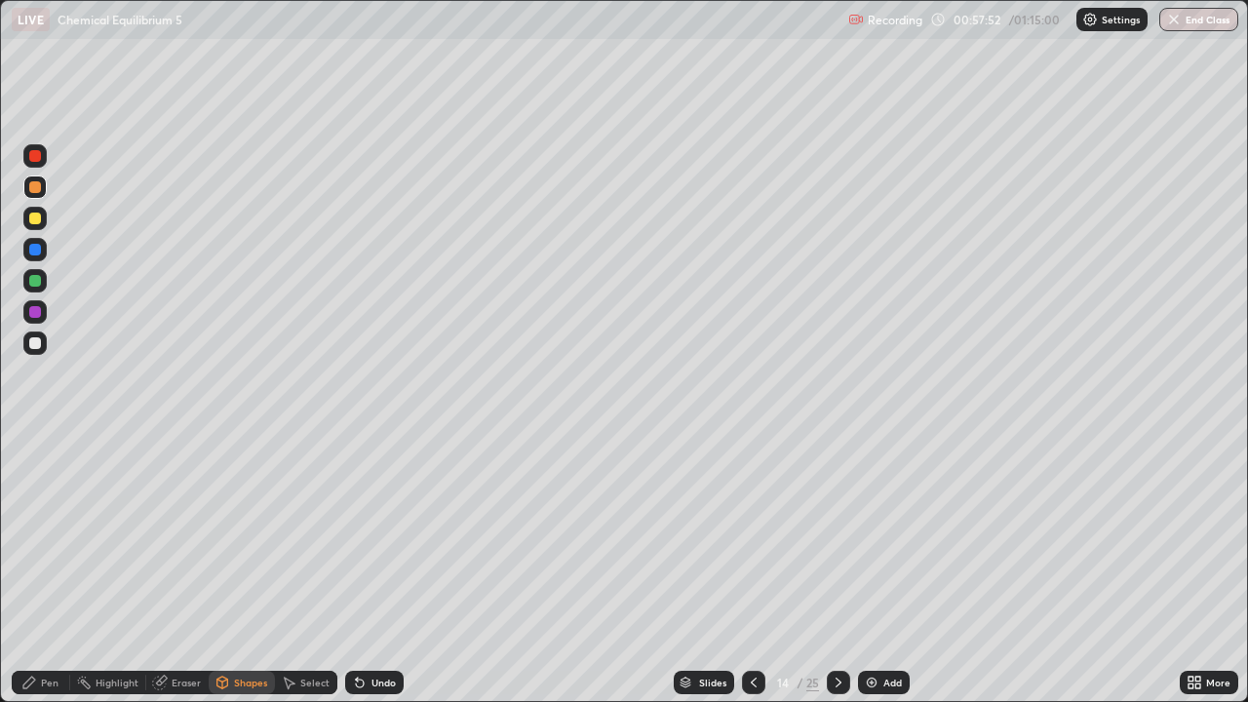
click at [54, 568] on div "Pen" at bounding box center [50, 682] width 18 height 10
click at [371, 568] on div "Undo" at bounding box center [383, 682] width 24 height 10
click at [366, 568] on div "Undo" at bounding box center [374, 682] width 58 height 23
click at [867, 568] on img at bounding box center [872, 682] width 16 height 16
click at [38, 346] on div at bounding box center [35, 343] width 12 height 12
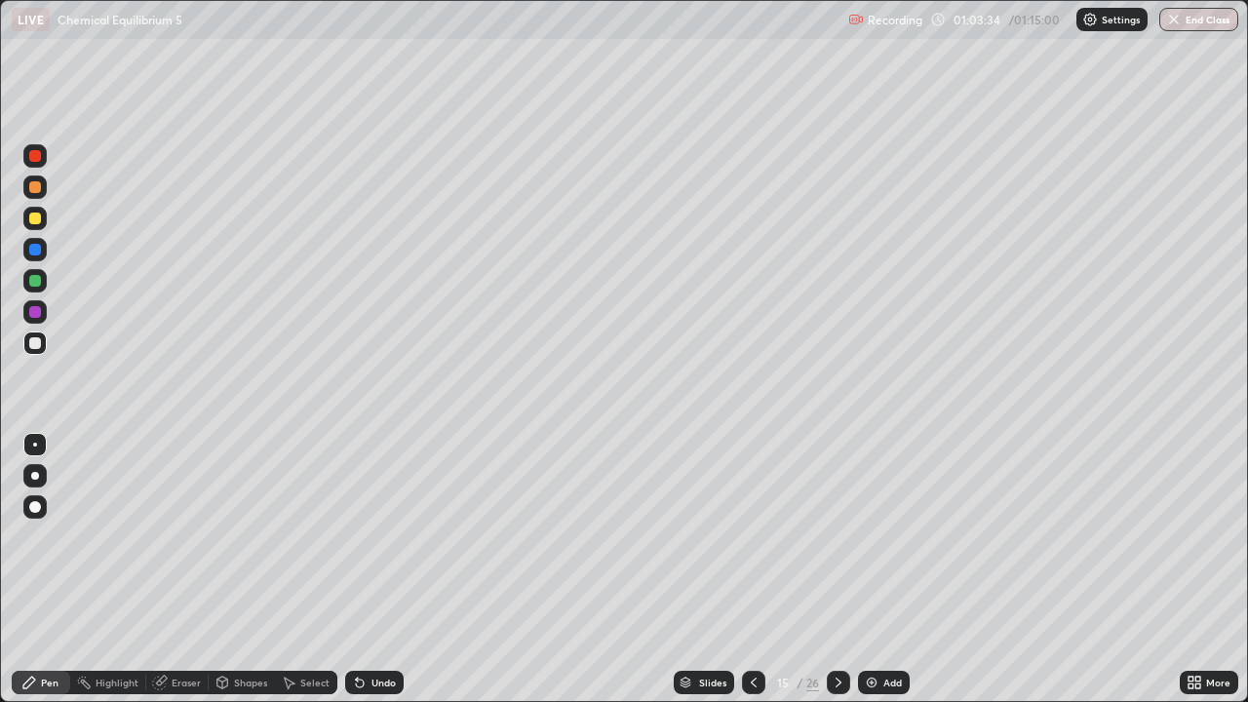
click at [356, 568] on icon at bounding box center [357, 678] width 2 height 2
click at [1184, 24] on button "End Class" at bounding box center [1198, 19] width 79 height 23
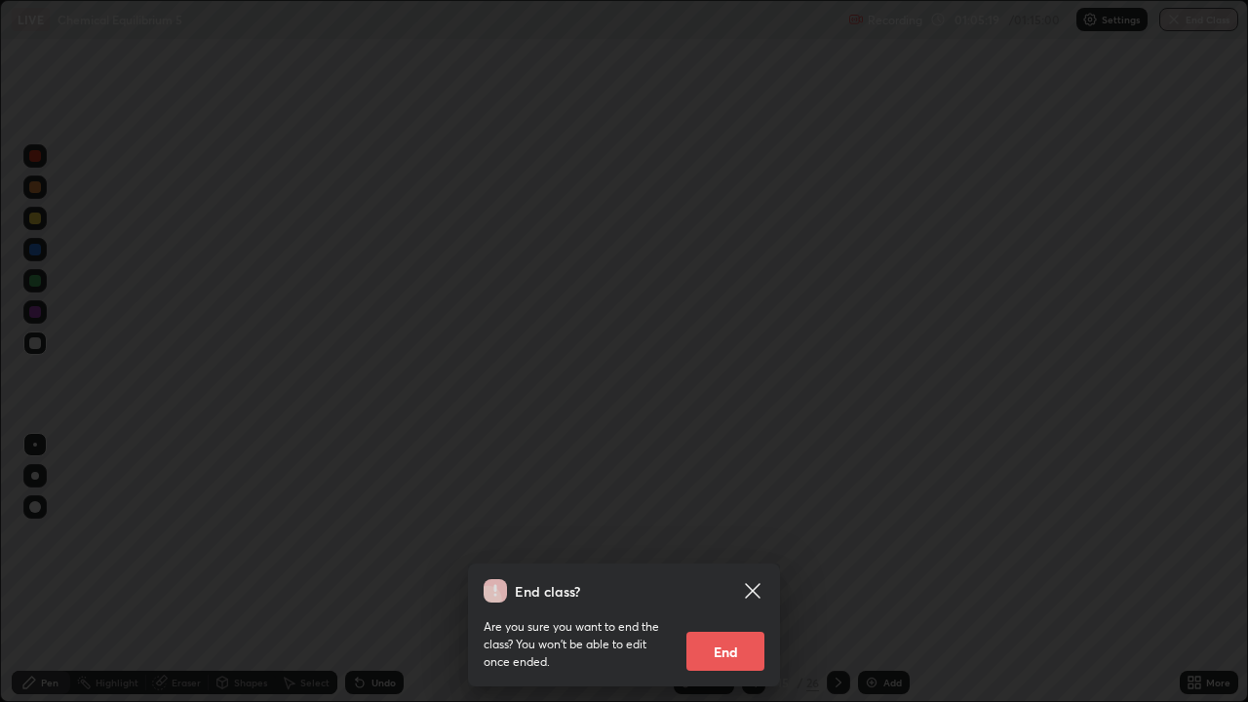
click at [745, 568] on button "End" at bounding box center [725, 651] width 78 height 39
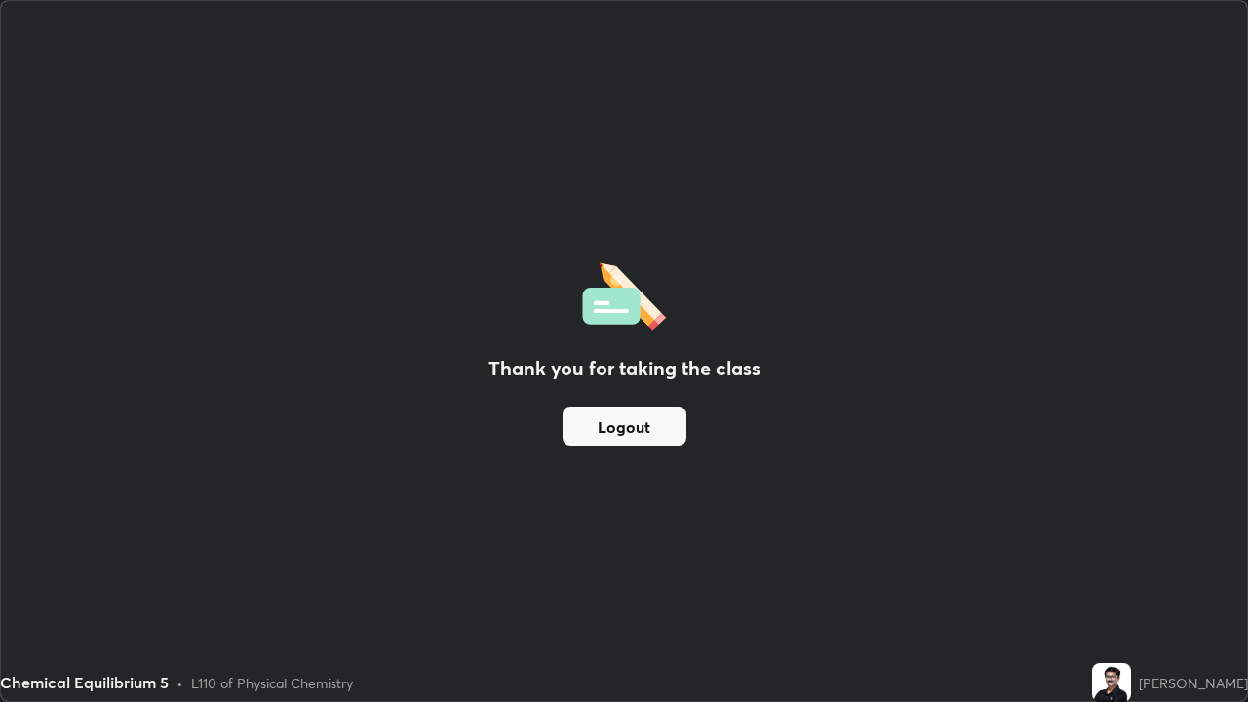
click at [648, 435] on button "Logout" at bounding box center [624, 425] width 124 height 39
